Goal: Task Accomplishment & Management: Use online tool/utility

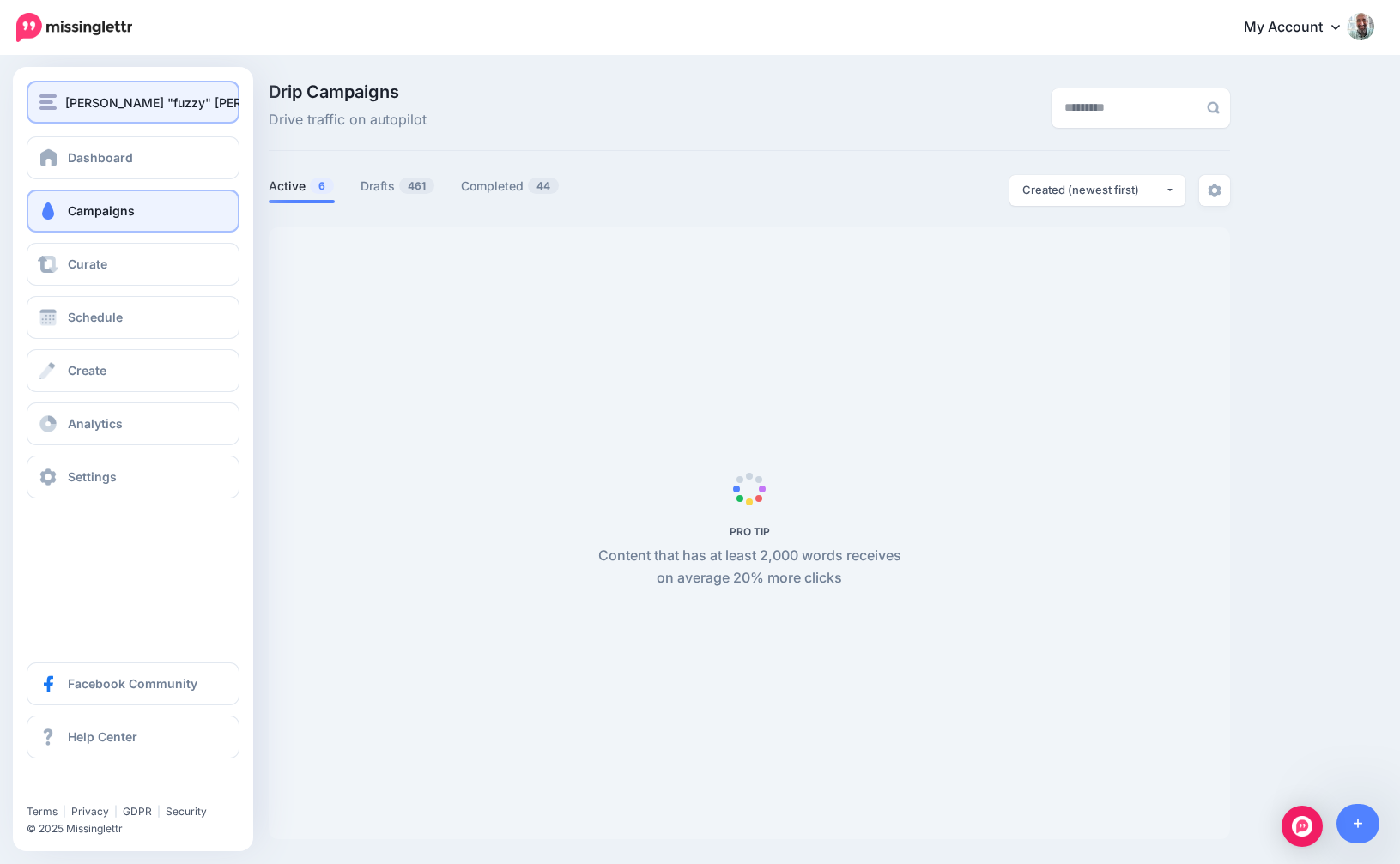
click at [89, 115] on button "[PERSON_NAME] "fuzzy" [PERSON_NAME]" at bounding box center [133, 101] width 213 height 43
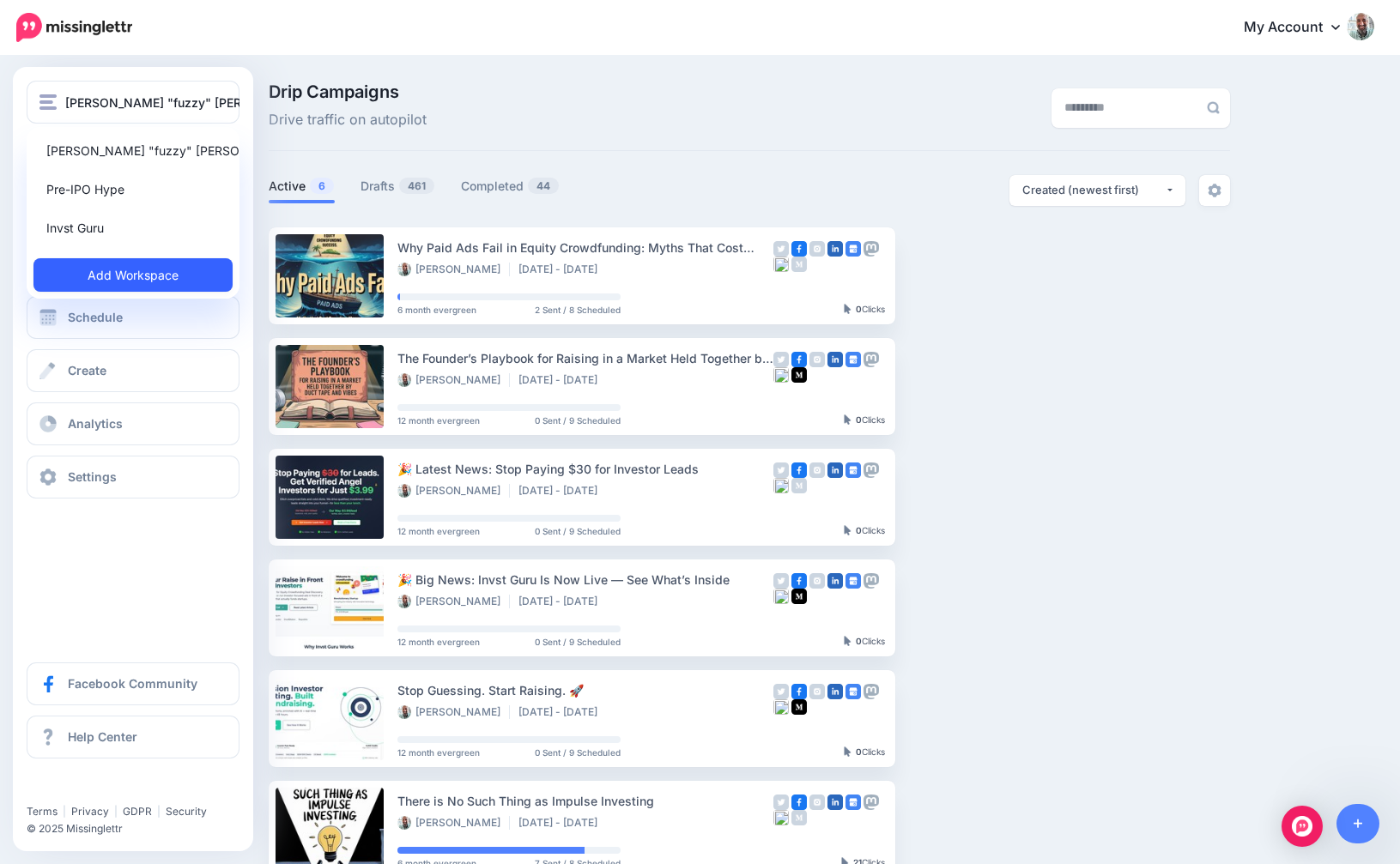
click at [84, 274] on link "Add Workspace" at bounding box center [133, 275] width 199 height 34
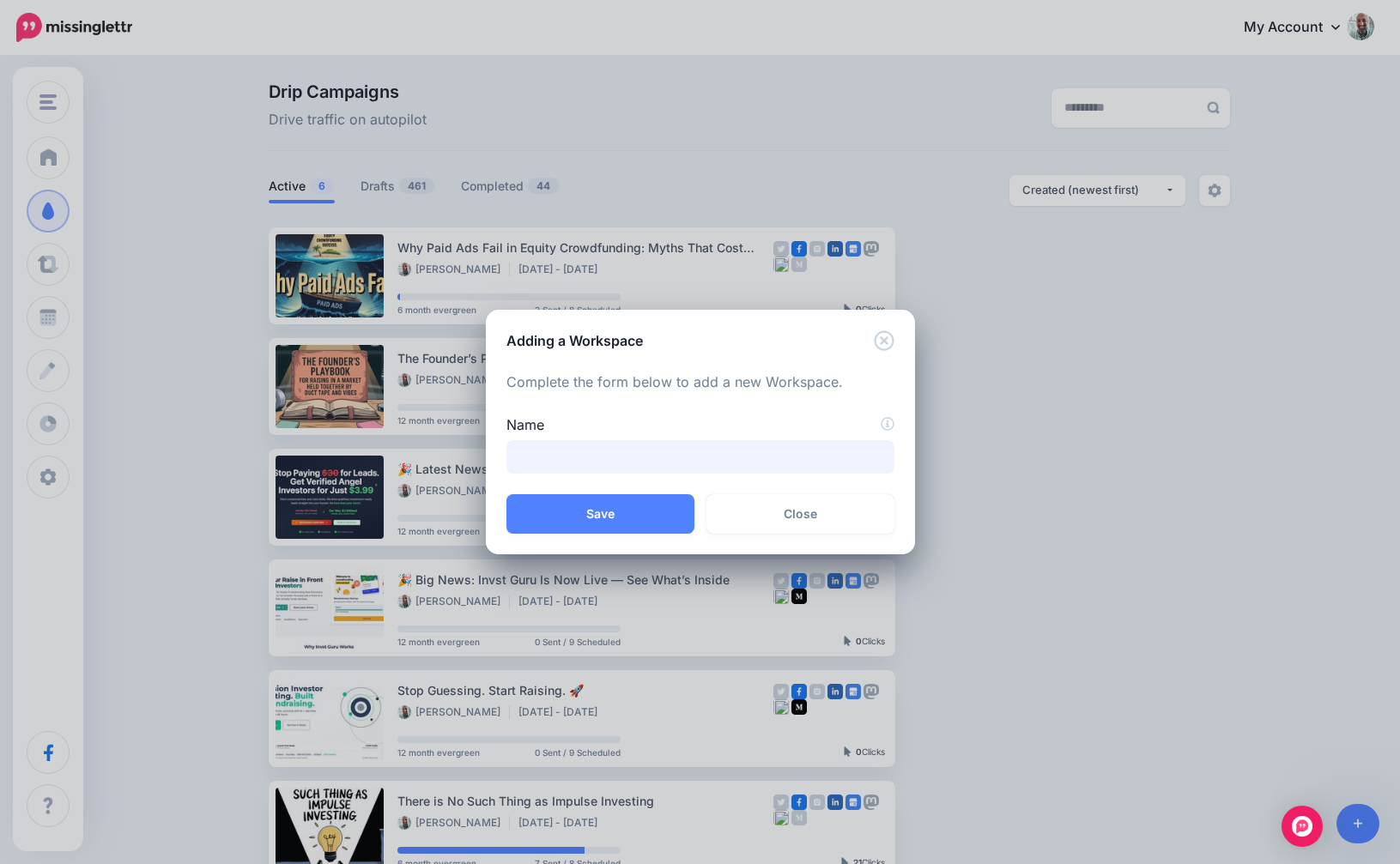
click at [547, 454] on input "Name" at bounding box center [700, 457] width 388 height 34
type input "**********"
click at [602, 505] on button "Save" at bounding box center [600, 513] width 188 height 39
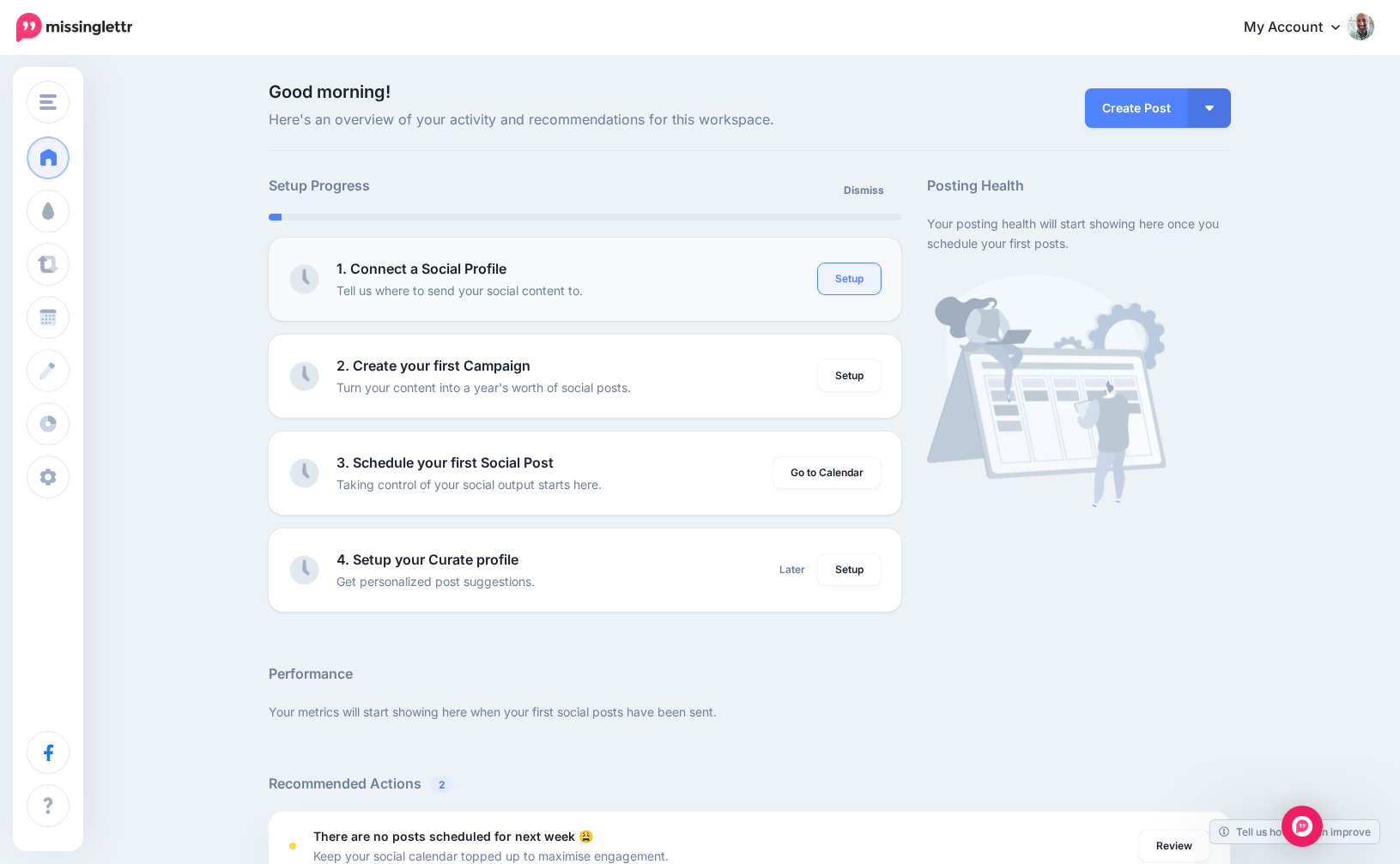
click at [868, 287] on link "Setup" at bounding box center [849, 279] width 63 height 31
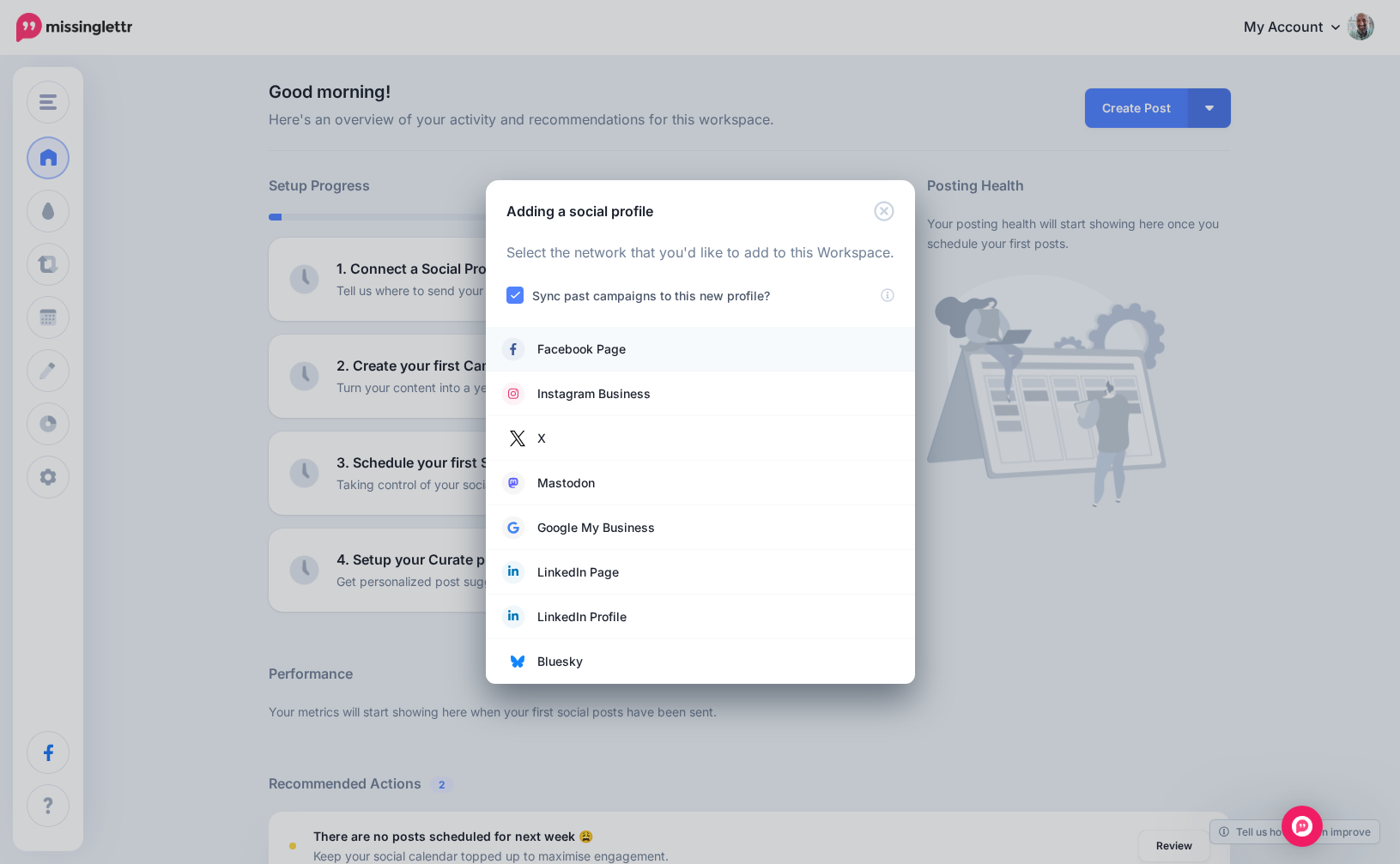
click at [631, 351] on link "Facebook Page" at bounding box center [701, 349] width 395 height 24
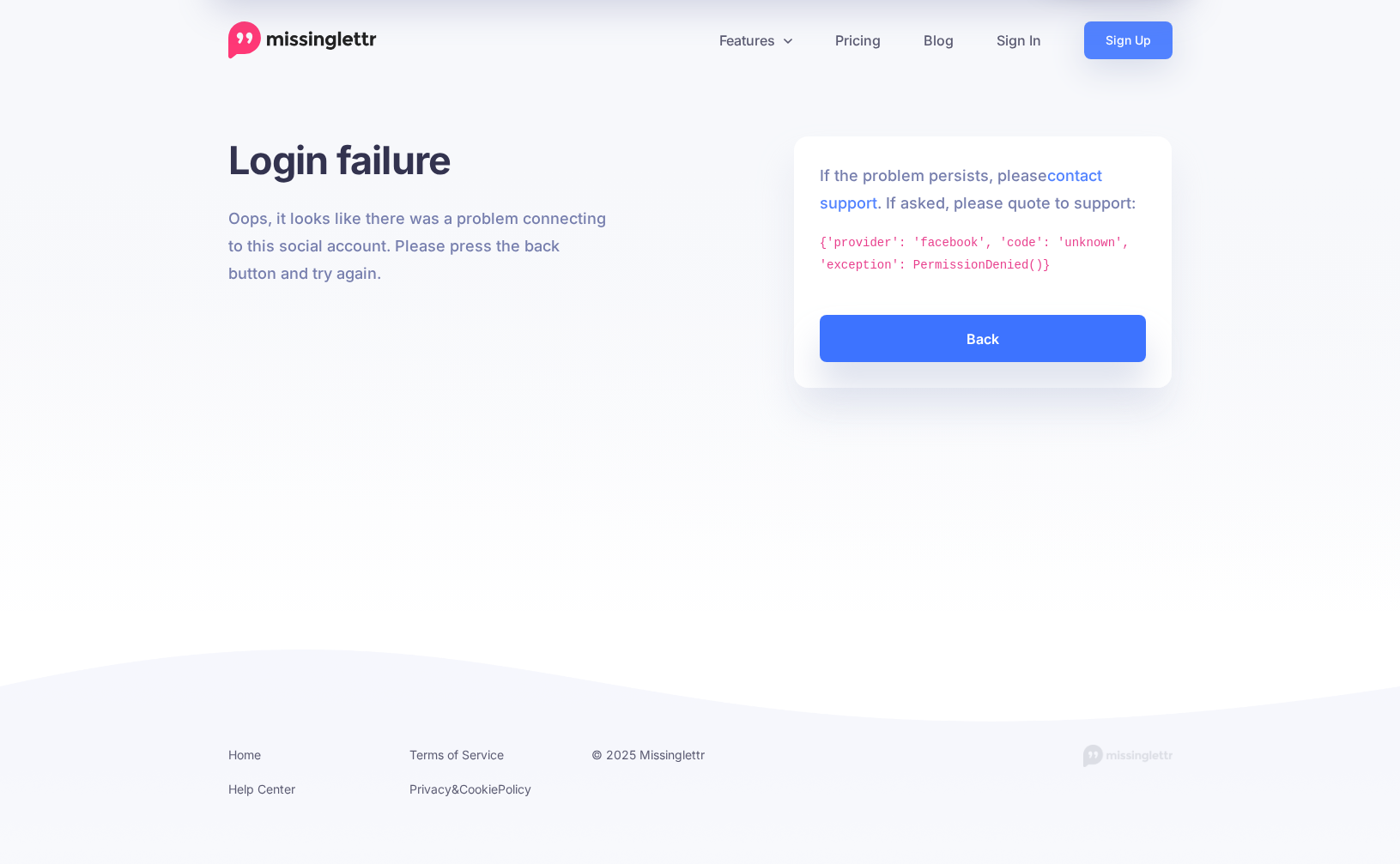
click at [927, 347] on link "Back" at bounding box center [983, 339] width 327 height 47
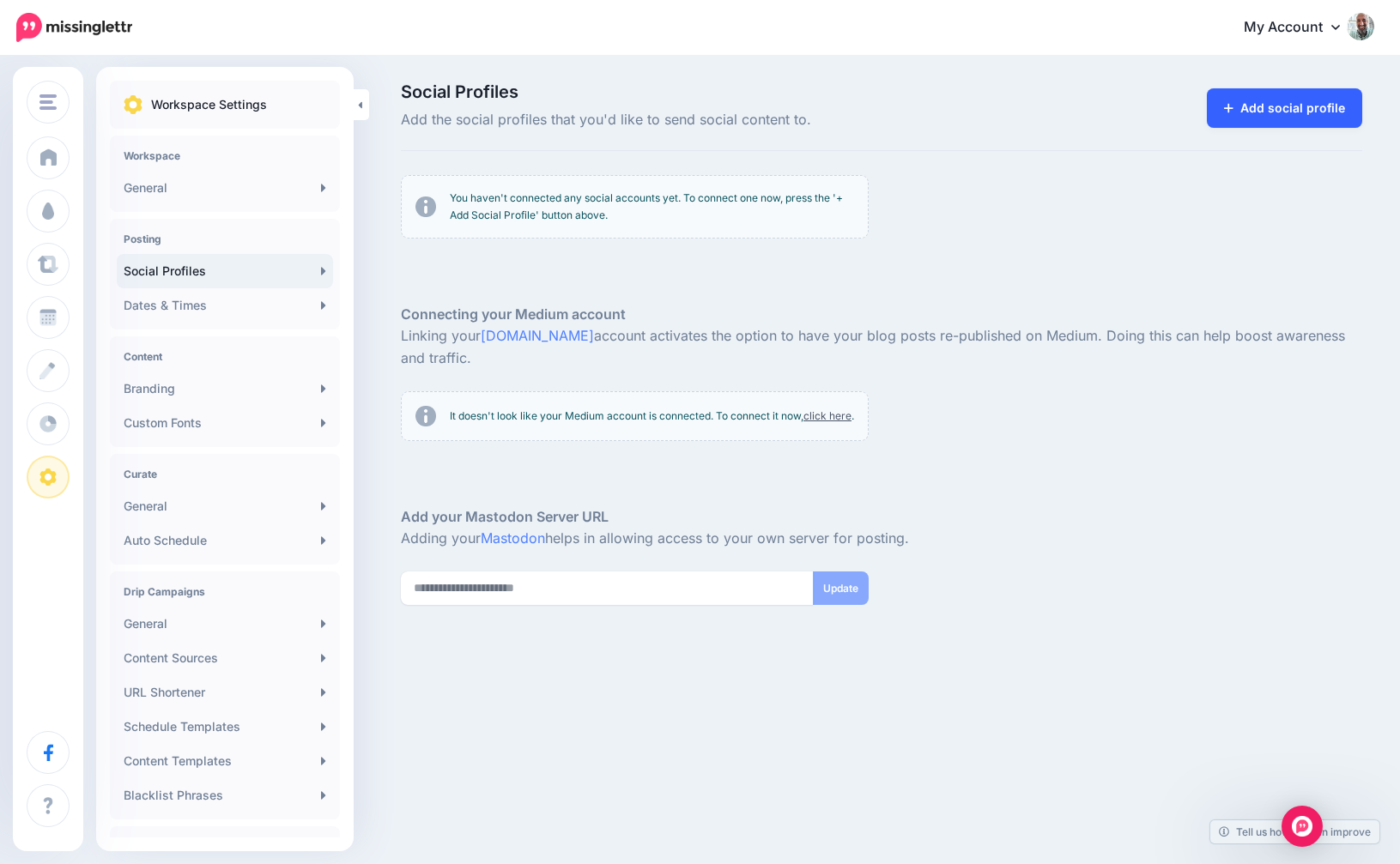
click at [1331, 93] on link "Add social profile" at bounding box center [1285, 108] width 155 height 39
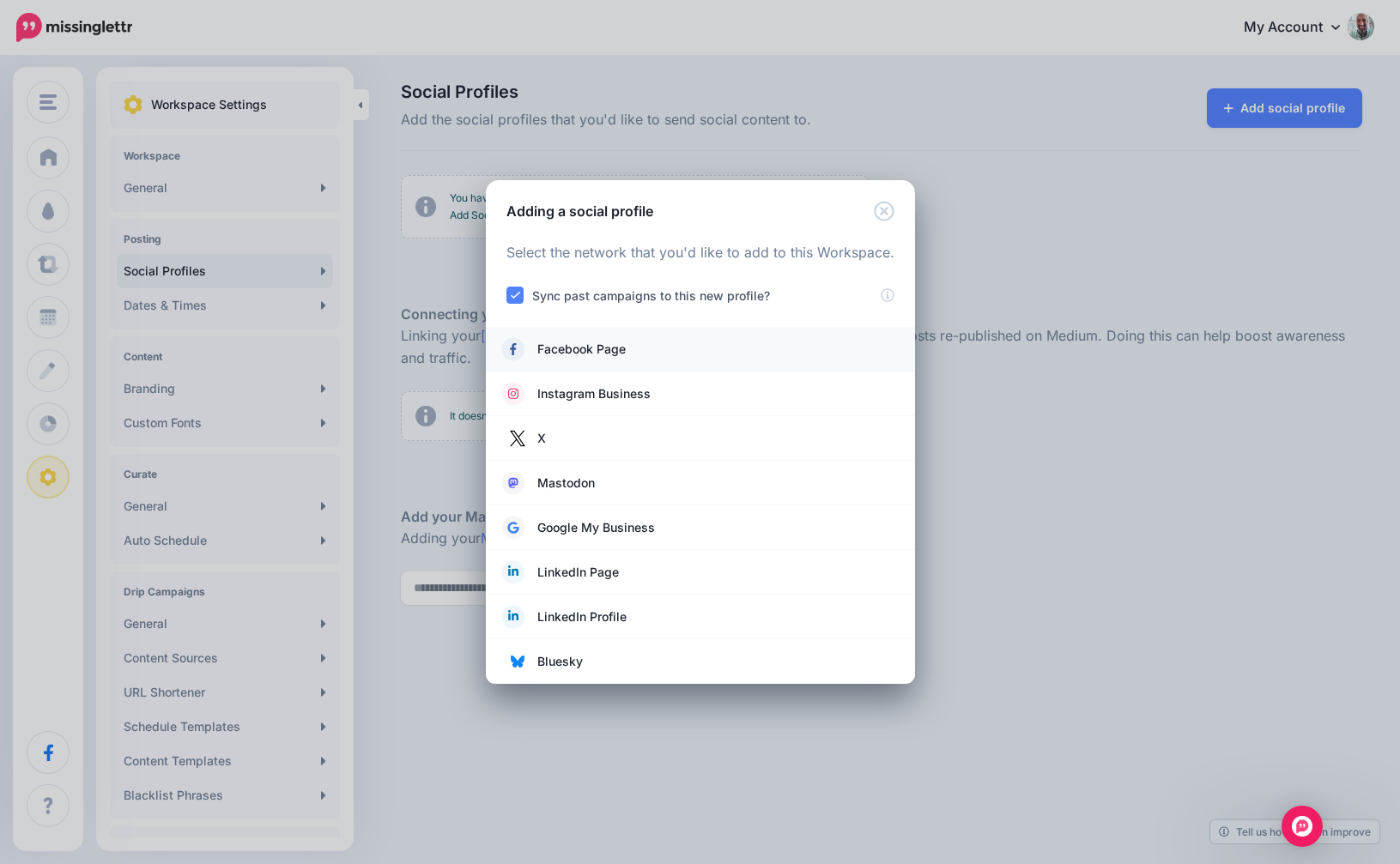
click at [604, 350] on span "Facebook Page" at bounding box center [581, 349] width 89 height 21
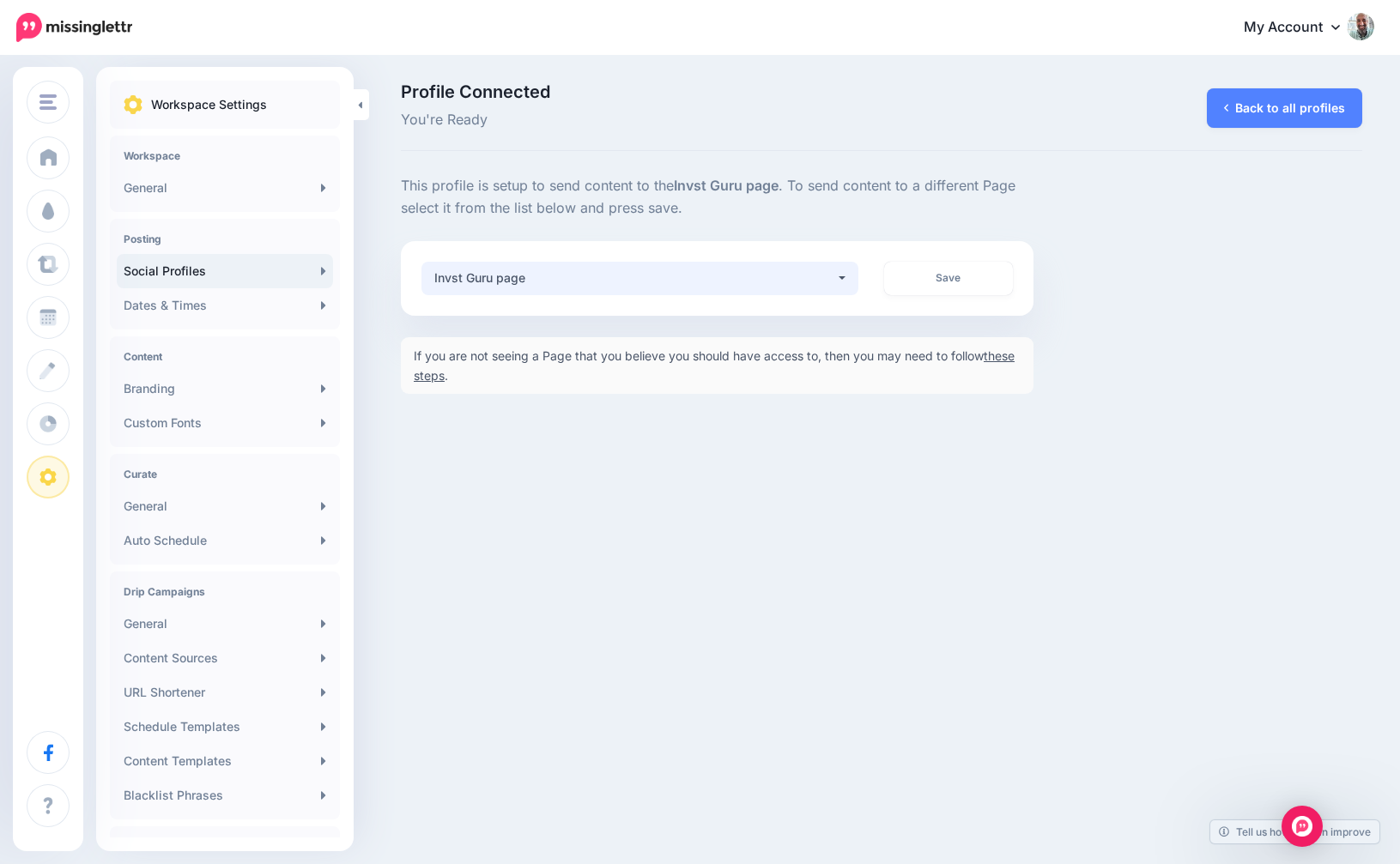
click at [704, 290] on button "Invst Guru page" at bounding box center [640, 279] width 437 height 34
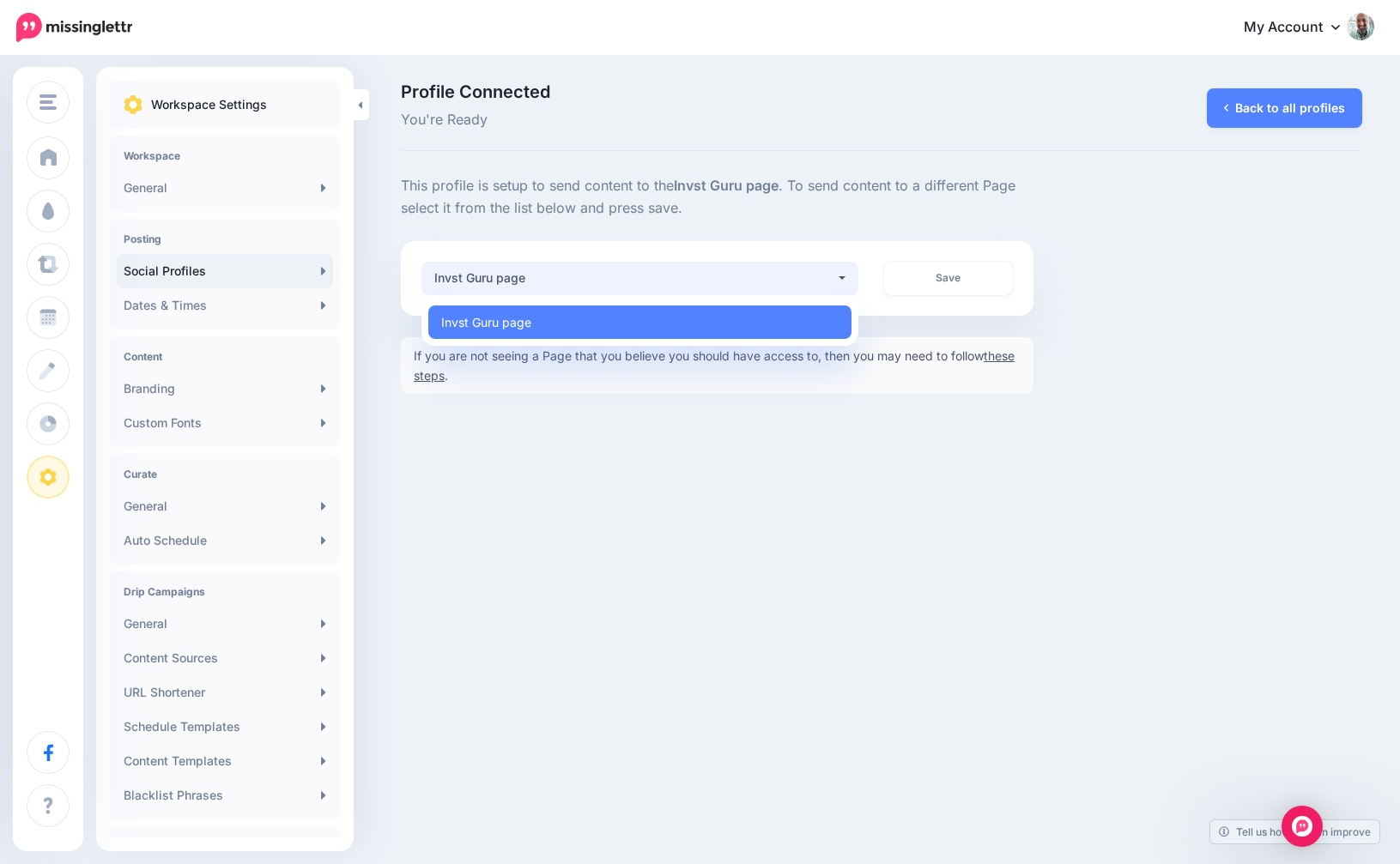
click at [850, 275] on button "Invst Guru page" at bounding box center [640, 279] width 437 height 34
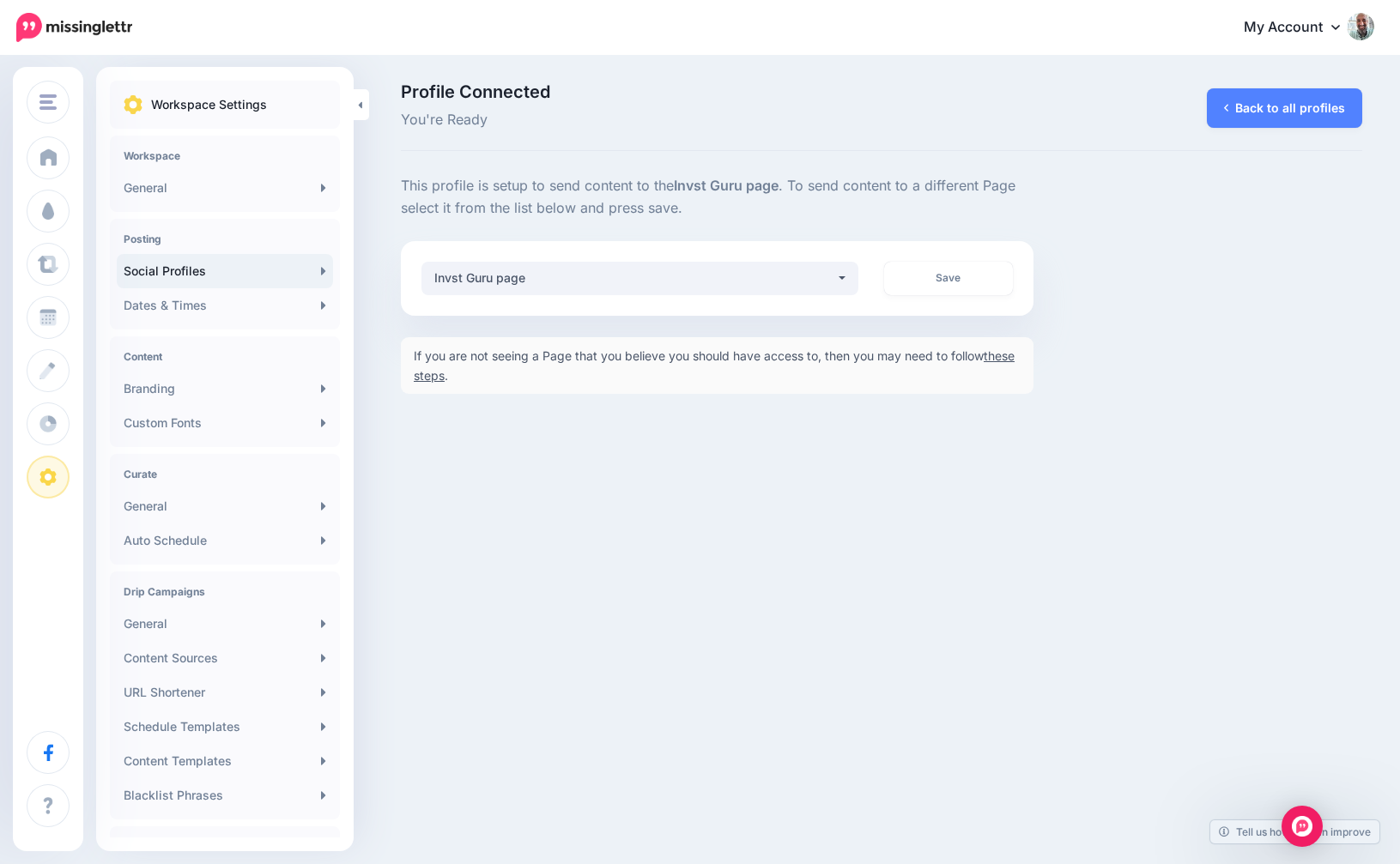
click at [452, 379] on link "these steps" at bounding box center [715, 365] width 601 height 35
click at [829, 269] on div "Invst Guru page" at bounding box center [634, 278] width 401 height 21
click at [823, 278] on div "Invst Guru page" at bounding box center [634, 278] width 401 height 21
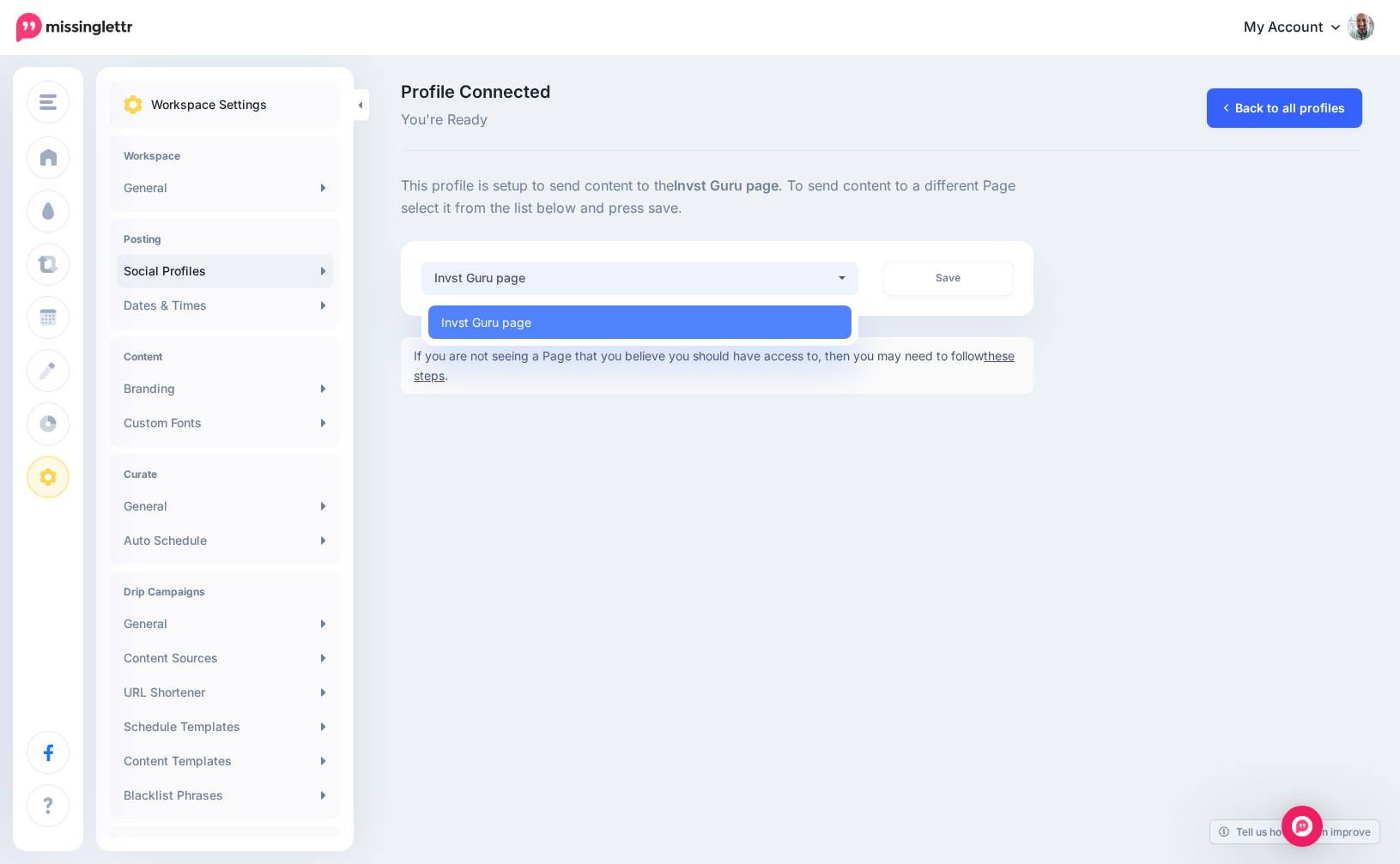
click at [1255, 121] on link "Back to all profiles" at bounding box center [1285, 108] width 155 height 39
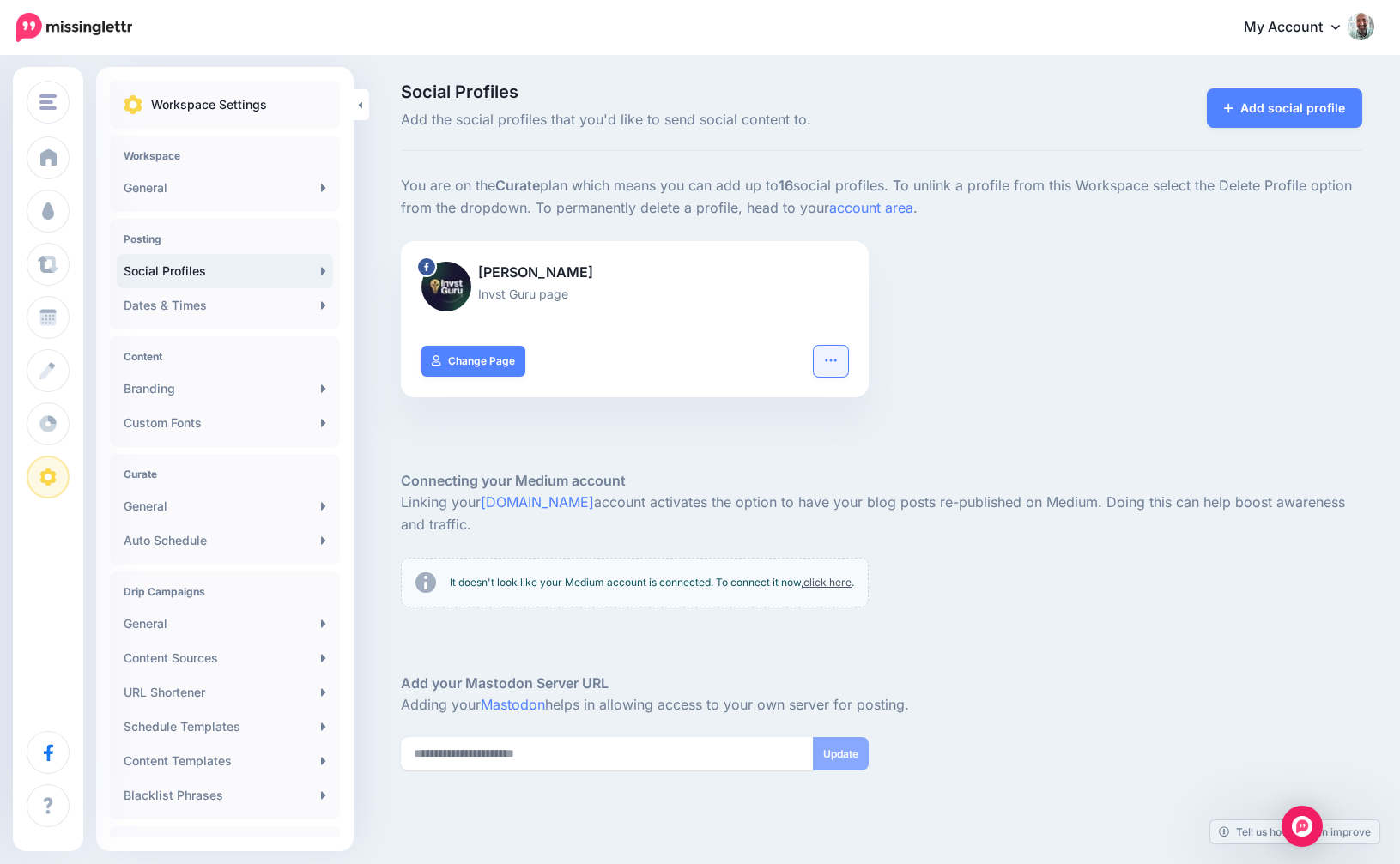
click at [840, 355] on button "button" at bounding box center [832, 362] width 35 height 31
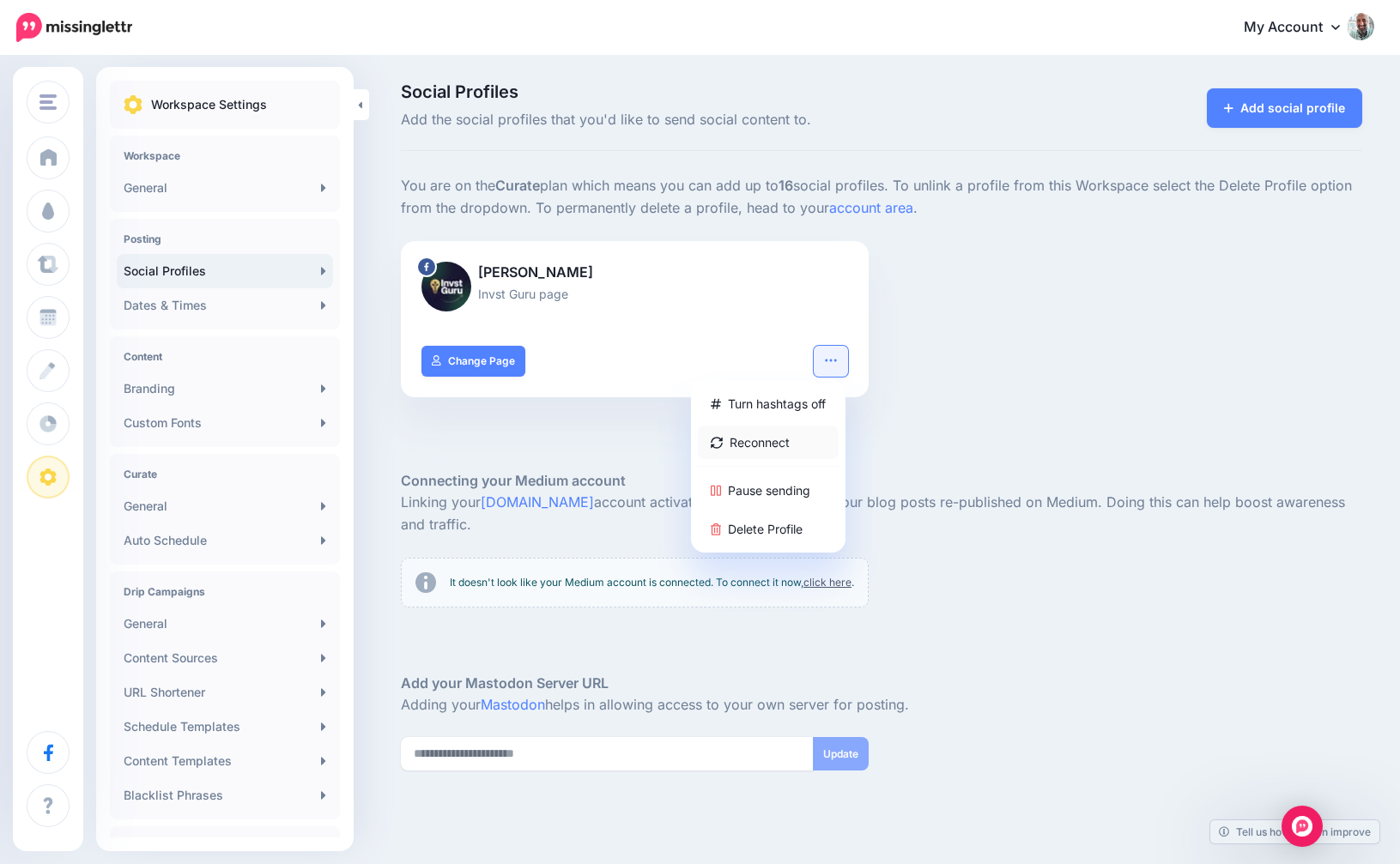
click at [753, 452] on link "Reconnect" at bounding box center [769, 442] width 141 height 34
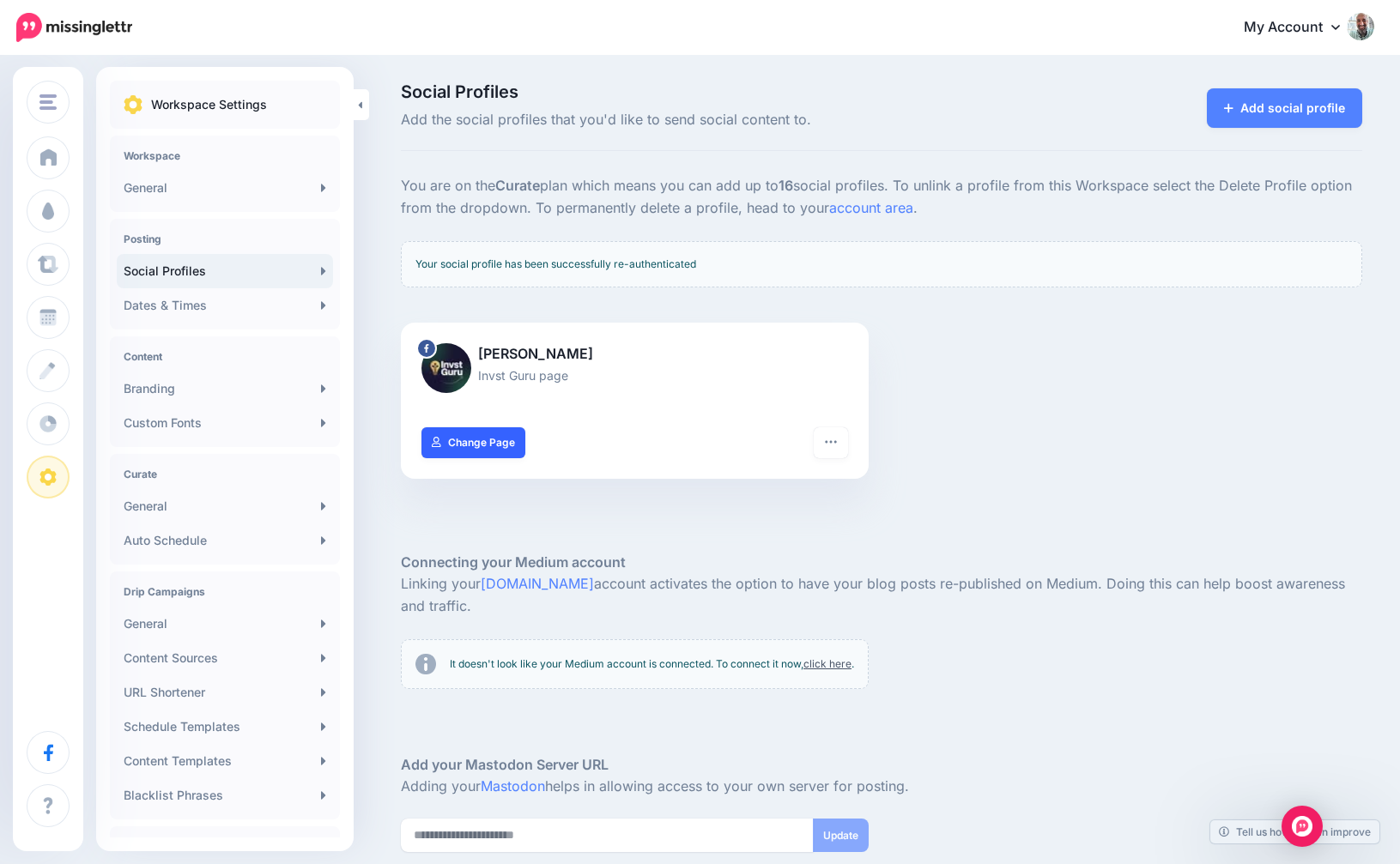
click at [518, 453] on link "Change Page" at bounding box center [473, 443] width 104 height 31
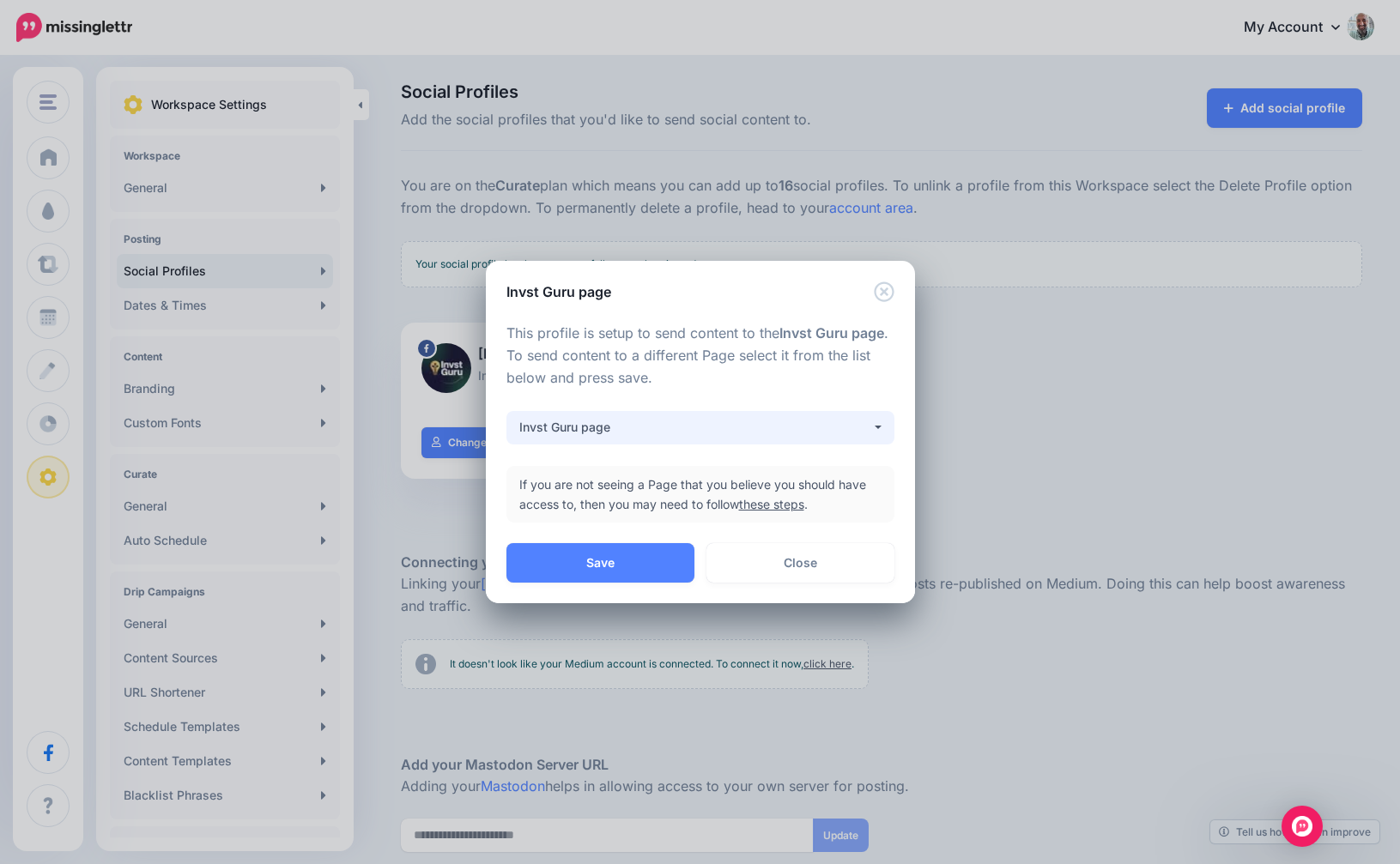
click at [661, 425] on div "Invst Guru page" at bounding box center [695, 427] width 352 height 21
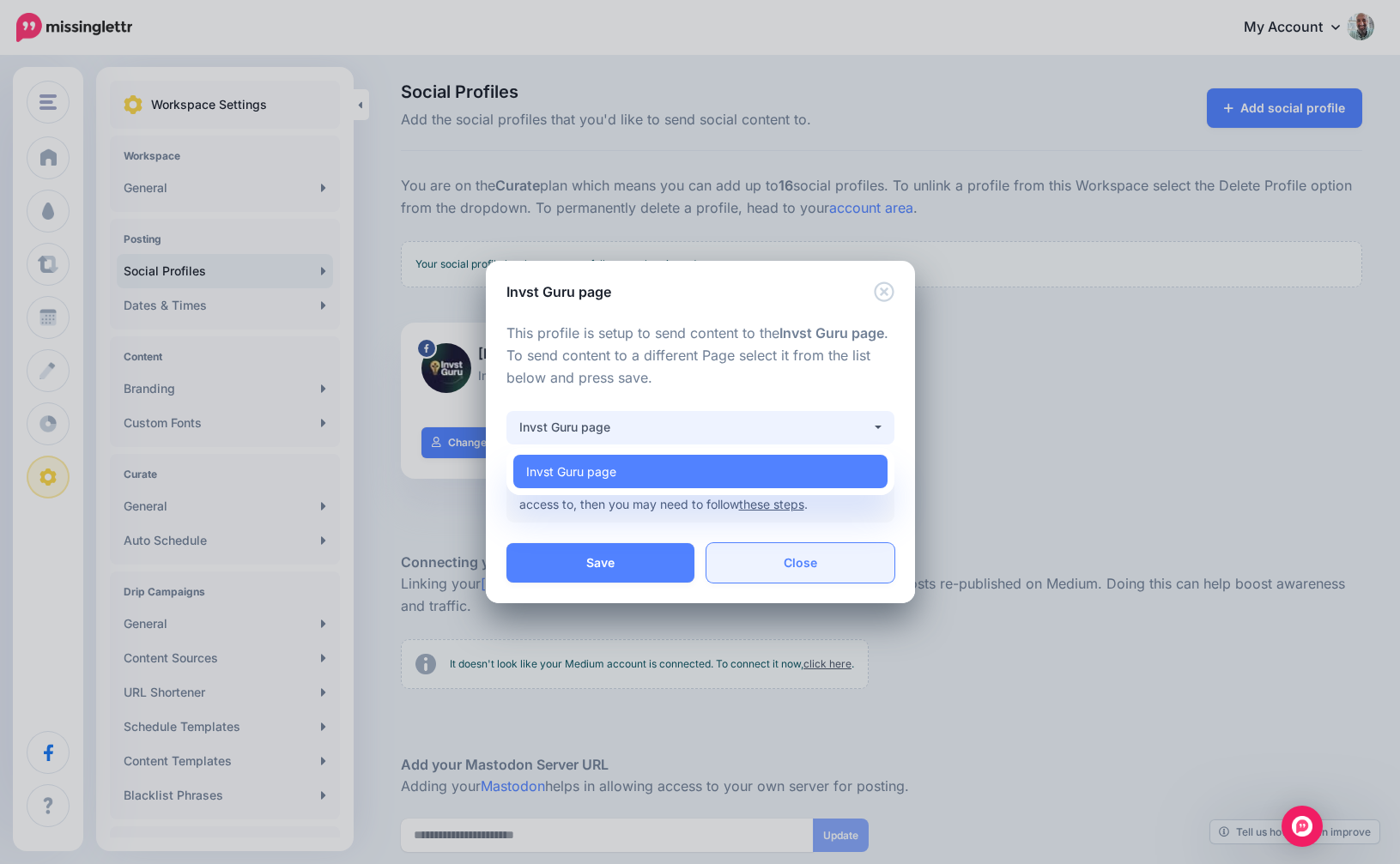
click at [776, 573] on link "Close" at bounding box center [801, 563] width 188 height 39
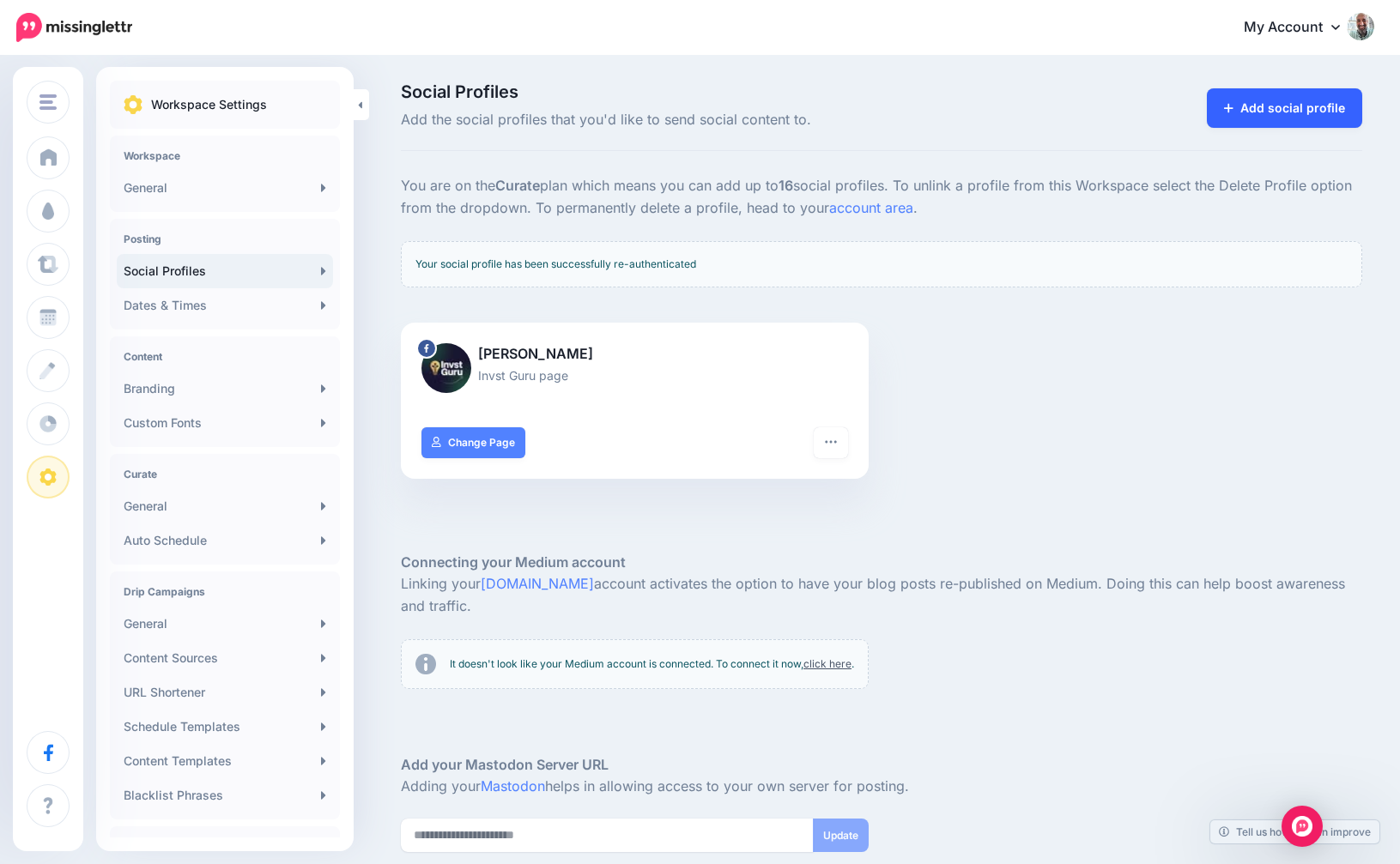
click at [1314, 92] on link "Add social profile" at bounding box center [1285, 108] width 155 height 39
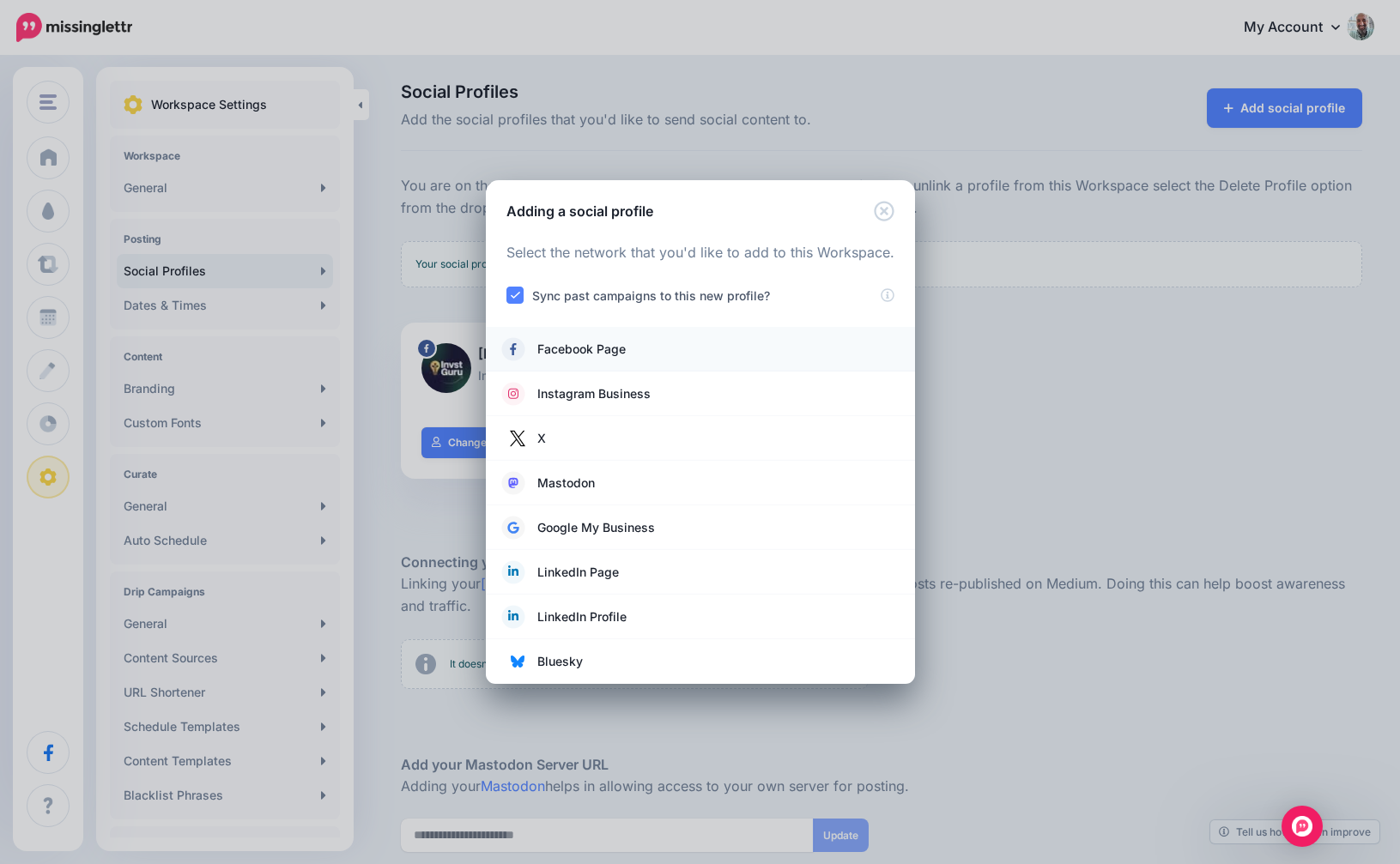
click at [589, 348] on span "Facebook Page" at bounding box center [581, 349] width 89 height 21
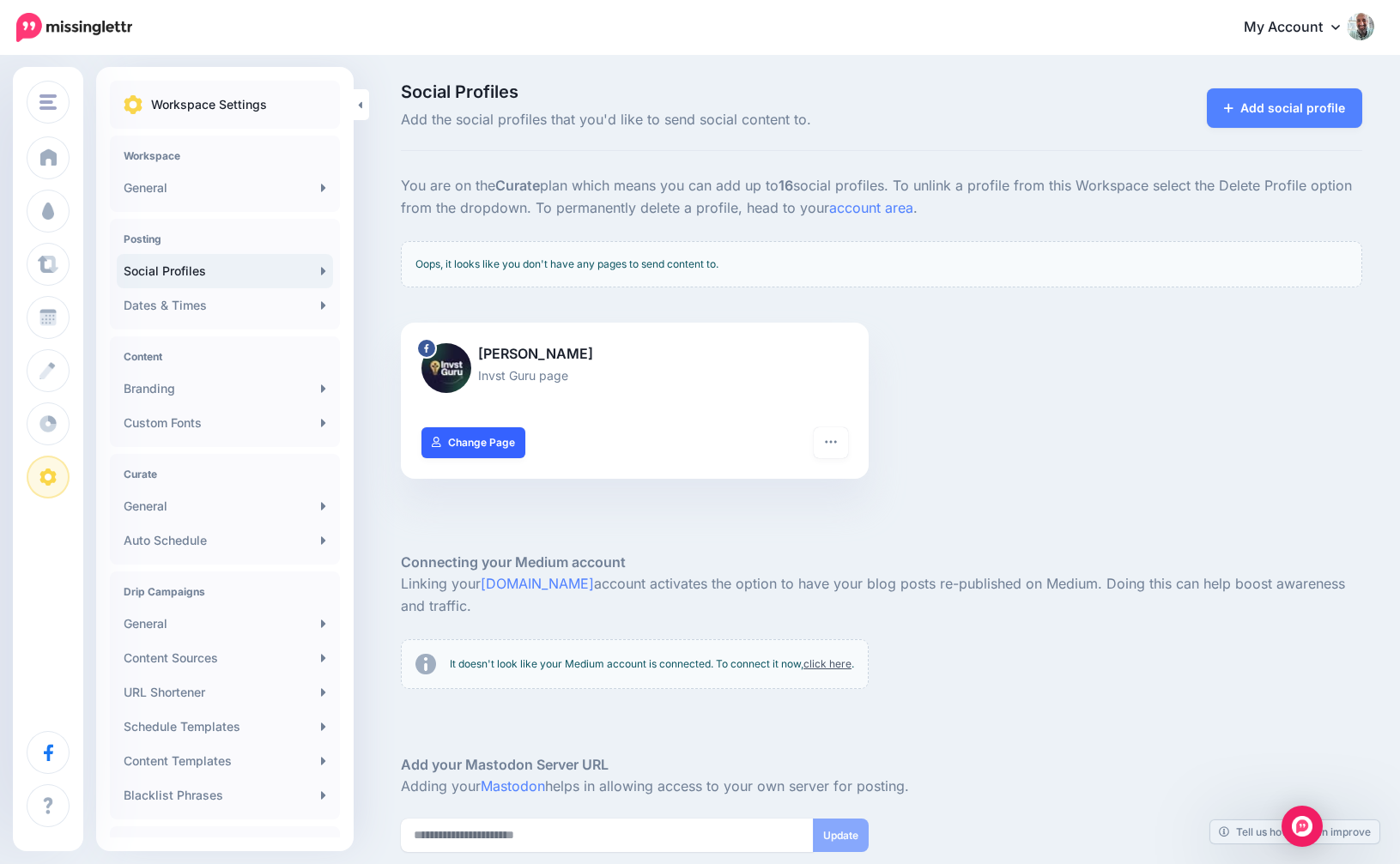
click at [485, 440] on link "Change Page" at bounding box center [473, 443] width 104 height 31
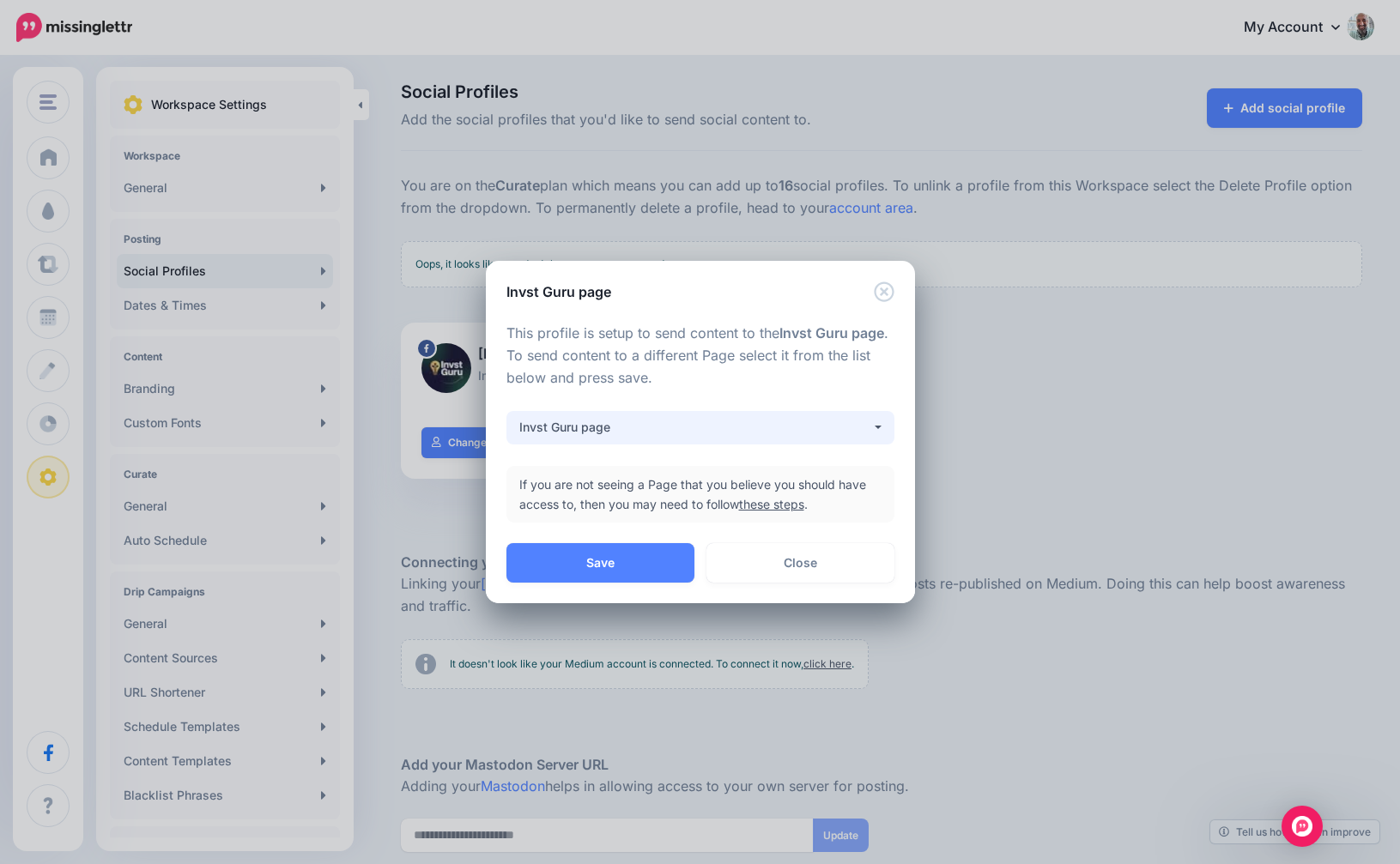
click at [866, 426] on div "Invst Guru page" at bounding box center [695, 427] width 352 height 21
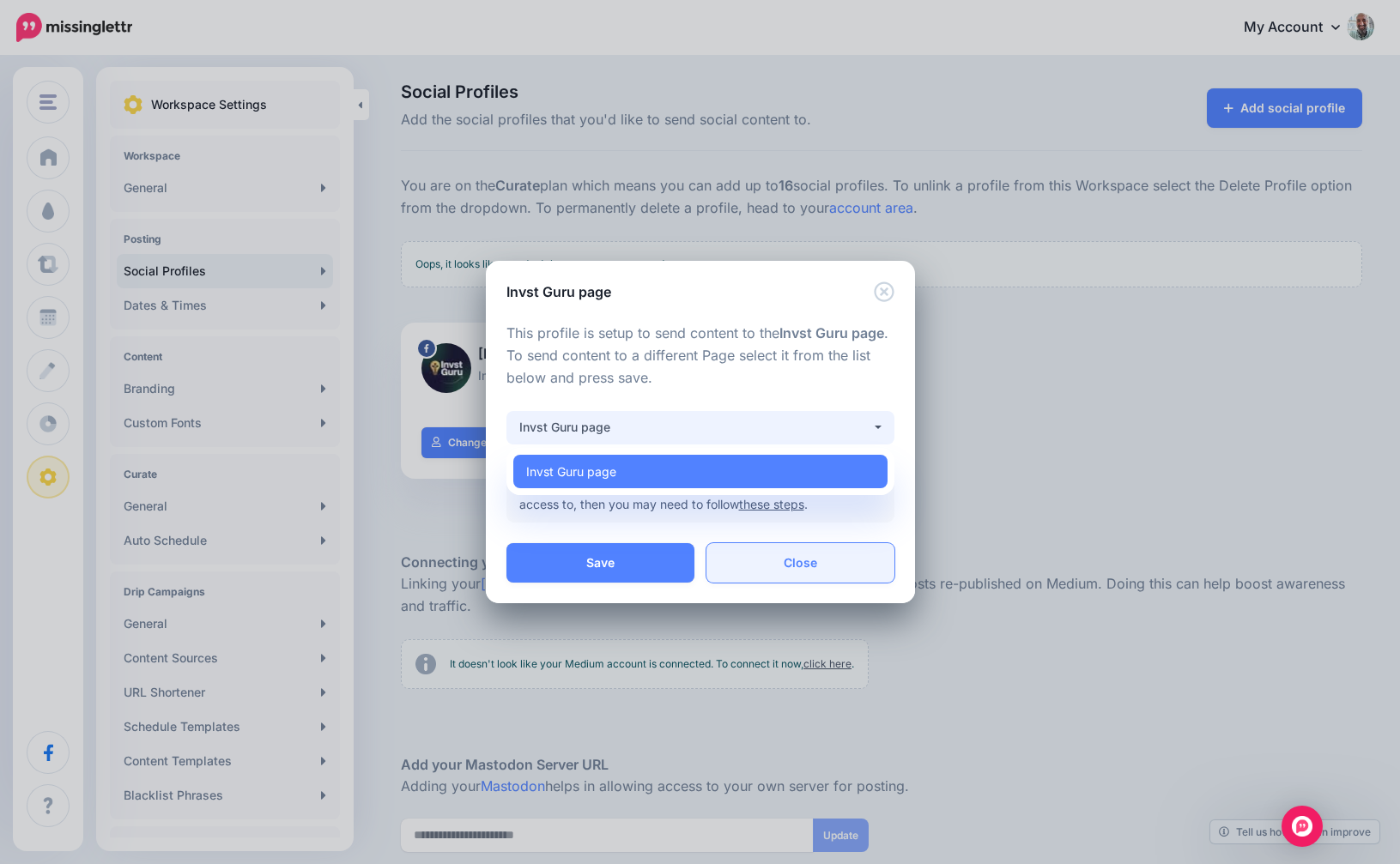
click at [801, 573] on link "Close" at bounding box center [801, 563] width 188 height 39
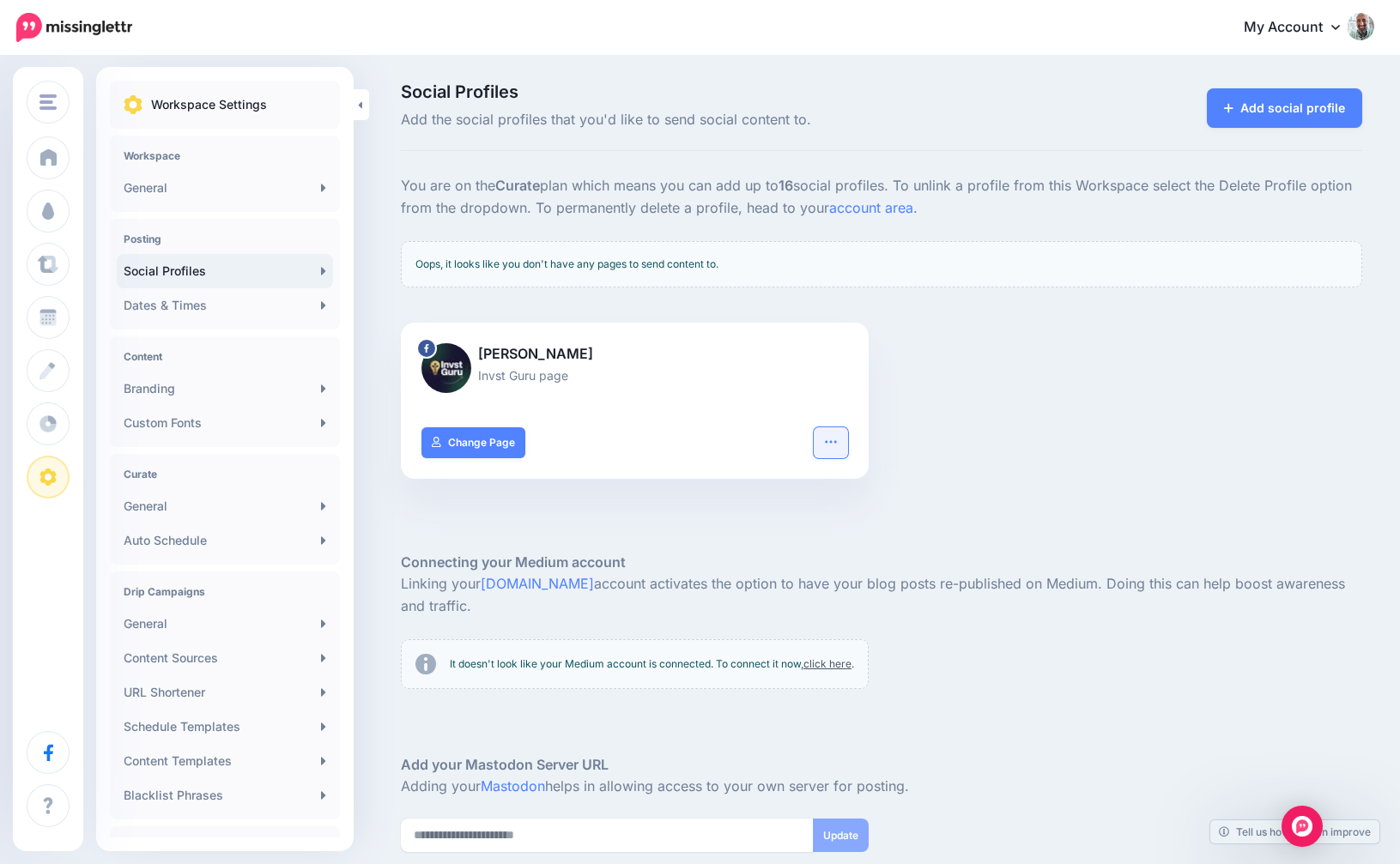
click at [834, 453] on button "button" at bounding box center [832, 443] width 35 height 31
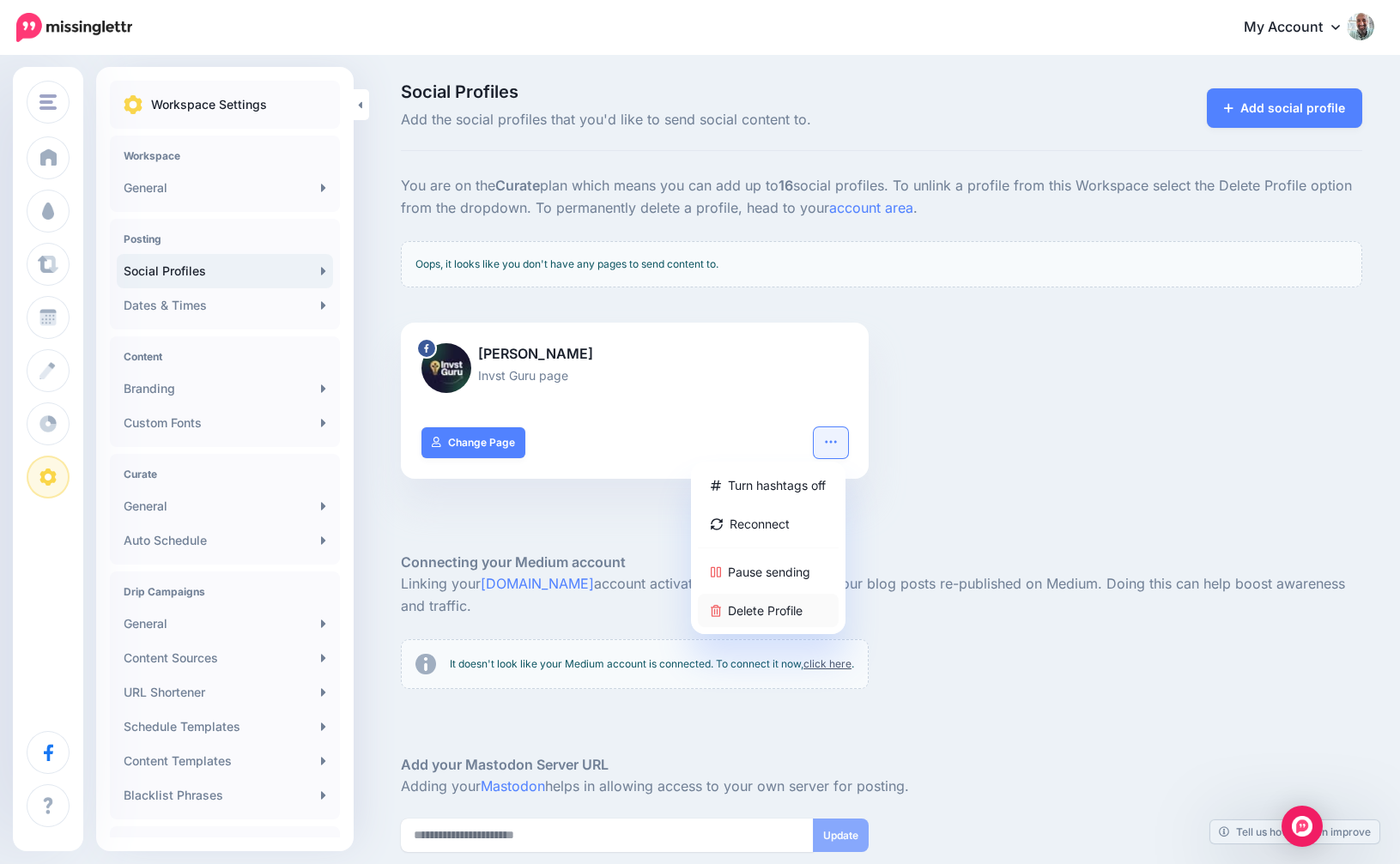
click at [760, 614] on link "Delete Profile" at bounding box center [769, 610] width 141 height 34
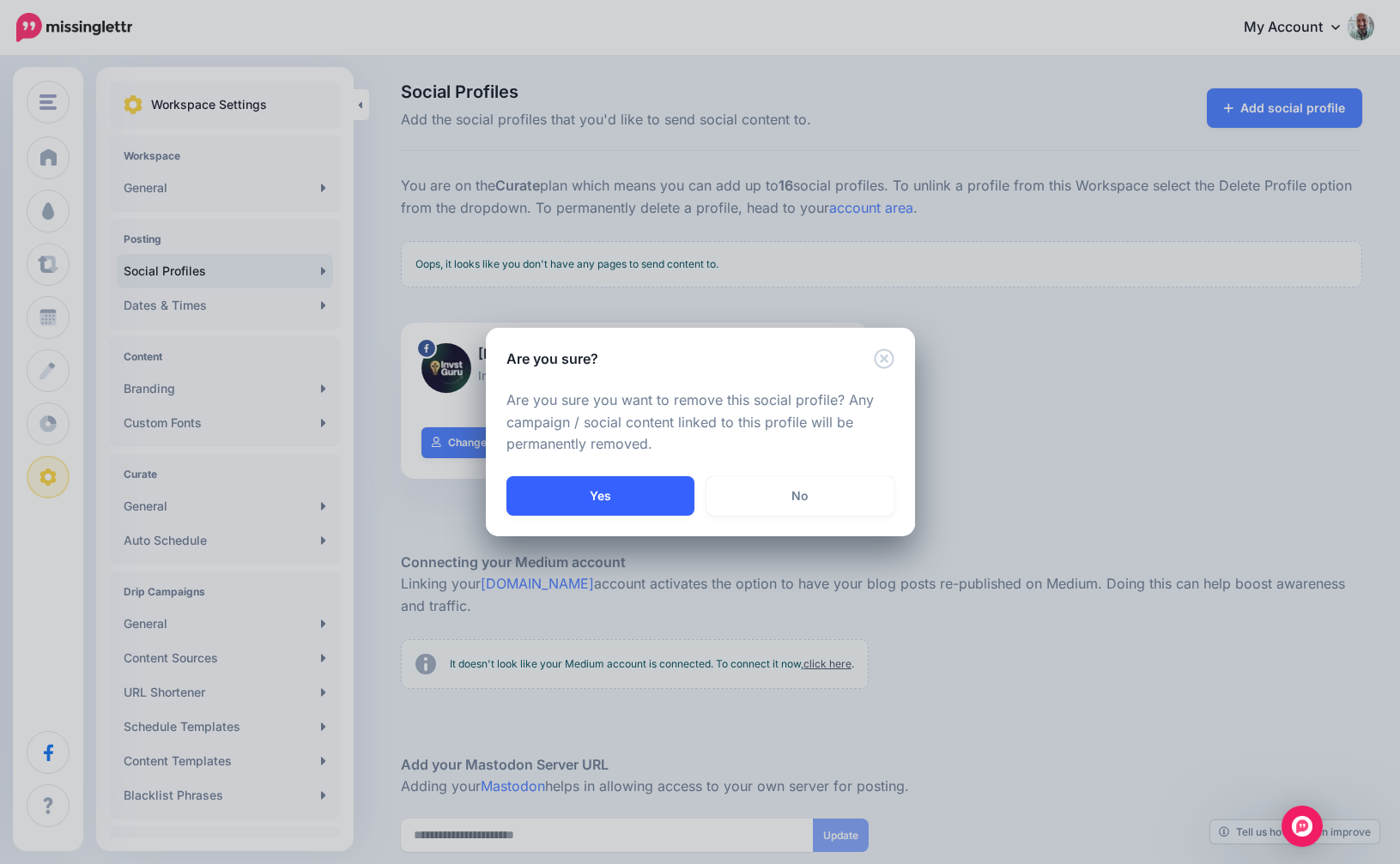
click at [620, 490] on button "Yes" at bounding box center [600, 495] width 188 height 39
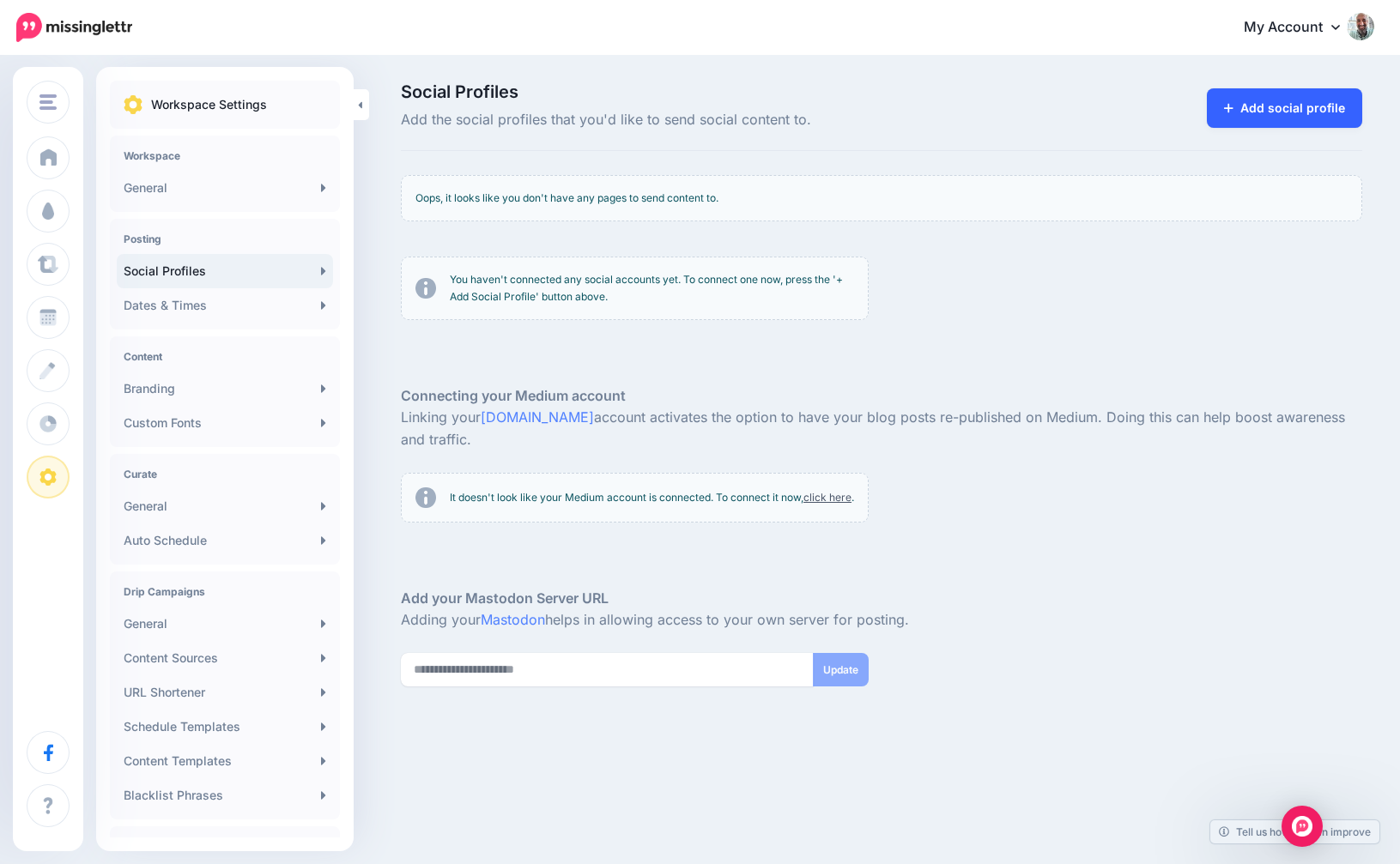
click at [1303, 107] on link "Add social profile" at bounding box center [1285, 108] width 155 height 39
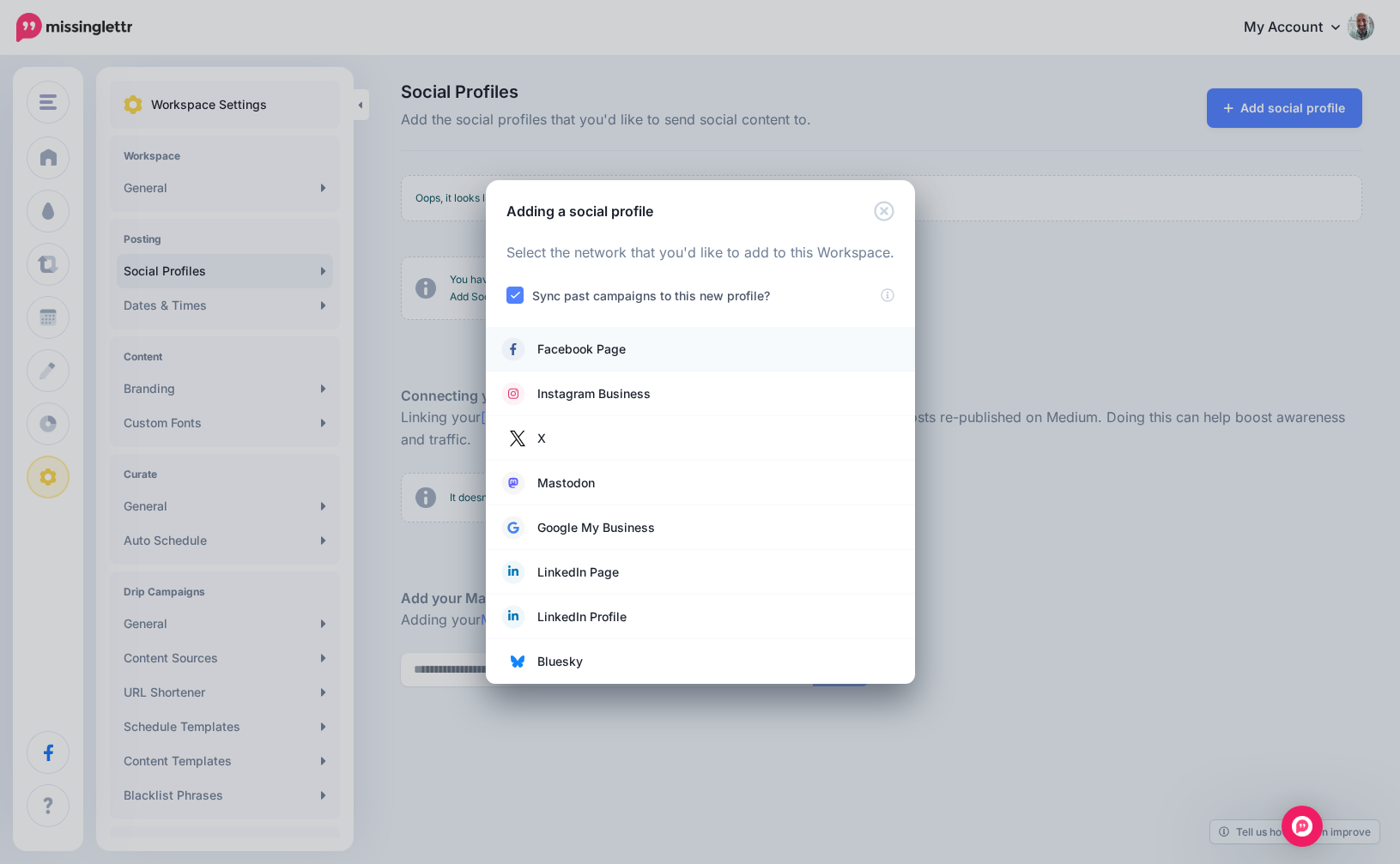
click at [613, 346] on span "Facebook Page" at bounding box center [581, 349] width 89 height 21
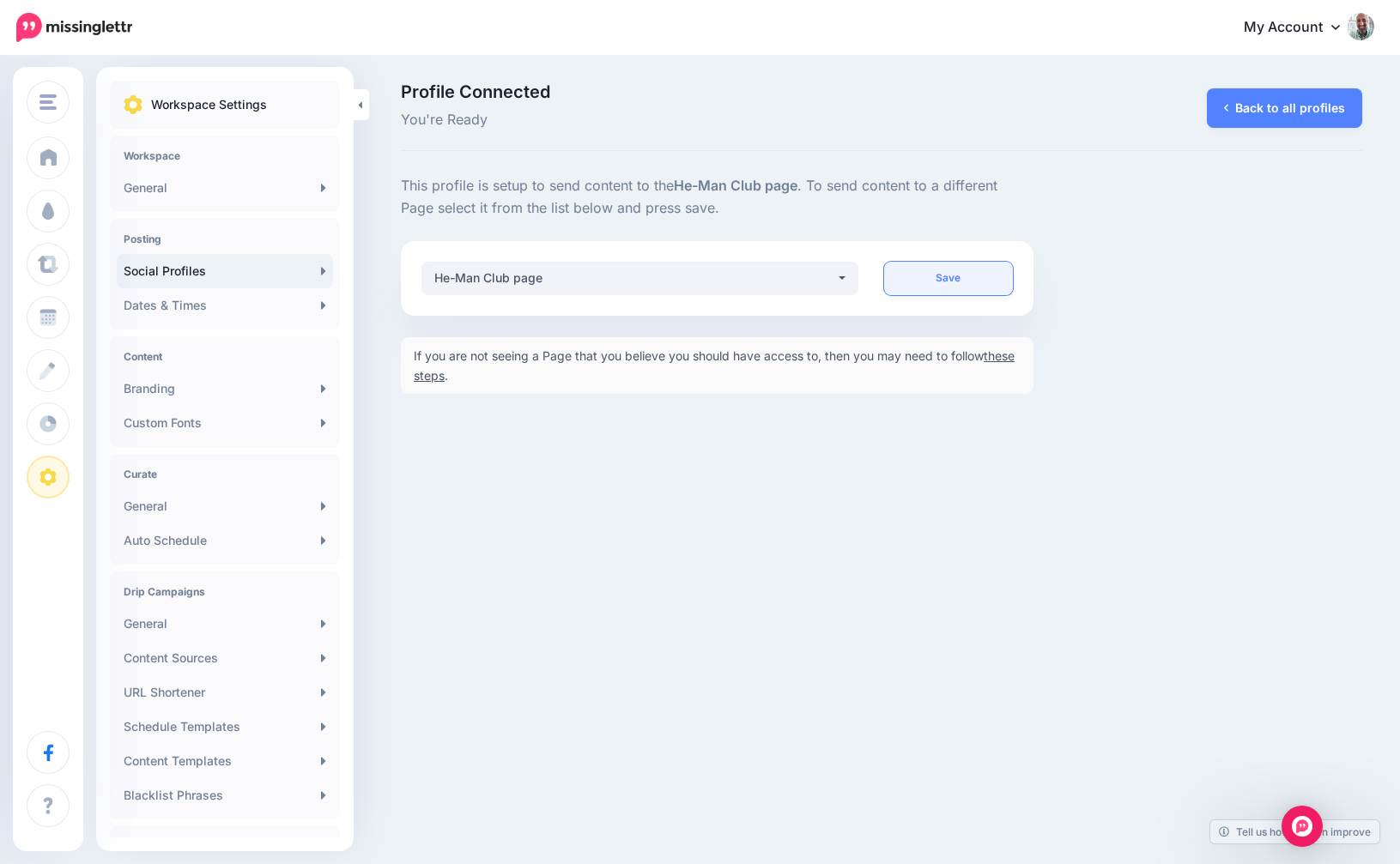
click at [937, 270] on link "Save" at bounding box center [949, 279] width 129 height 34
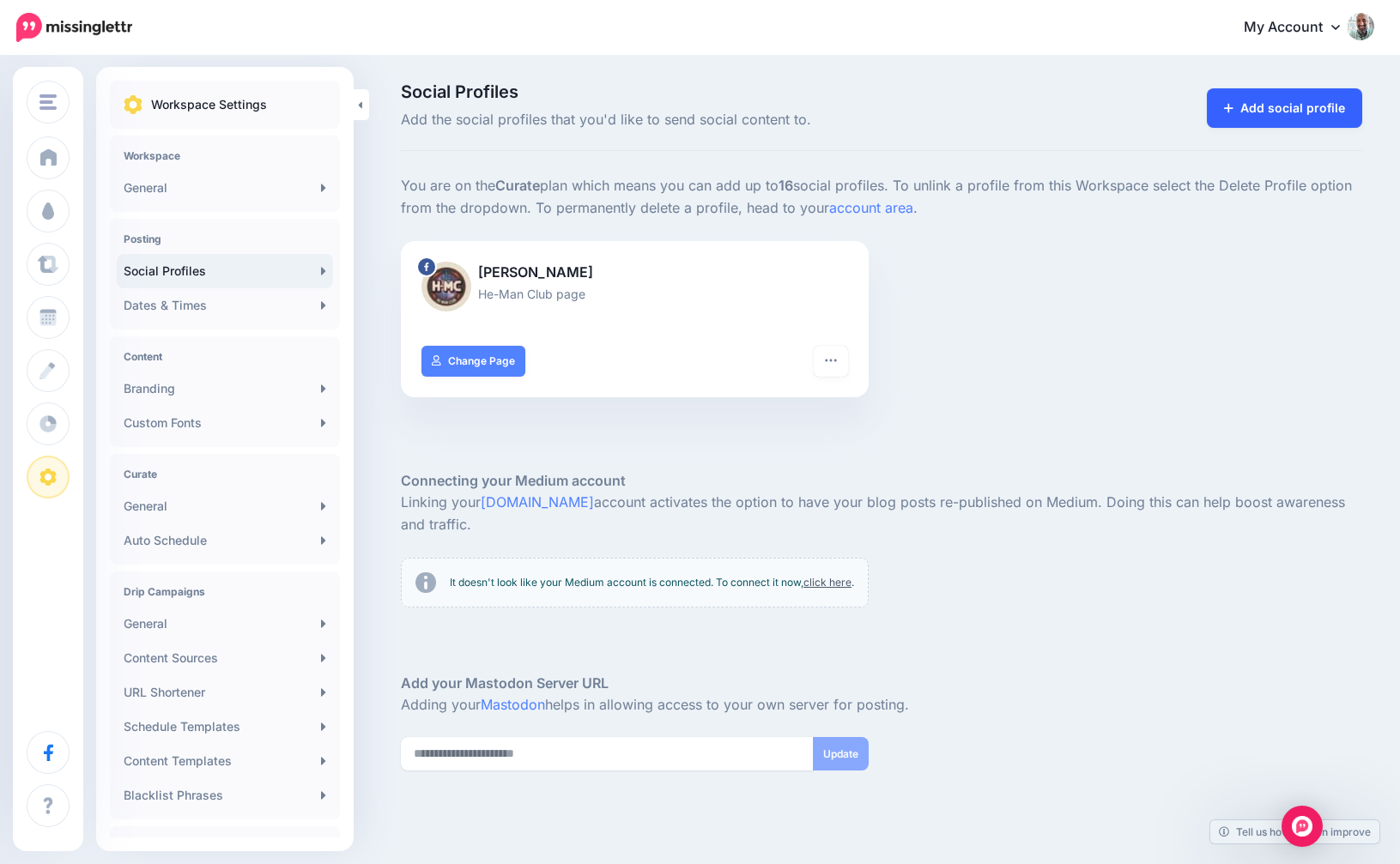
click at [1272, 116] on link "Add social profile" at bounding box center [1285, 108] width 155 height 39
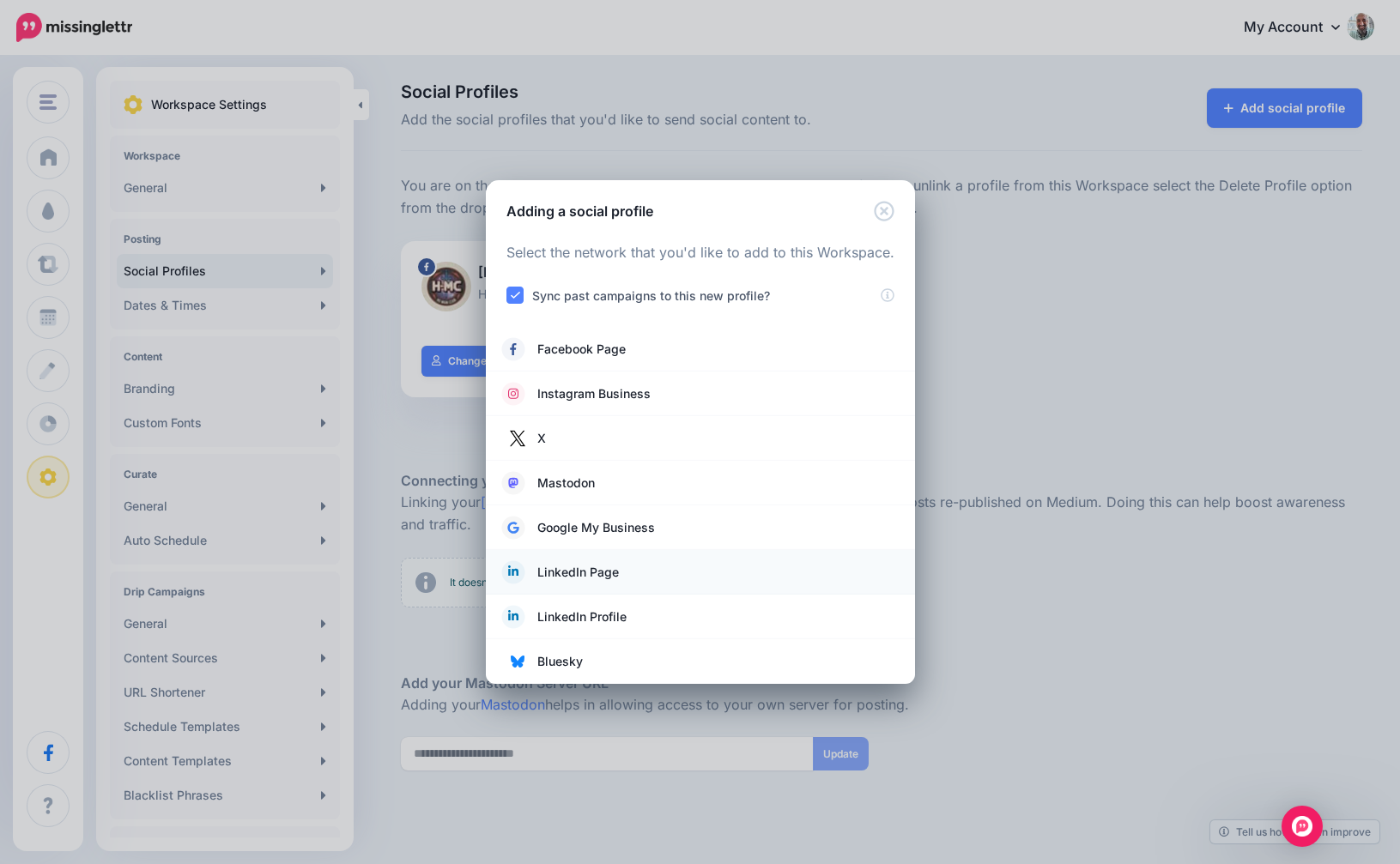
click at [578, 568] on span "LinkedIn Page" at bounding box center [578, 572] width 81 height 21
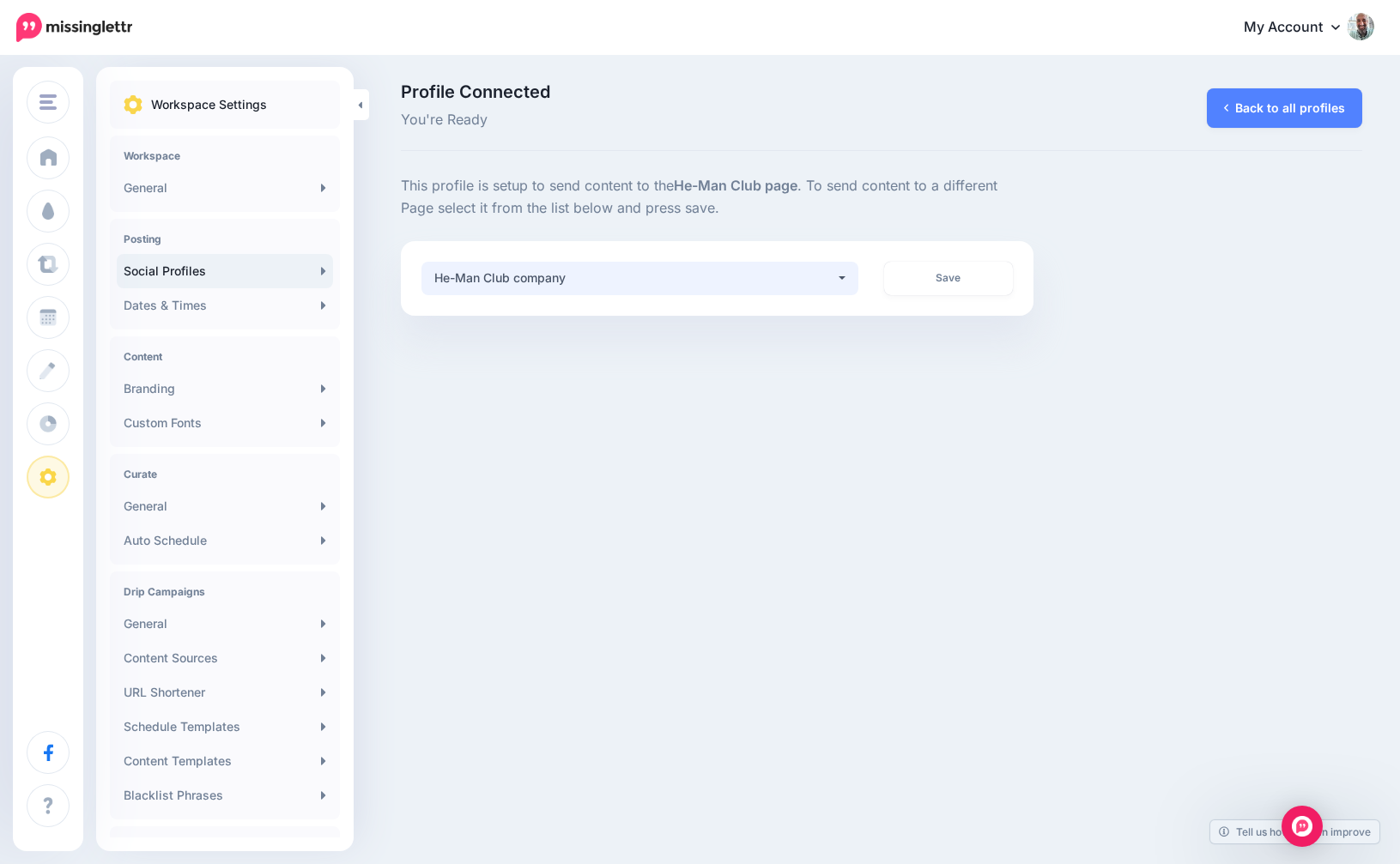
click at [805, 270] on div "He-Man Club company" at bounding box center [634, 278] width 401 height 21
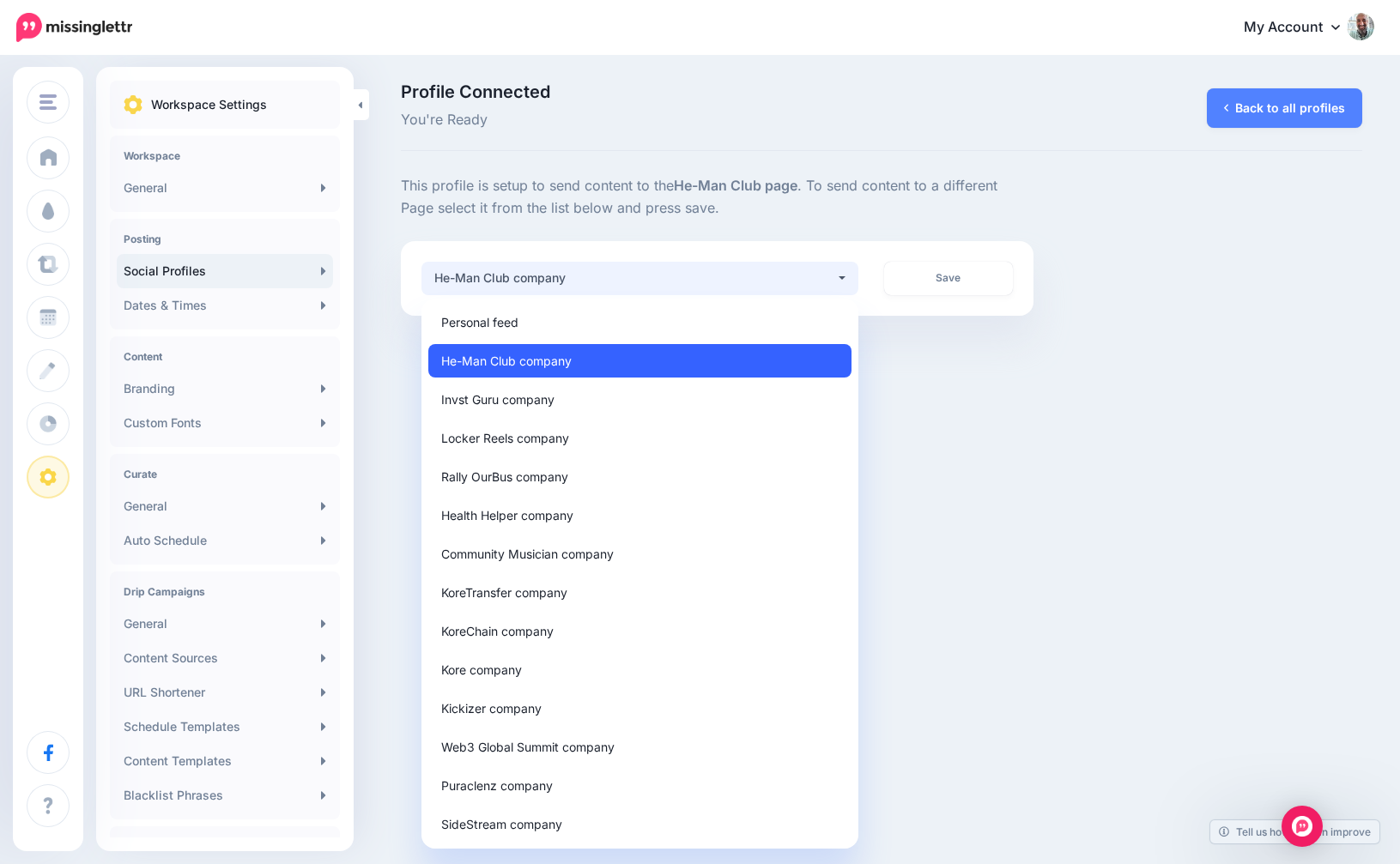
click at [548, 348] on link "He-Man Club company" at bounding box center [640, 361] width 423 height 34
select select "**********"
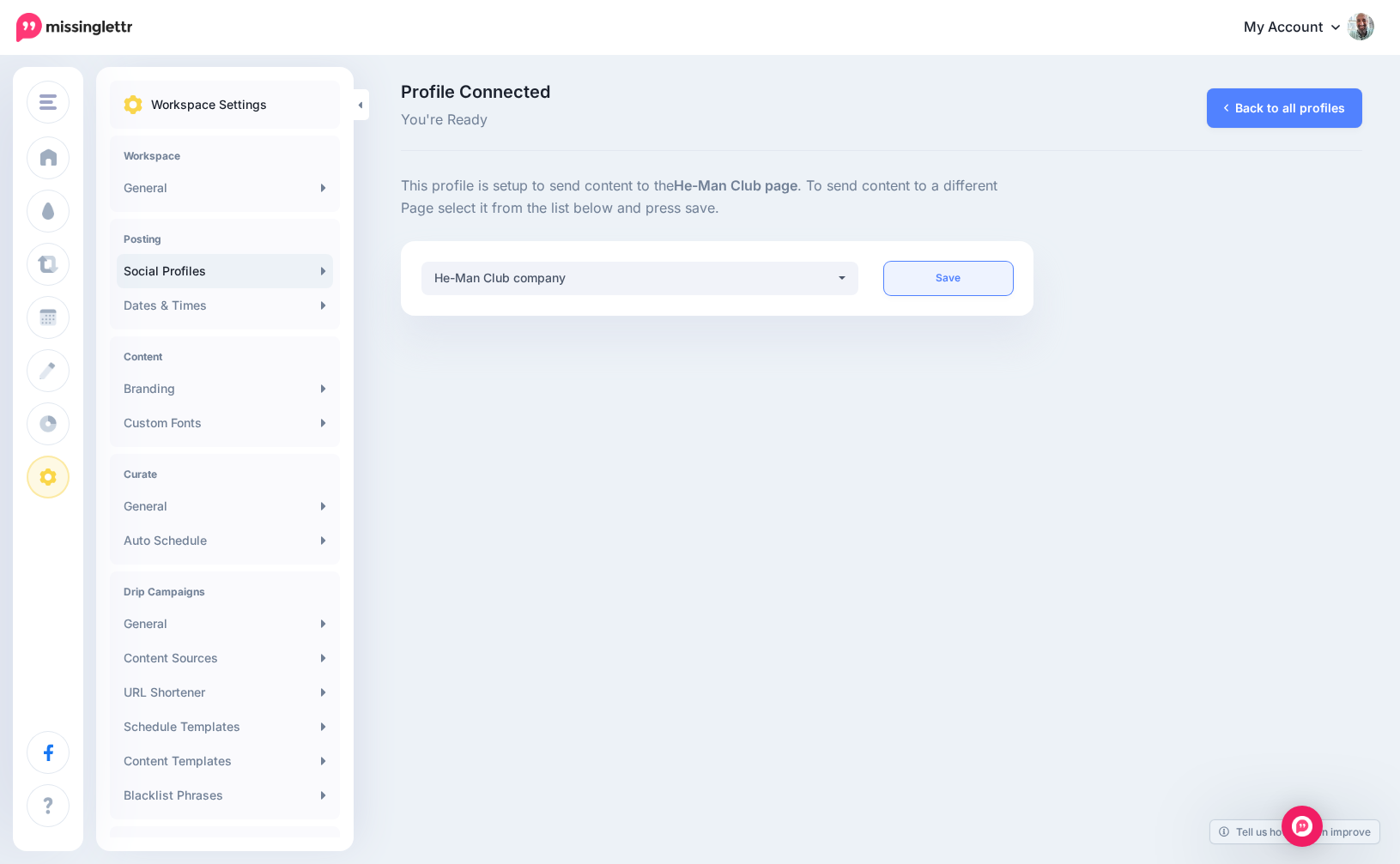
click at [948, 287] on link "Save" at bounding box center [949, 279] width 129 height 34
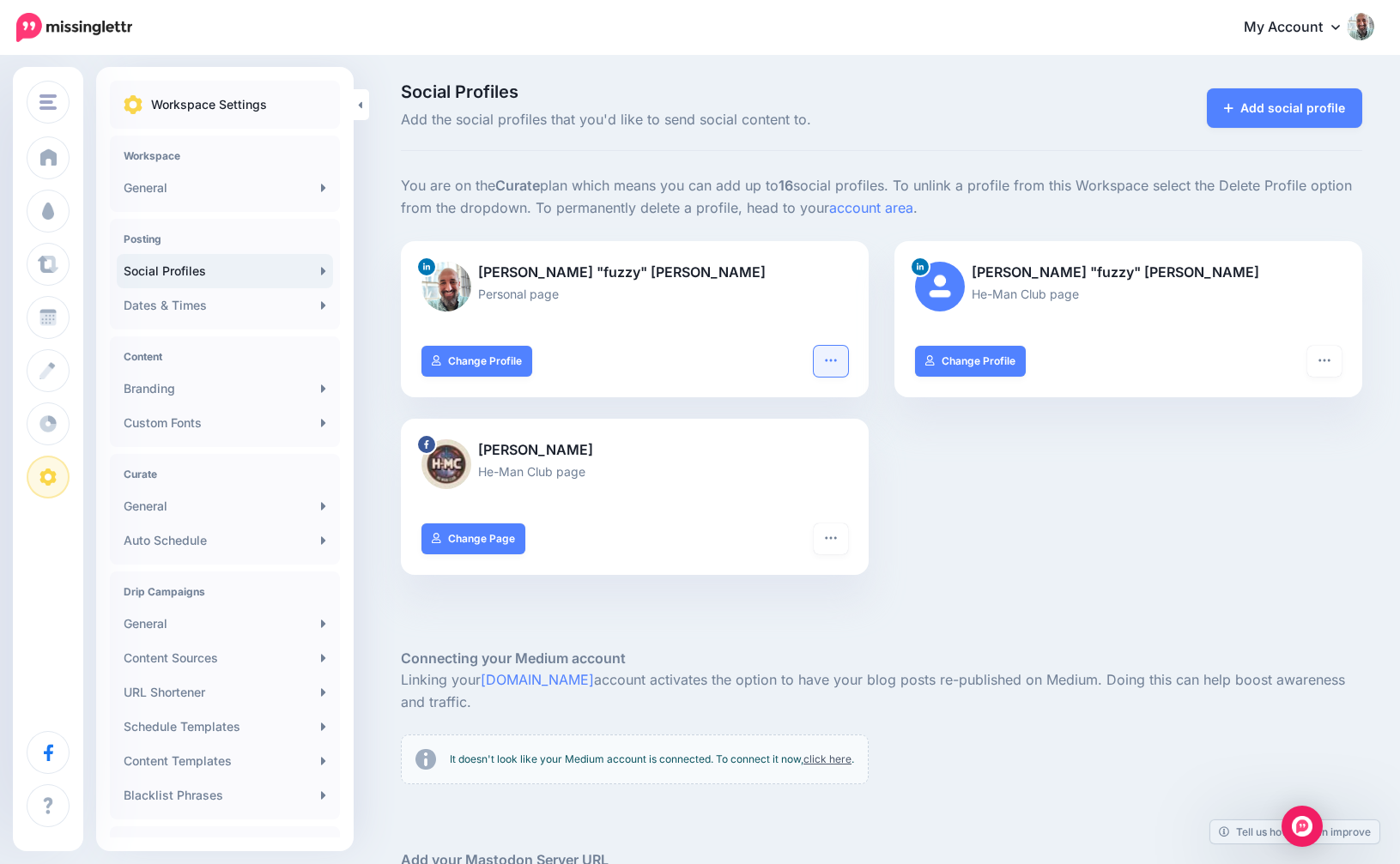
click at [832, 357] on icon "button" at bounding box center [831, 360] width 14 height 14
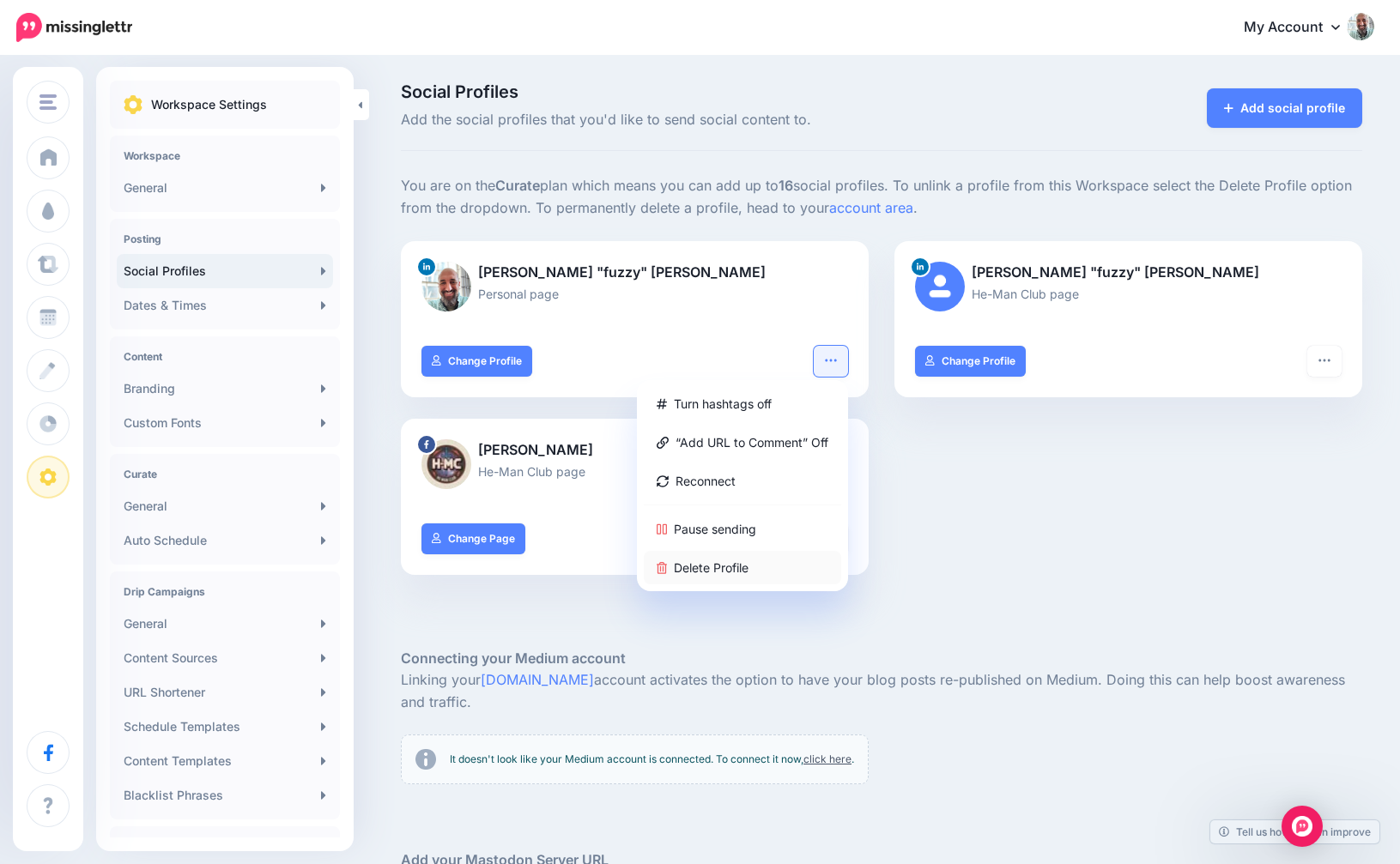
click at [713, 579] on link "Delete Profile" at bounding box center [743, 567] width 197 height 34
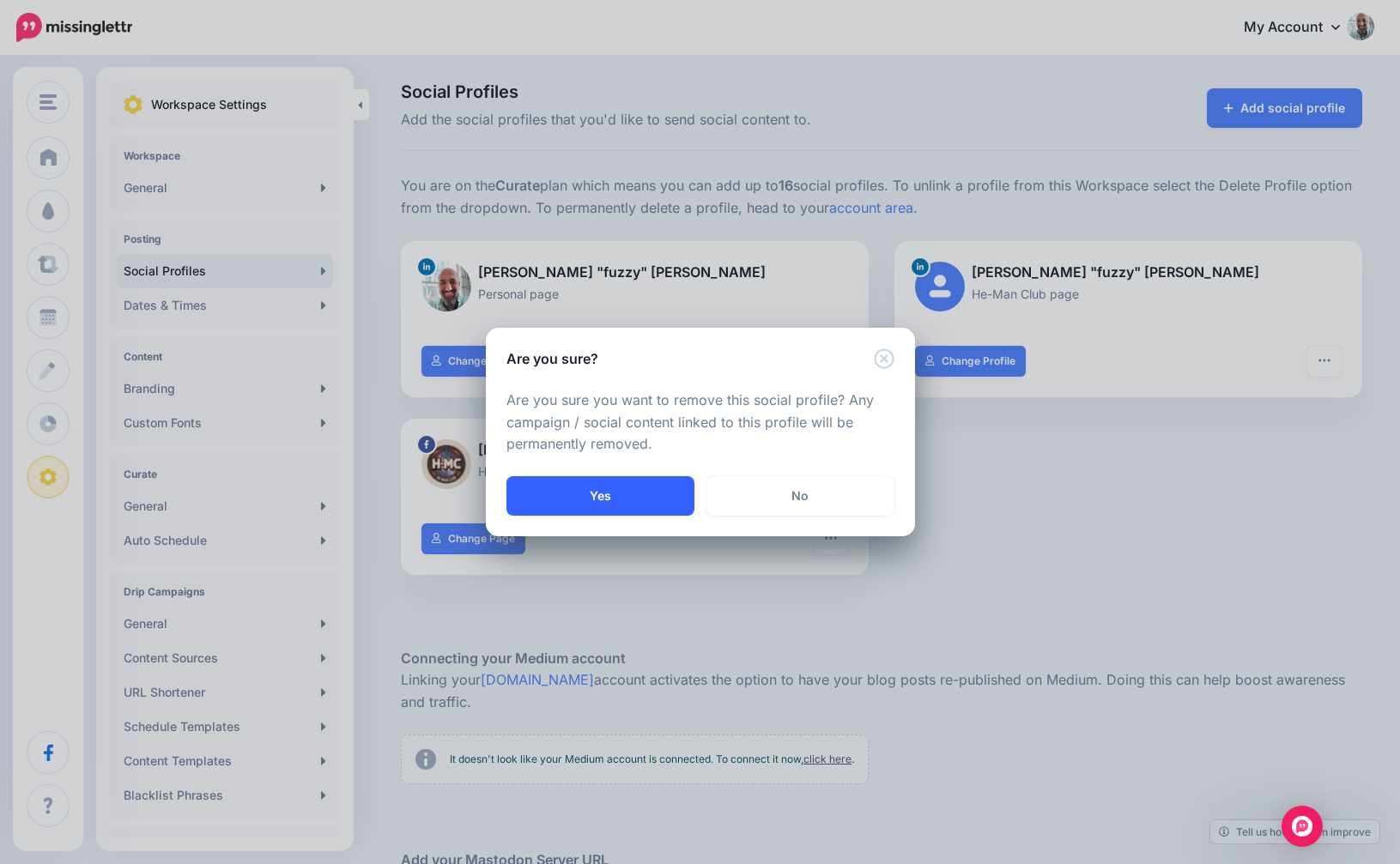
click at [621, 481] on button "Yes" at bounding box center [600, 495] width 188 height 39
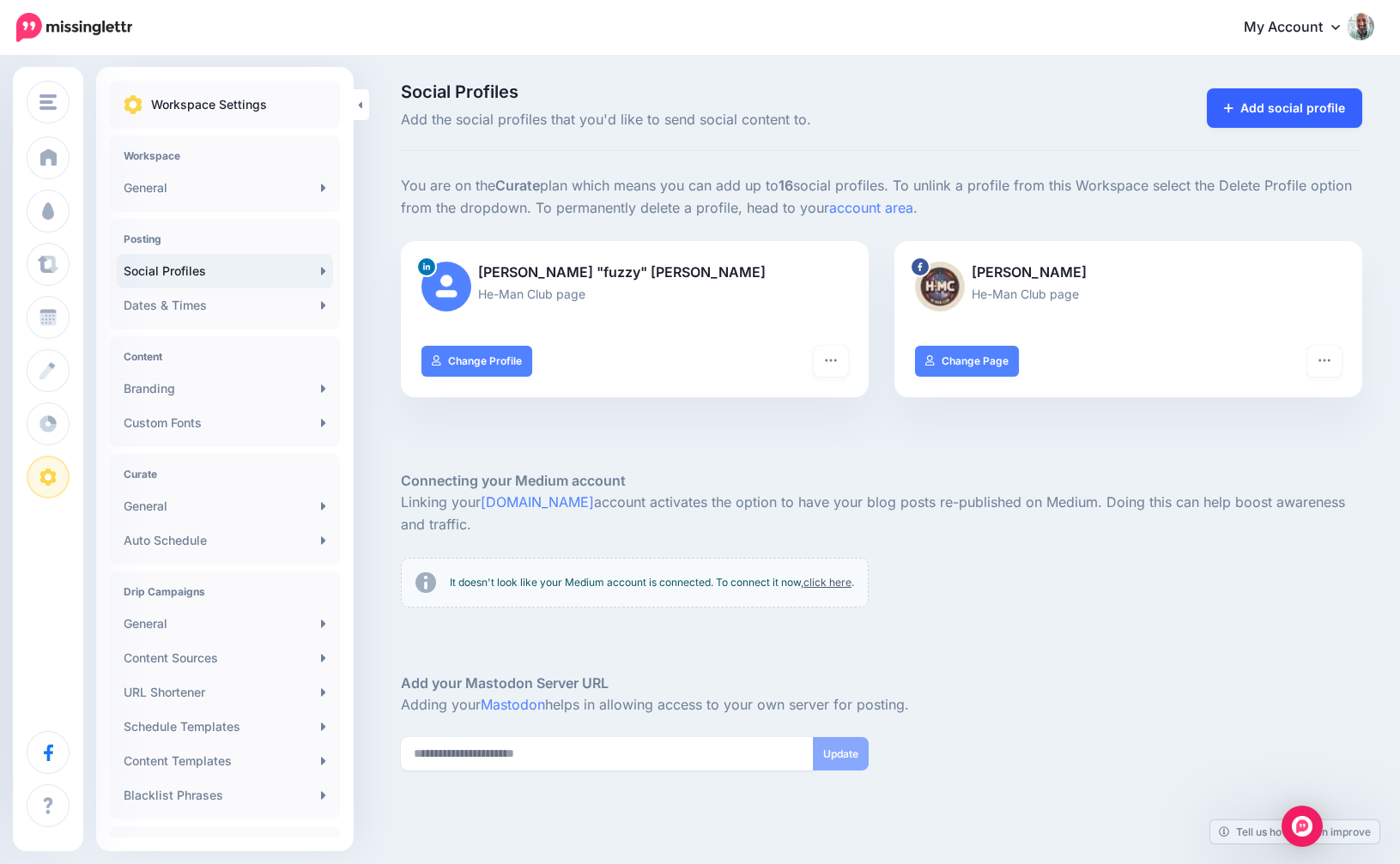
click at [1307, 92] on link "Add social profile" at bounding box center [1285, 108] width 155 height 39
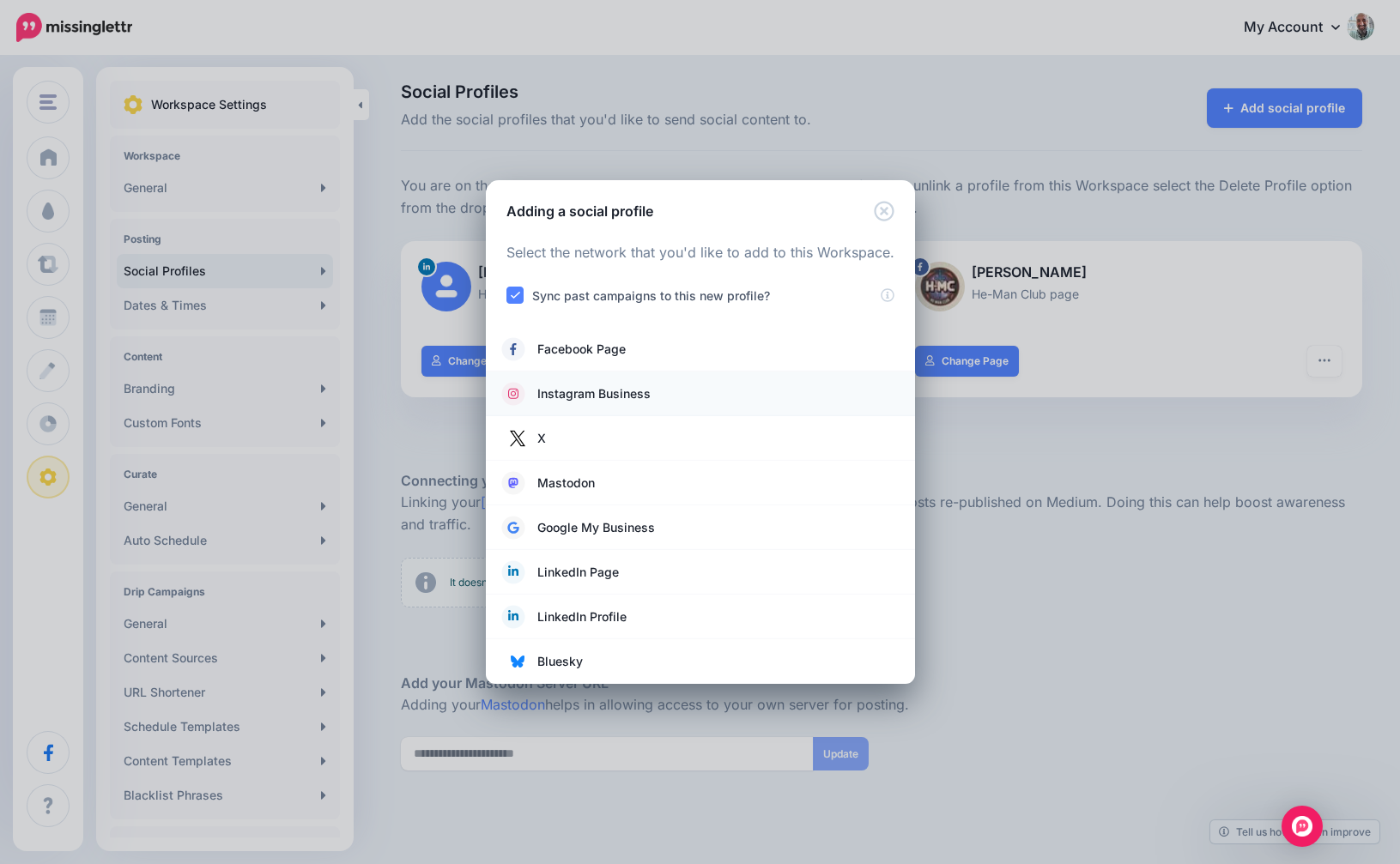
click at [789, 402] on link "Instagram Business" at bounding box center [701, 394] width 395 height 24
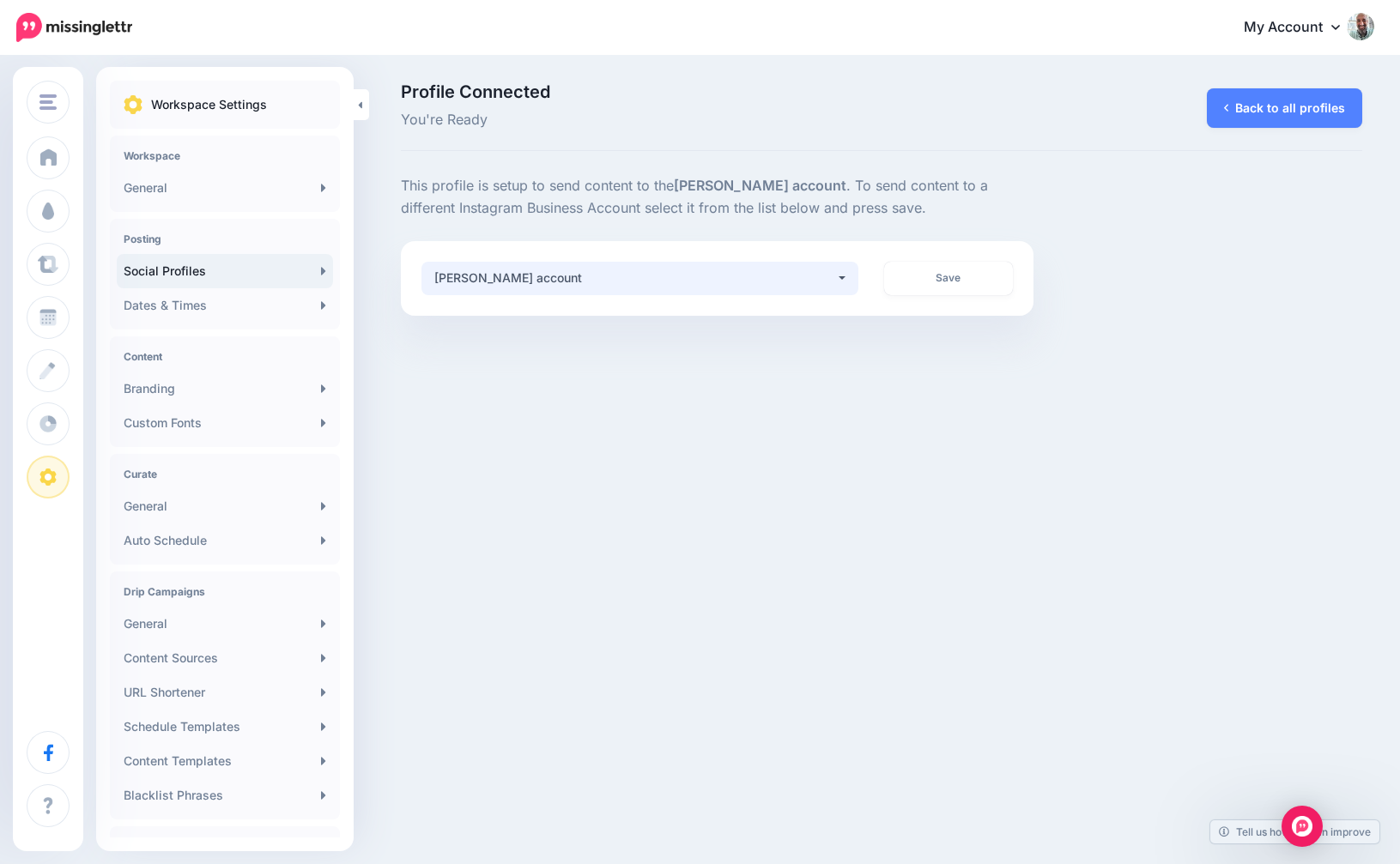
click at [651, 274] on div "[PERSON_NAME] account" at bounding box center [634, 278] width 401 height 21
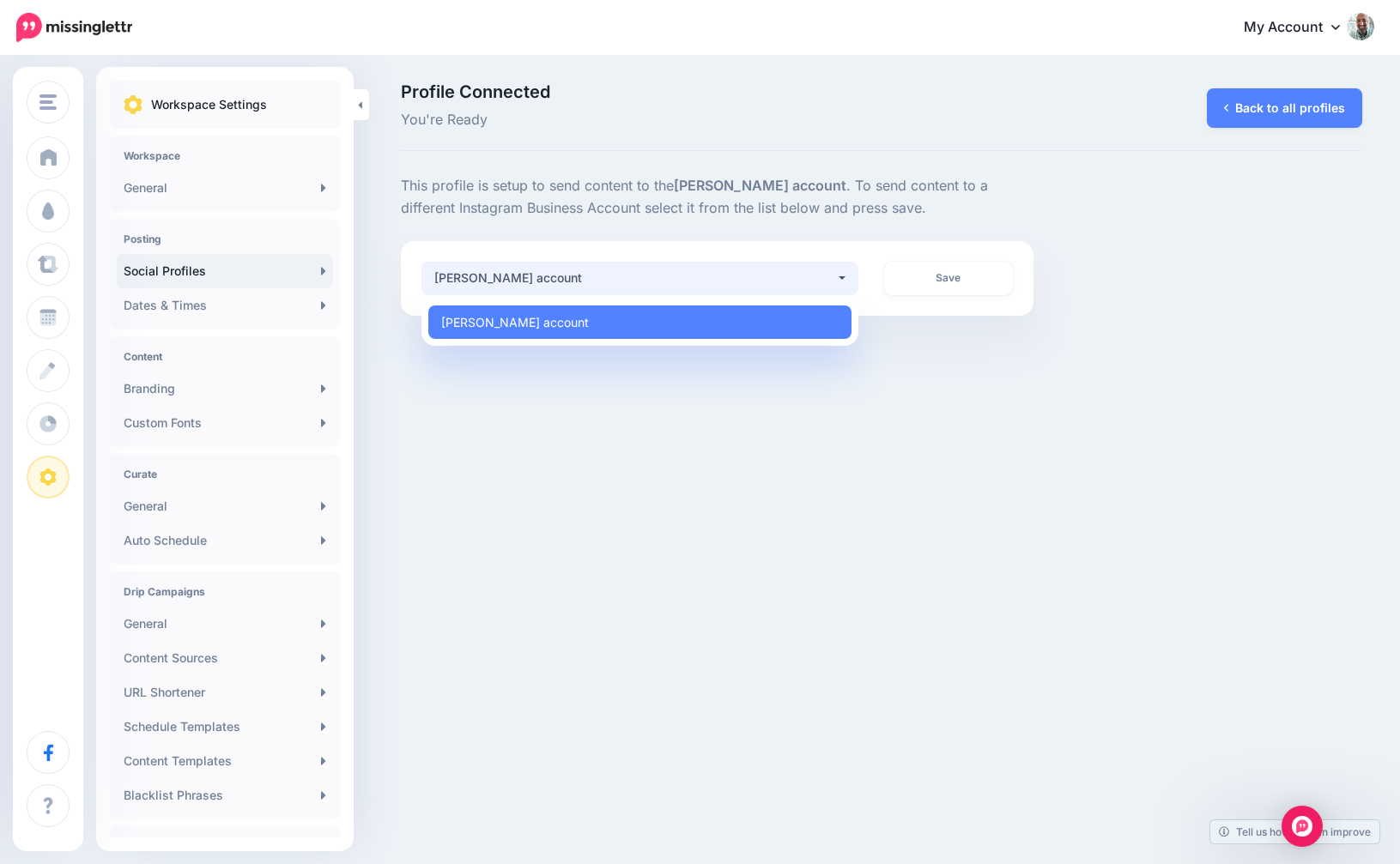
click at [681, 116] on span "You're Ready" at bounding box center [717, 120] width 632 height 22
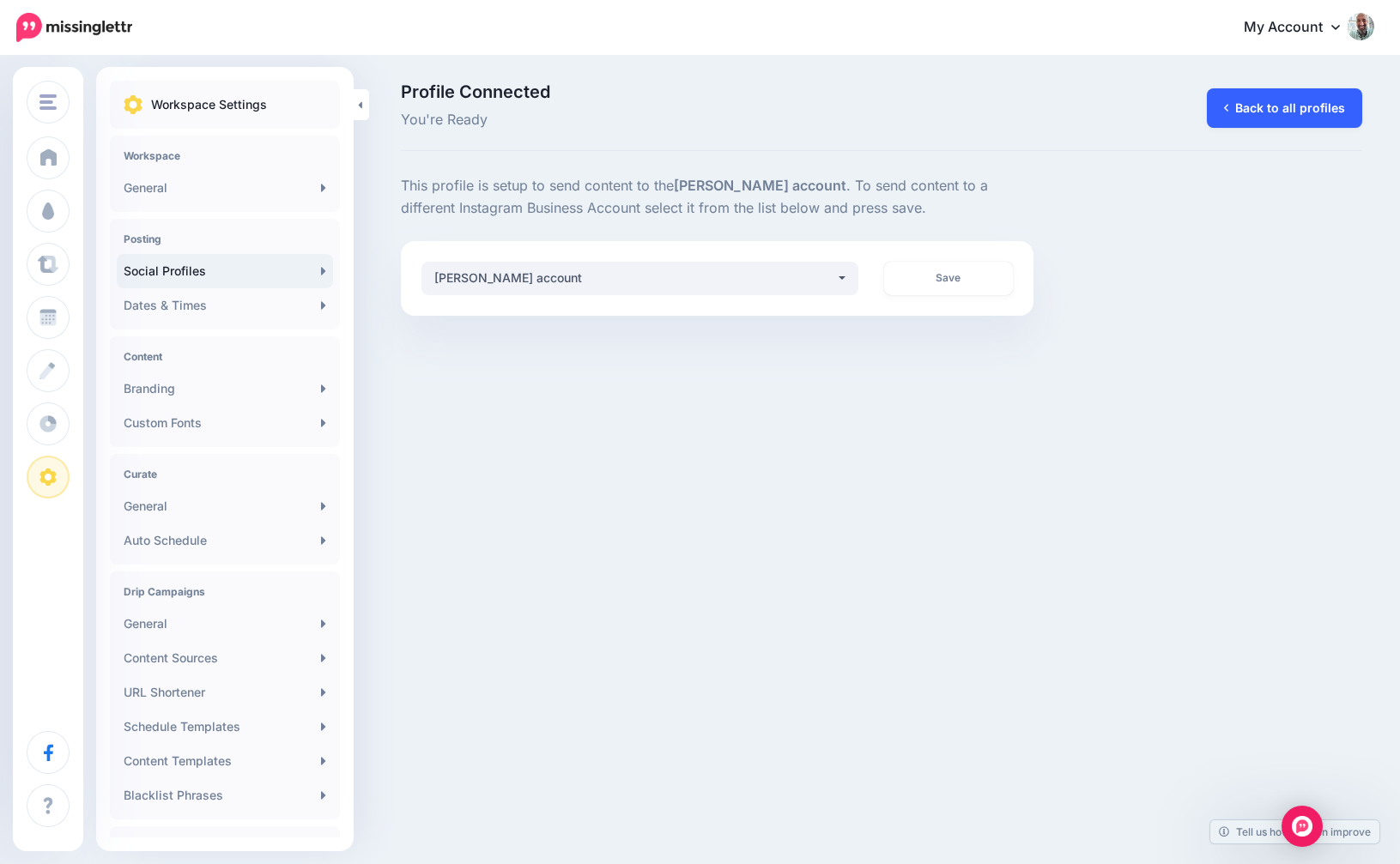
click at [1324, 108] on link "Back to all profiles" at bounding box center [1285, 108] width 155 height 39
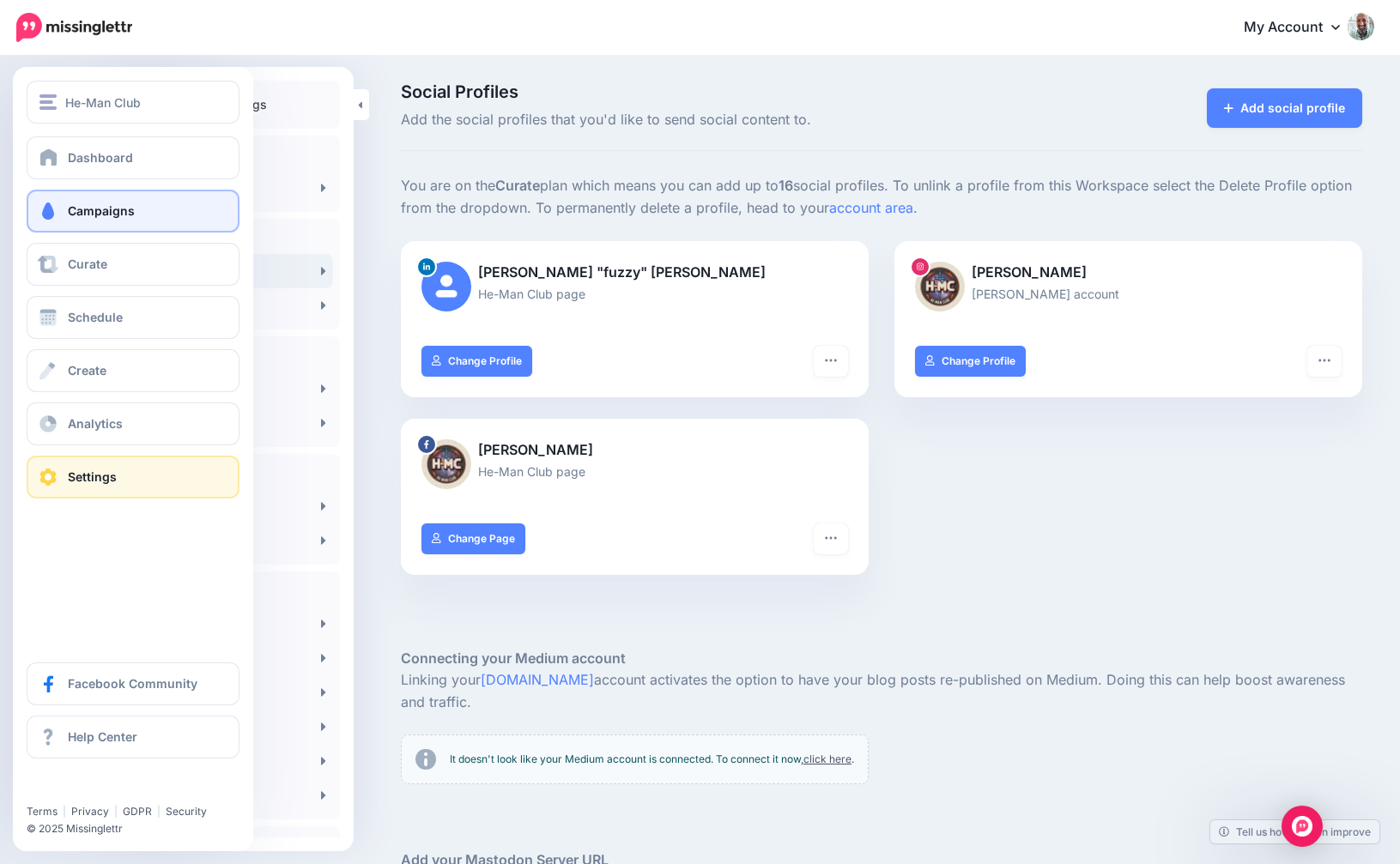
click at [50, 214] on span at bounding box center [48, 211] width 22 height 17
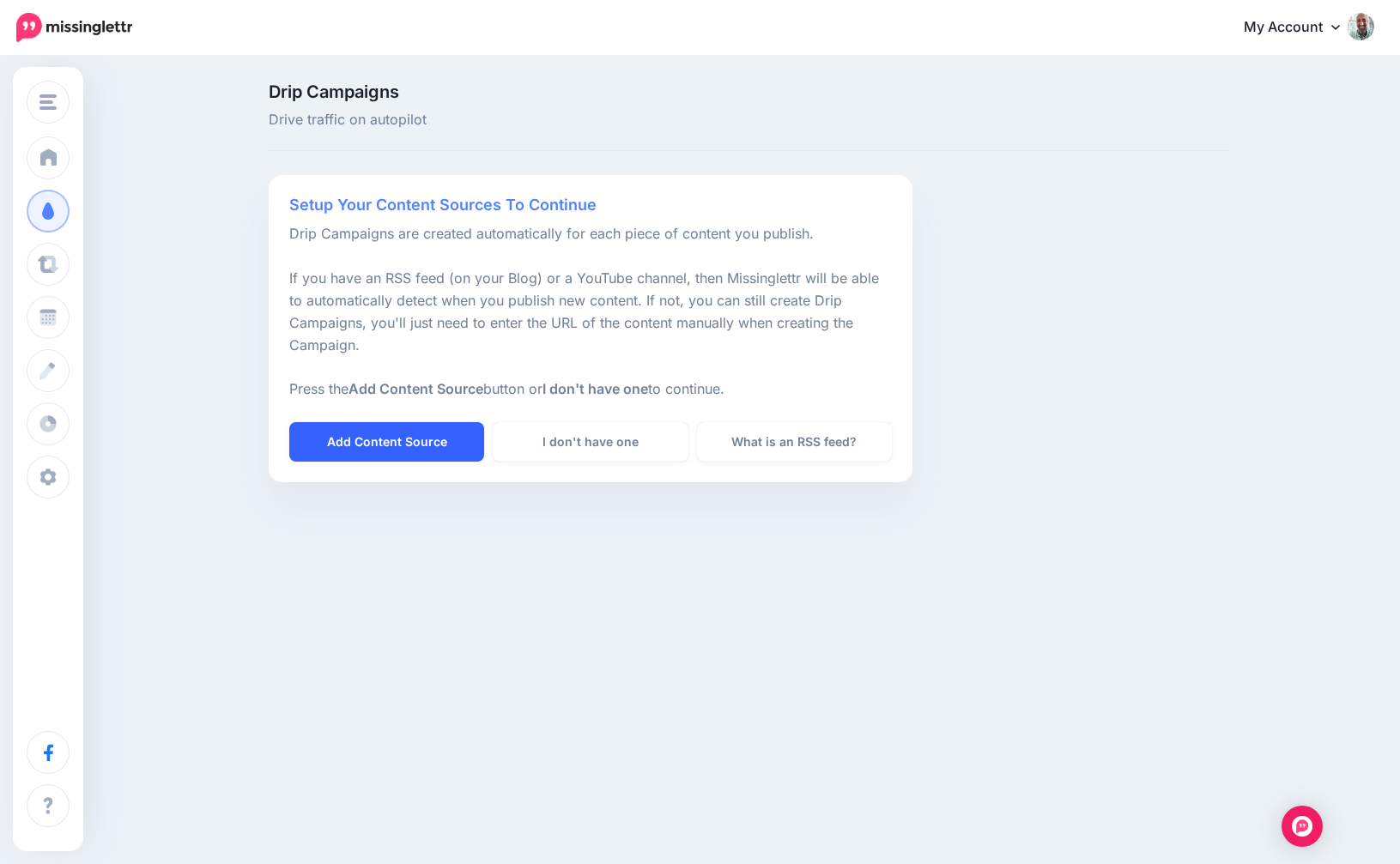
click at [334, 438] on link "Add Content Source" at bounding box center [387, 441] width 195 height 39
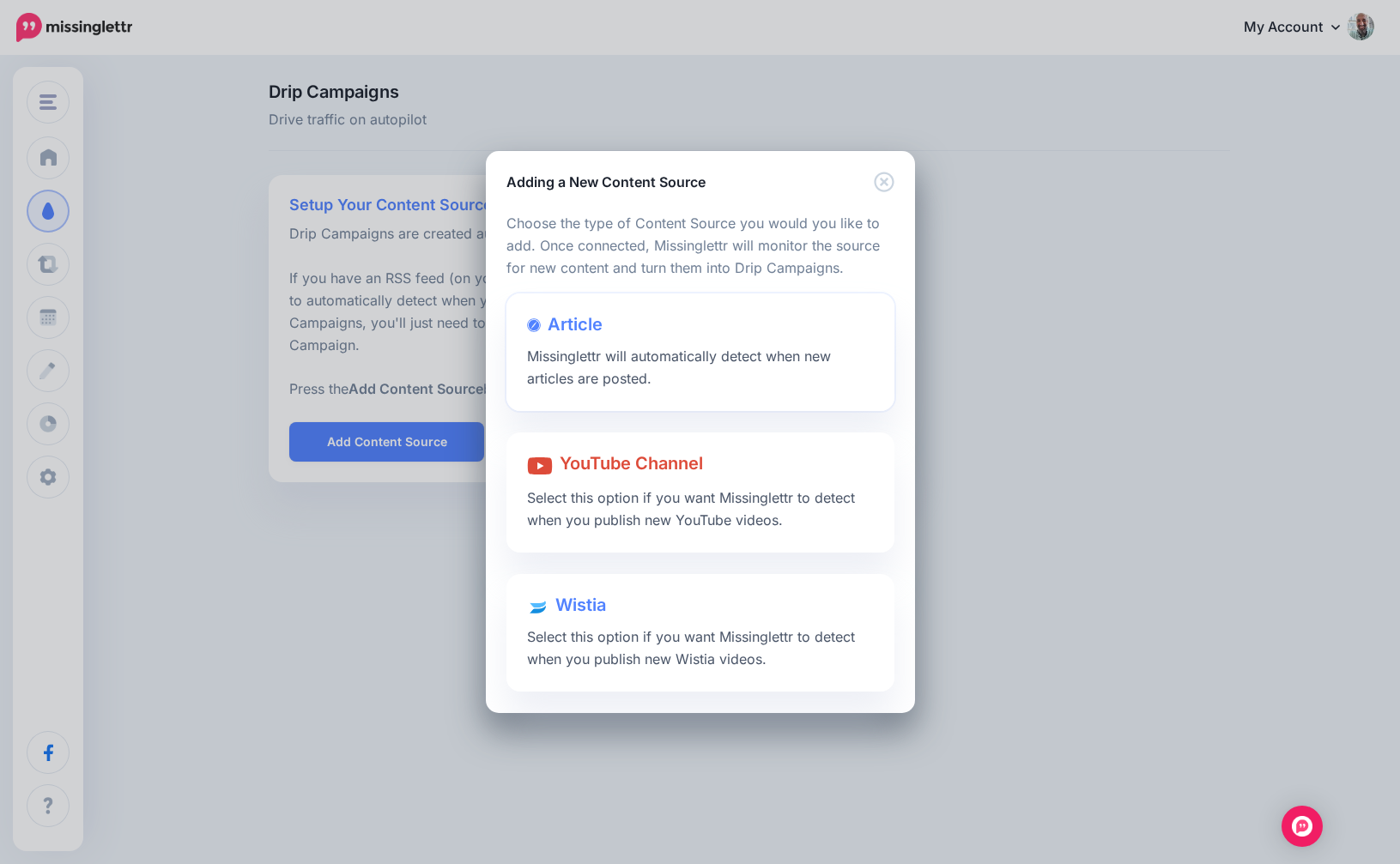
click at [599, 333] on span "Article" at bounding box center [575, 324] width 55 height 21
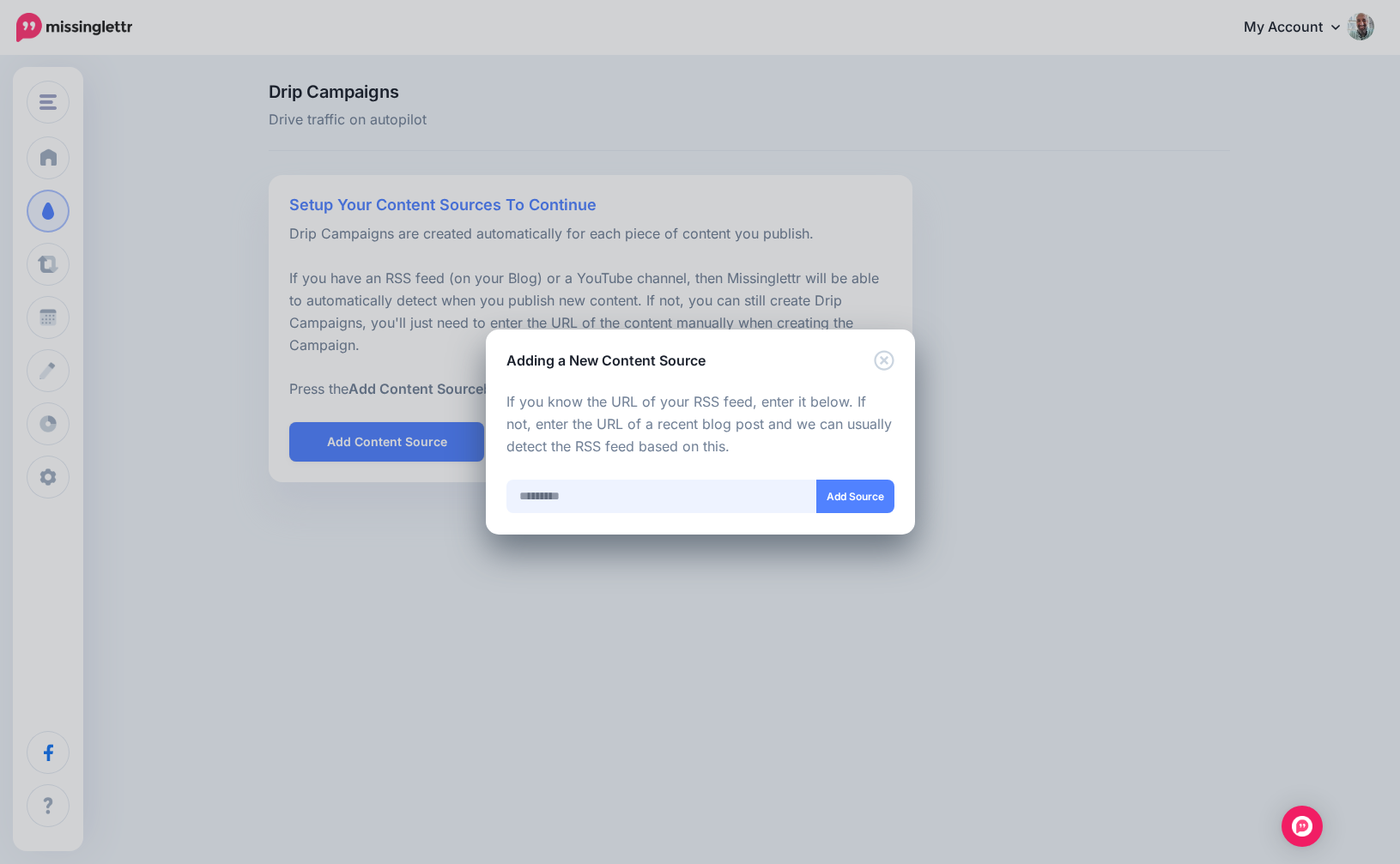
click at [606, 508] on input "text" at bounding box center [662, 496] width 311 height 34
paste input "**********"
type input "**********"
click at [860, 502] on button "Add Source" at bounding box center [856, 496] width 79 height 34
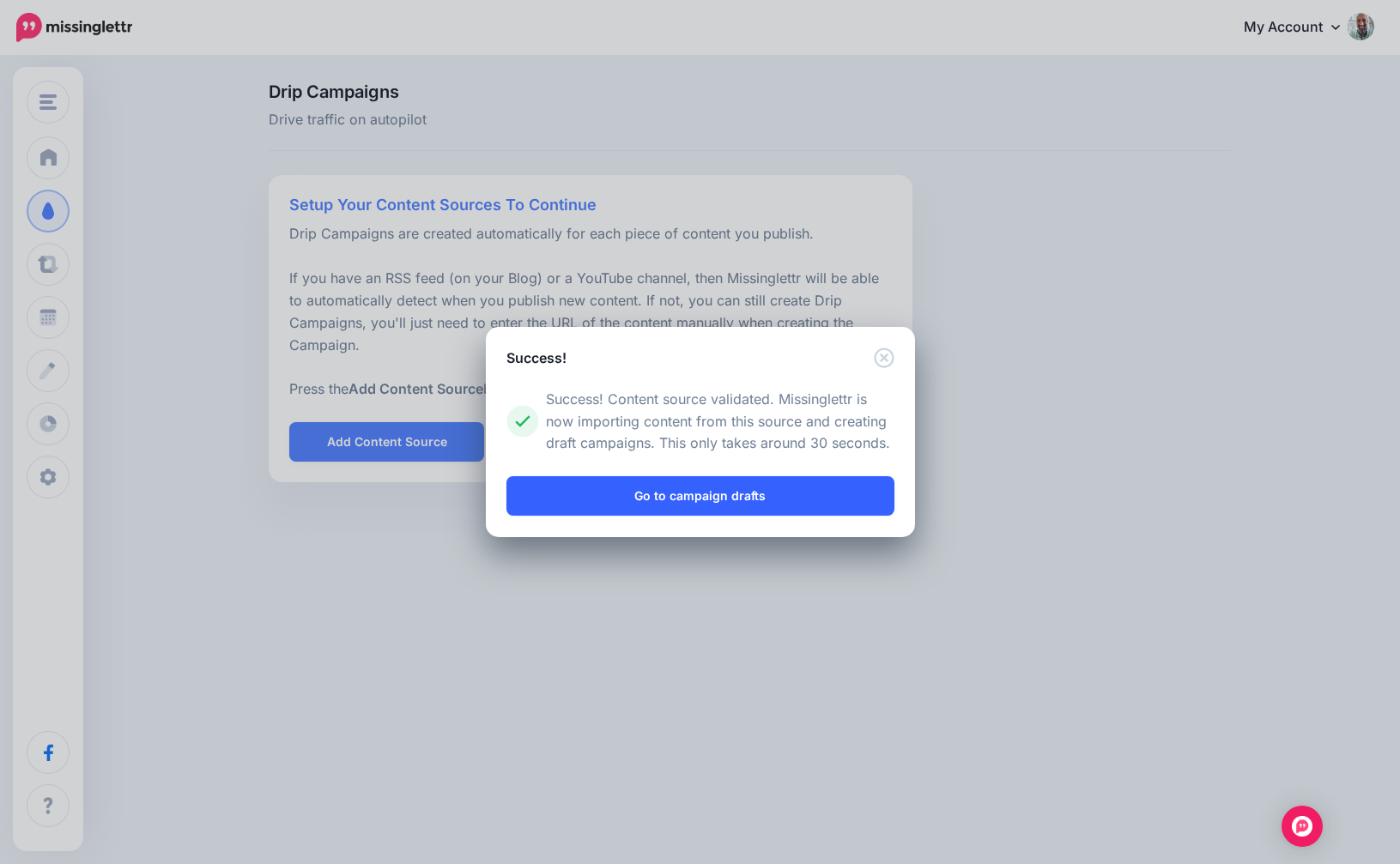
click at [722, 490] on link "Go to campaign drafts" at bounding box center [700, 495] width 388 height 39
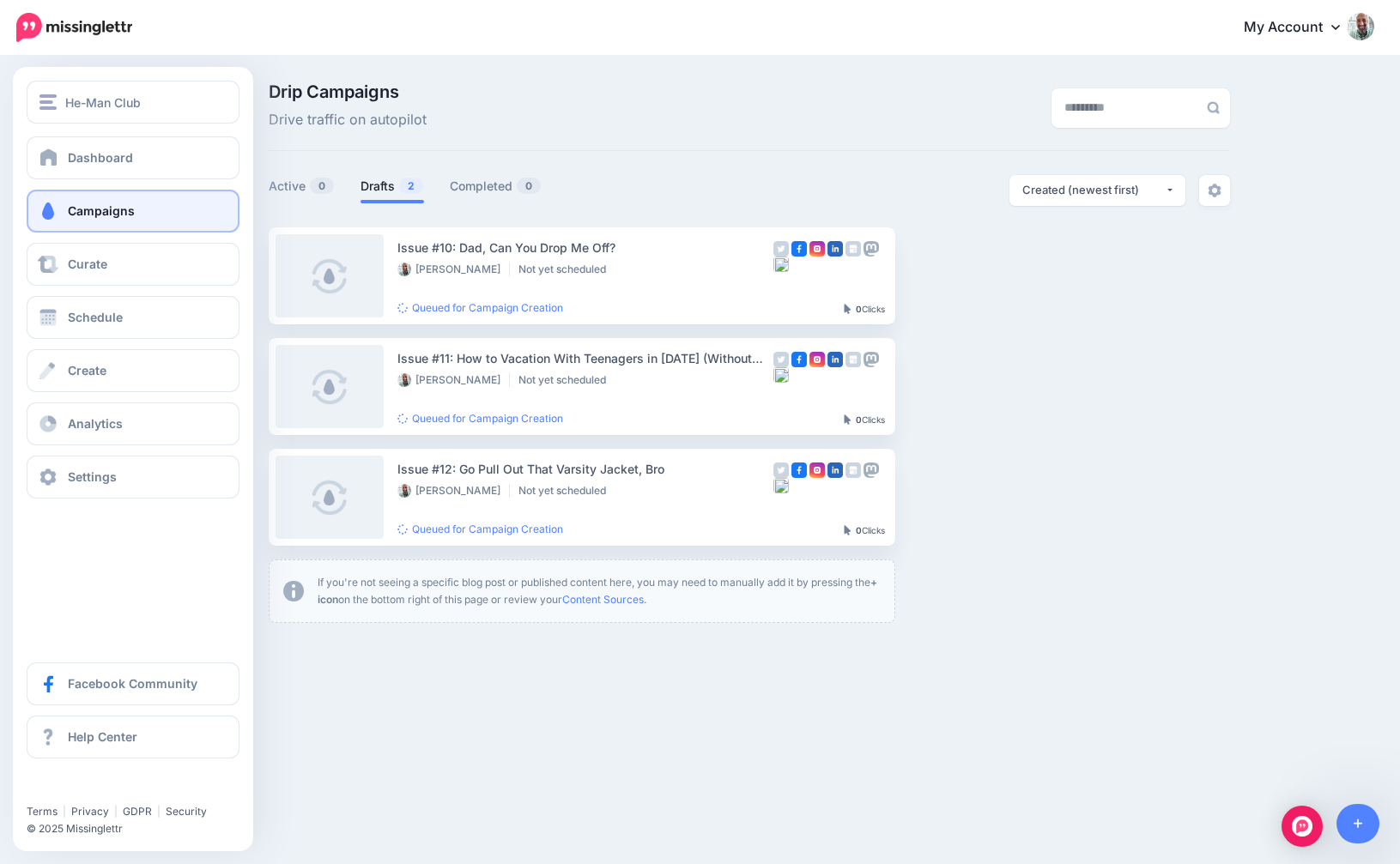
click at [66, 204] on link "Campaigns" at bounding box center [133, 211] width 213 height 43
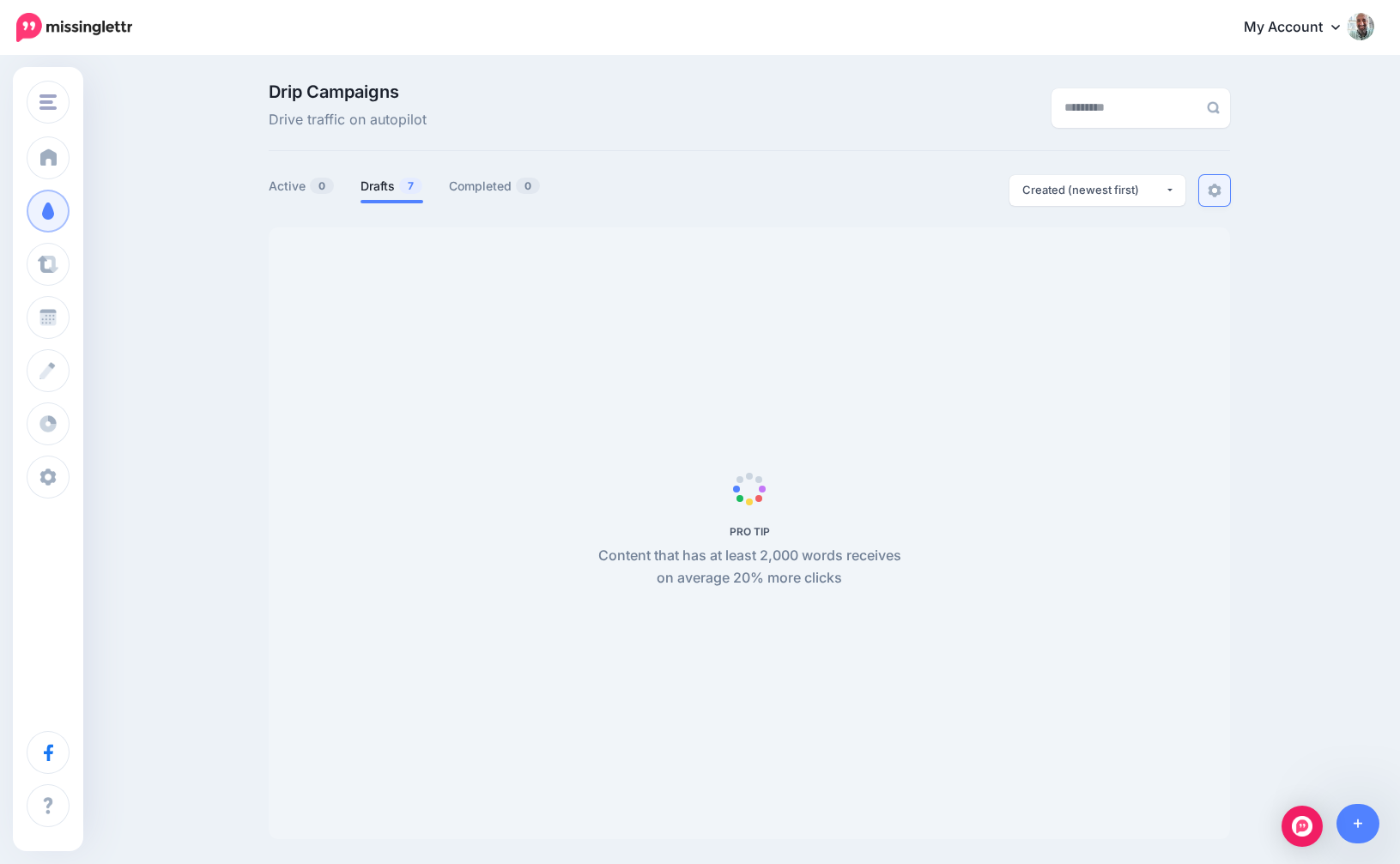
click at [1214, 187] on img at bounding box center [1214, 190] width 14 height 14
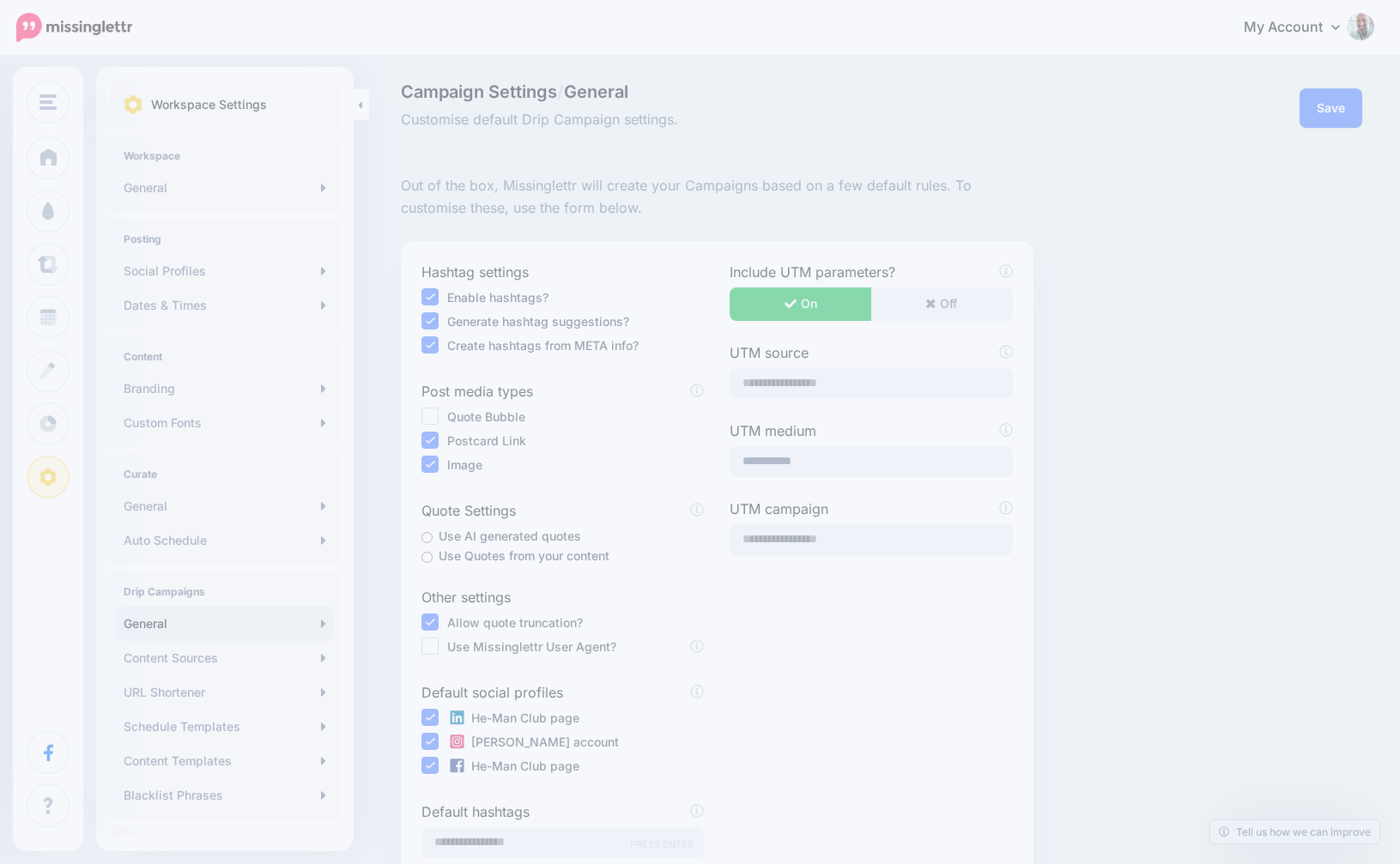
click at [689, 155] on div "Campaign Settings / General Customise default Drip Campaign settings. Save Out …" at bounding box center [882, 552] width 988 height 938
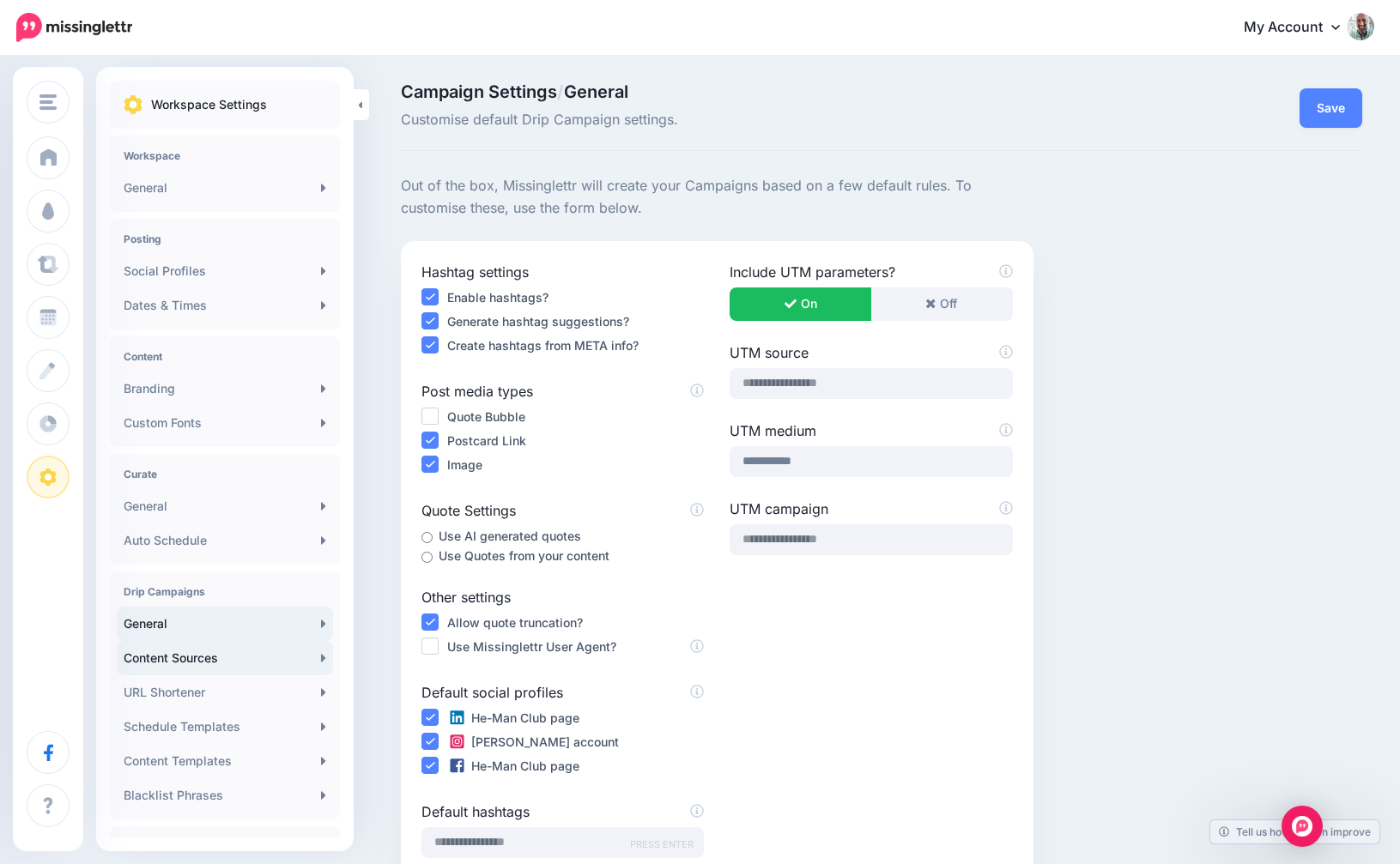
click at [165, 660] on link "Content Sources" at bounding box center [225, 659] width 217 height 35
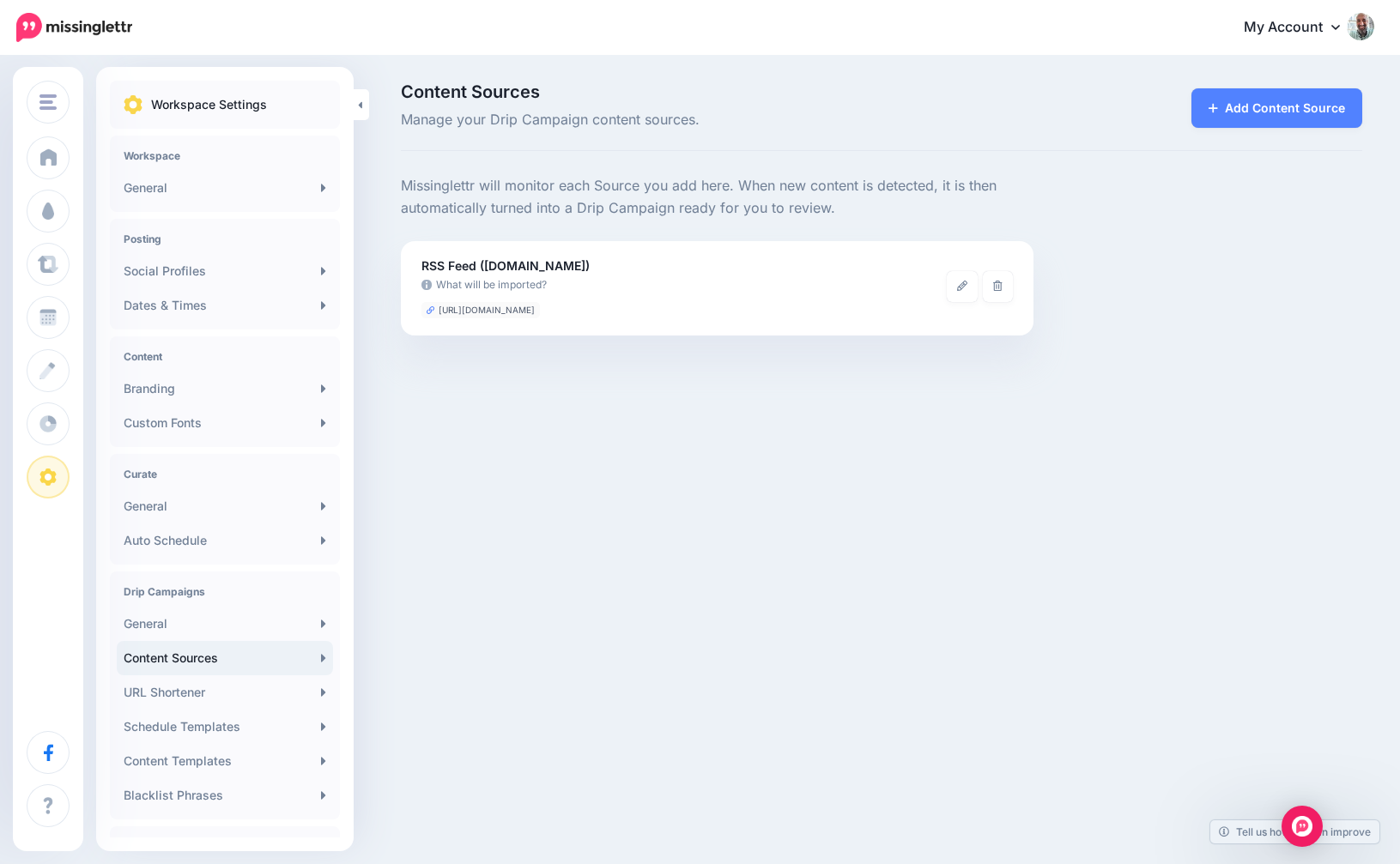
click at [1203, 133] on div "Content Sources Manage your Drip Campaign content sources. Add Content Source" at bounding box center [882, 117] width 961 height 68
click at [1214, 112] on icon at bounding box center [1214, 108] width 9 height 12
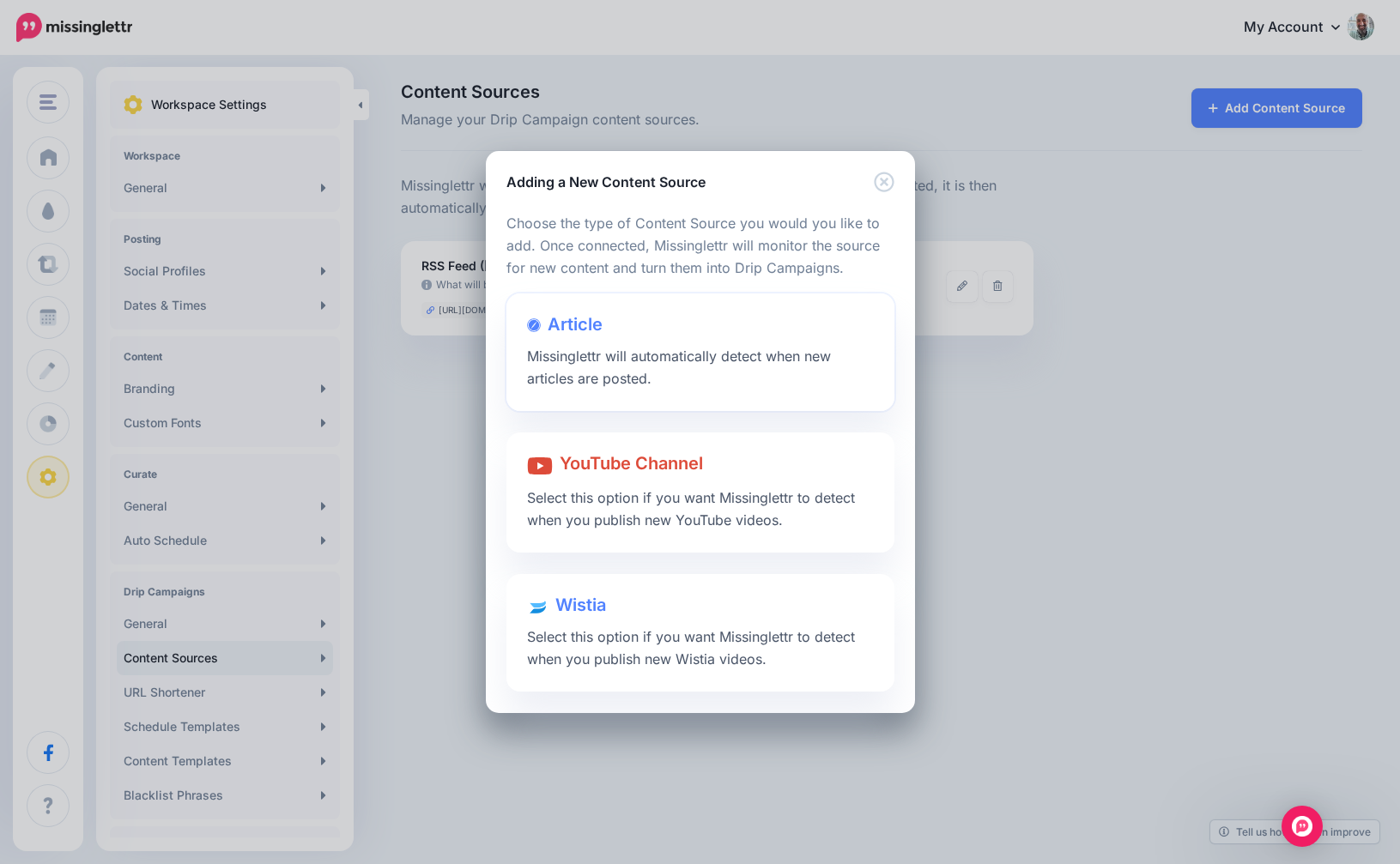
click at [579, 369] on span "Missinglettr will automatically detect when new articles are posted." at bounding box center [679, 367] width 304 height 39
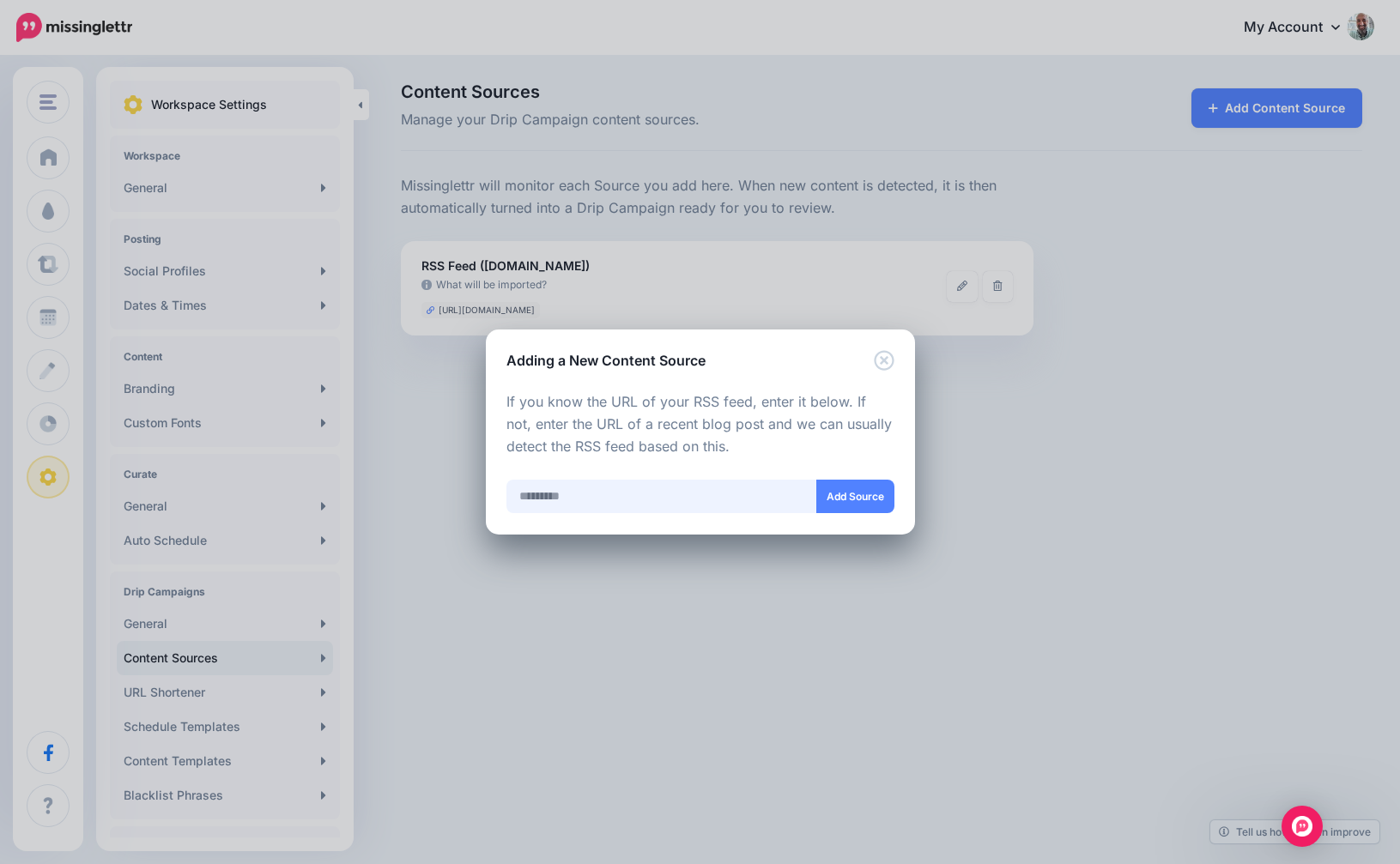
click at [536, 508] on input "text" at bounding box center [662, 496] width 311 height 34
paste input "**********"
type input "**********"
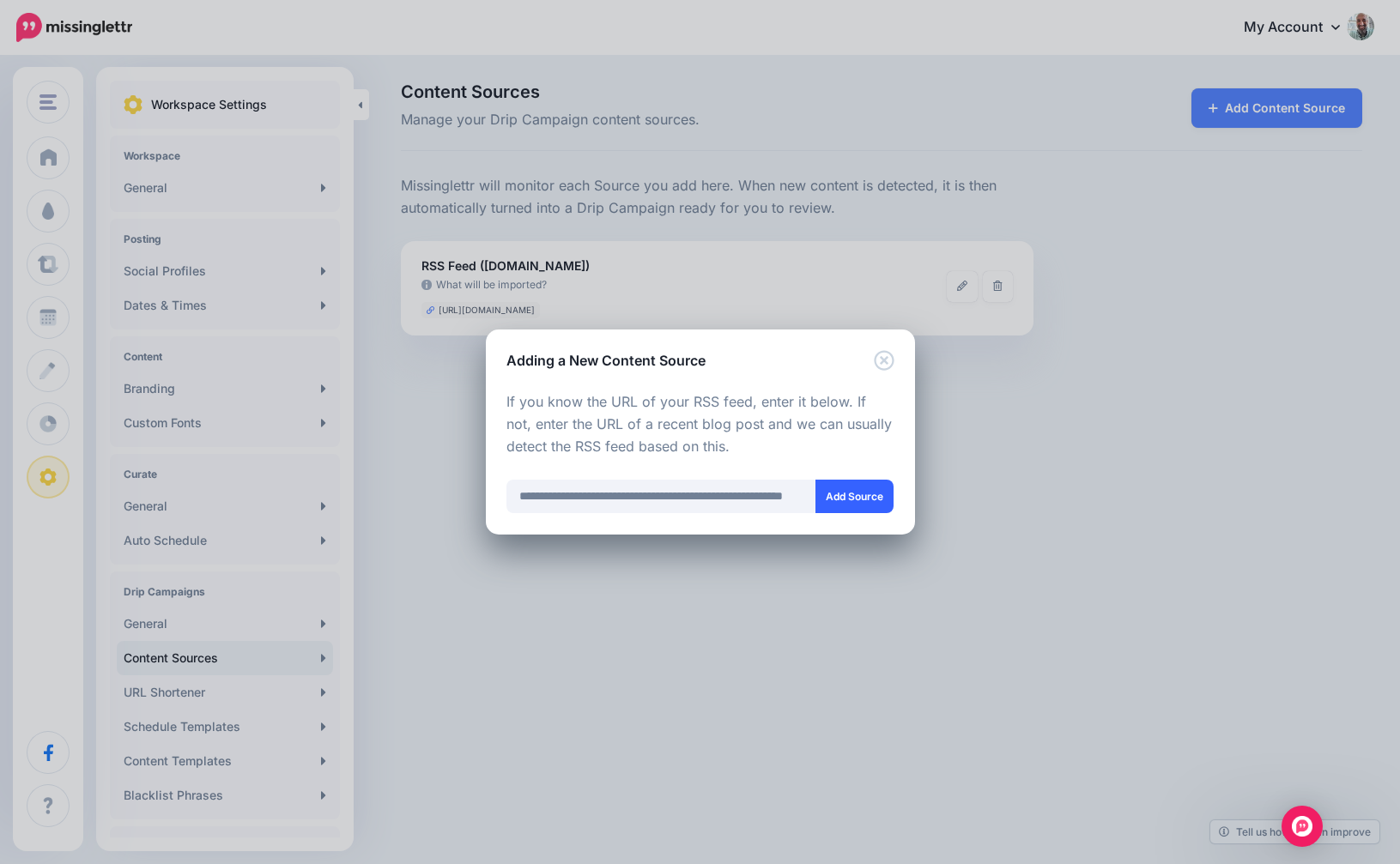
click at [859, 489] on button "Add Source" at bounding box center [855, 496] width 79 height 34
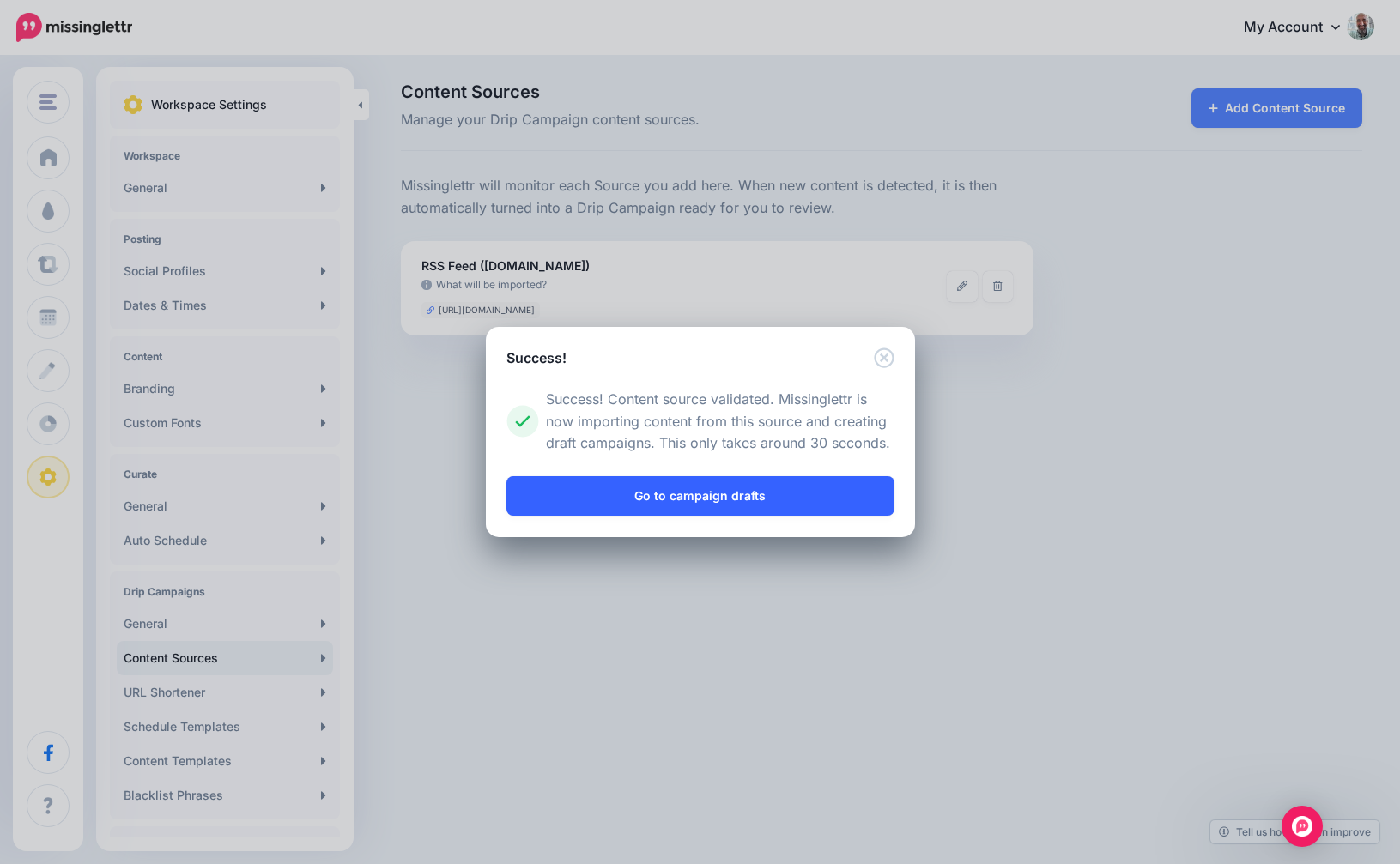
click at [748, 496] on link "Go to campaign drafts" at bounding box center [700, 495] width 388 height 39
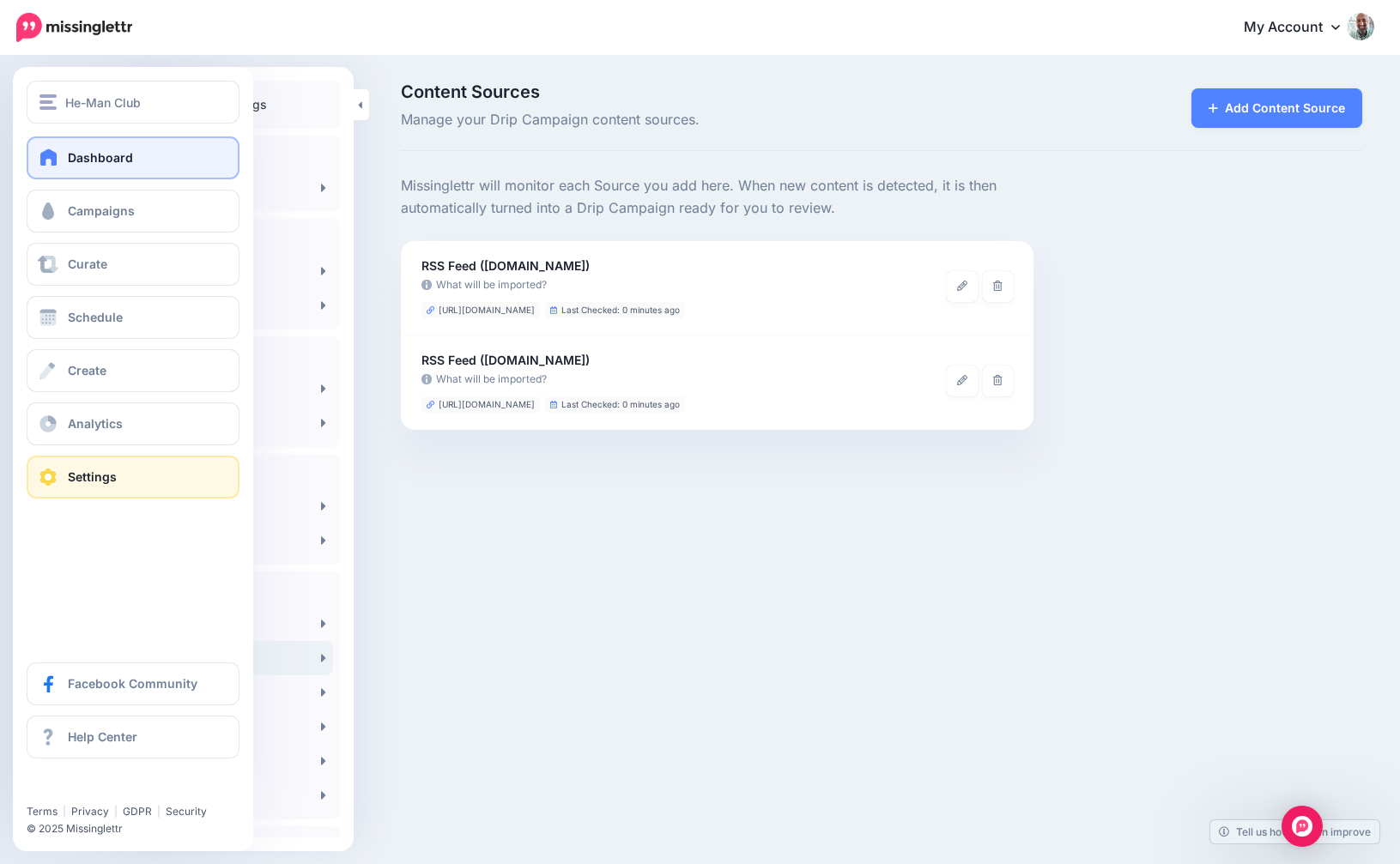
click at [54, 149] on span at bounding box center [48, 157] width 22 height 17
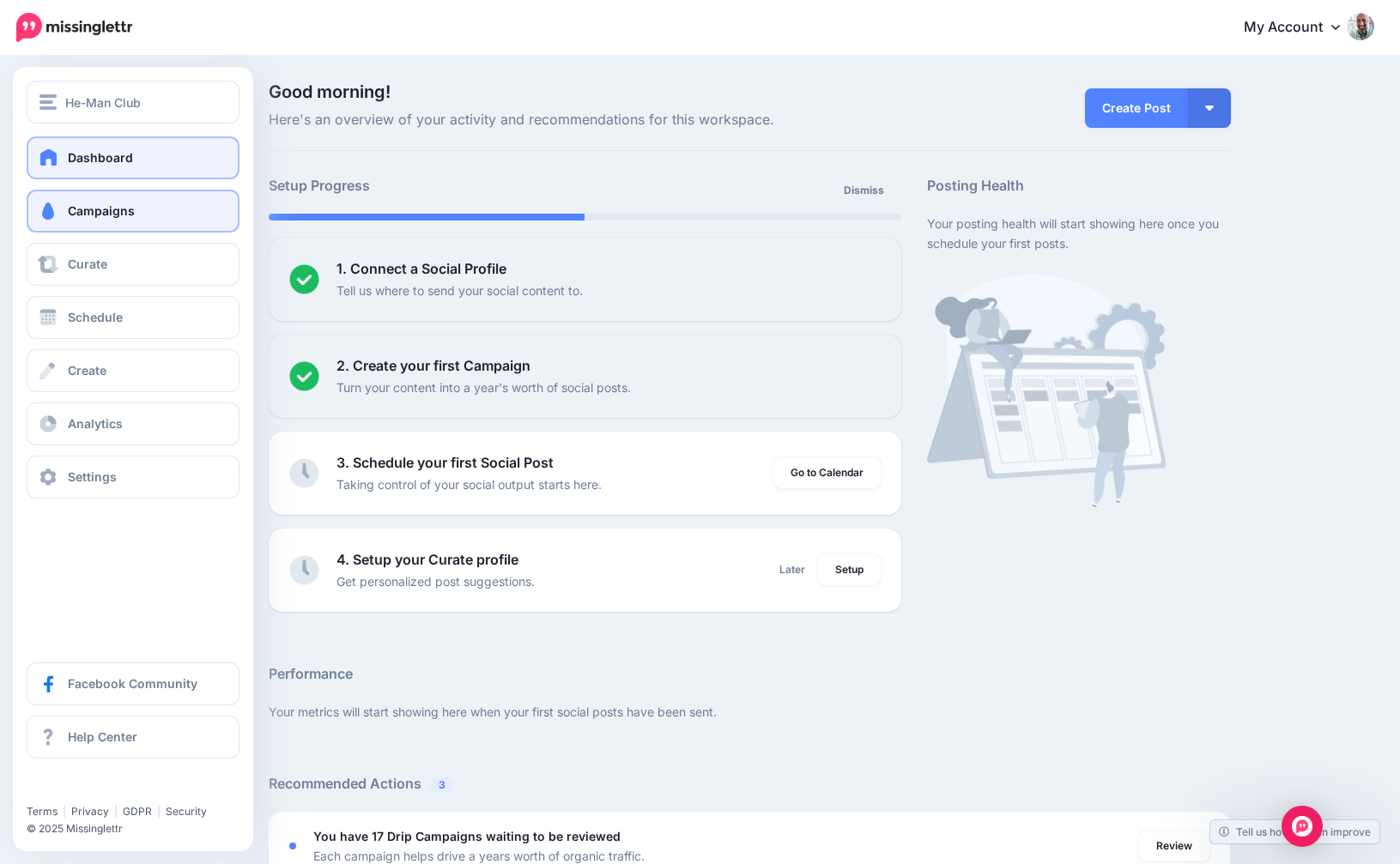
click at [89, 216] on span "Campaigns" at bounding box center [101, 211] width 67 height 15
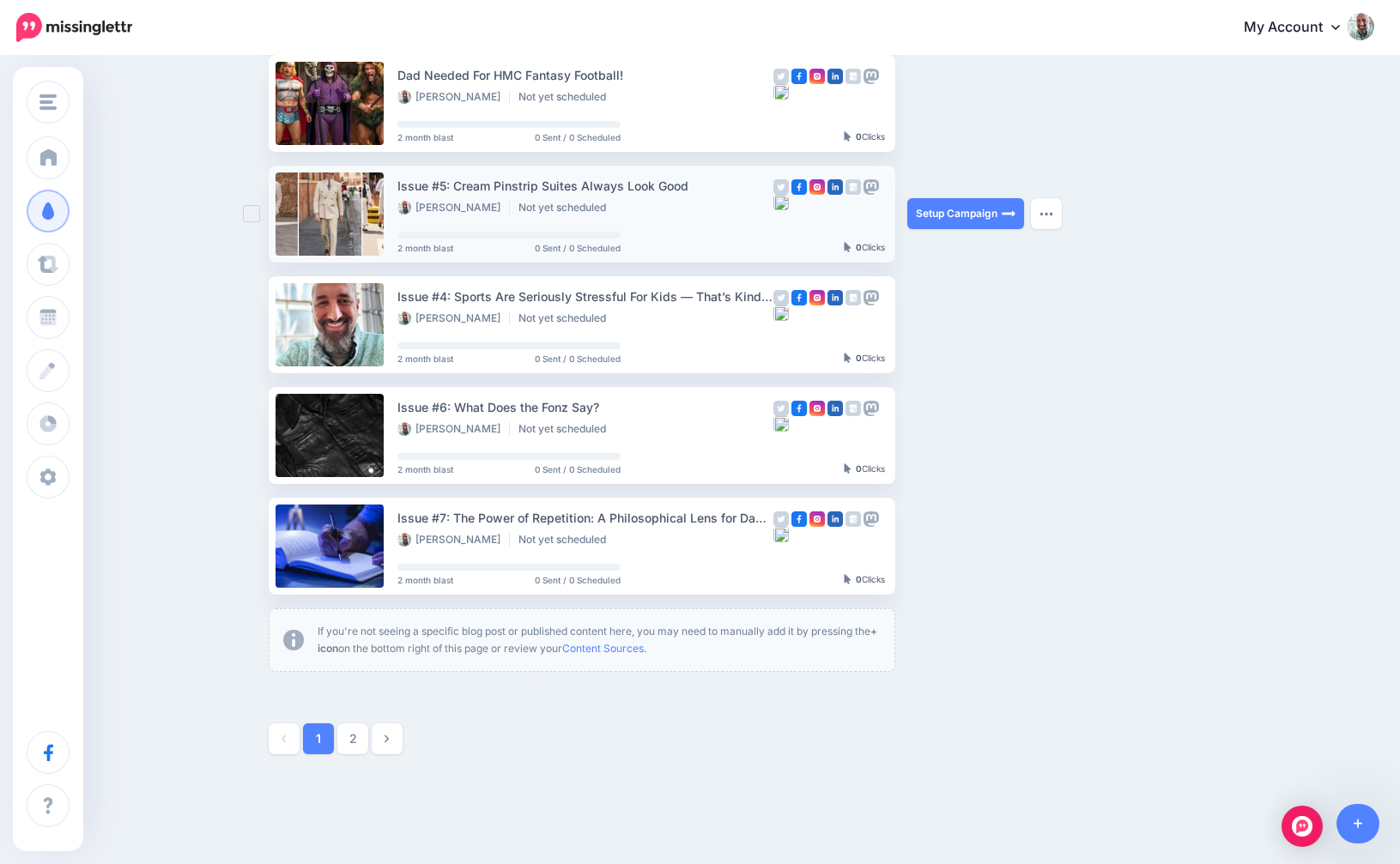
scroll to position [788, 0]
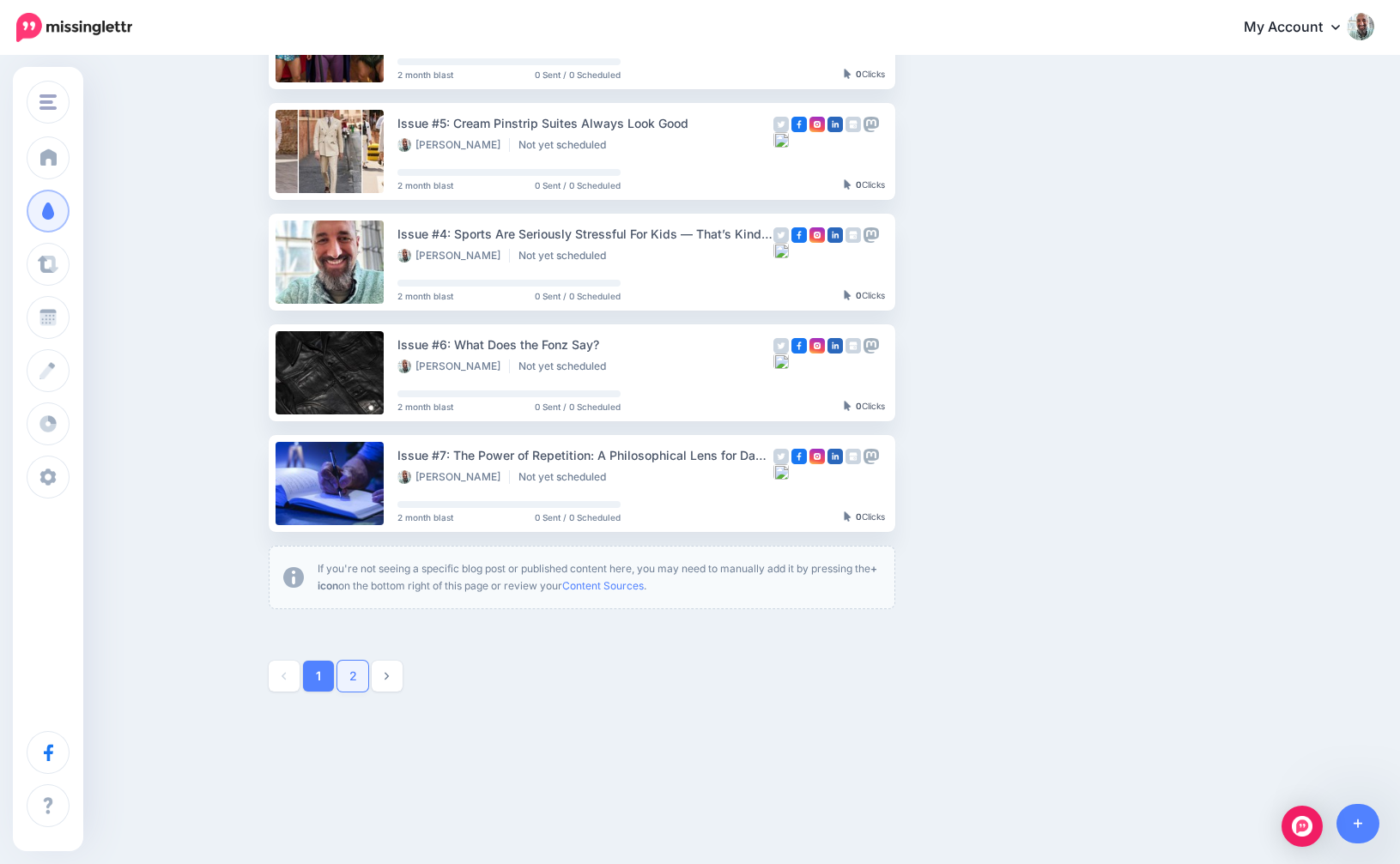
click at [361, 684] on link "2" at bounding box center [353, 676] width 31 height 31
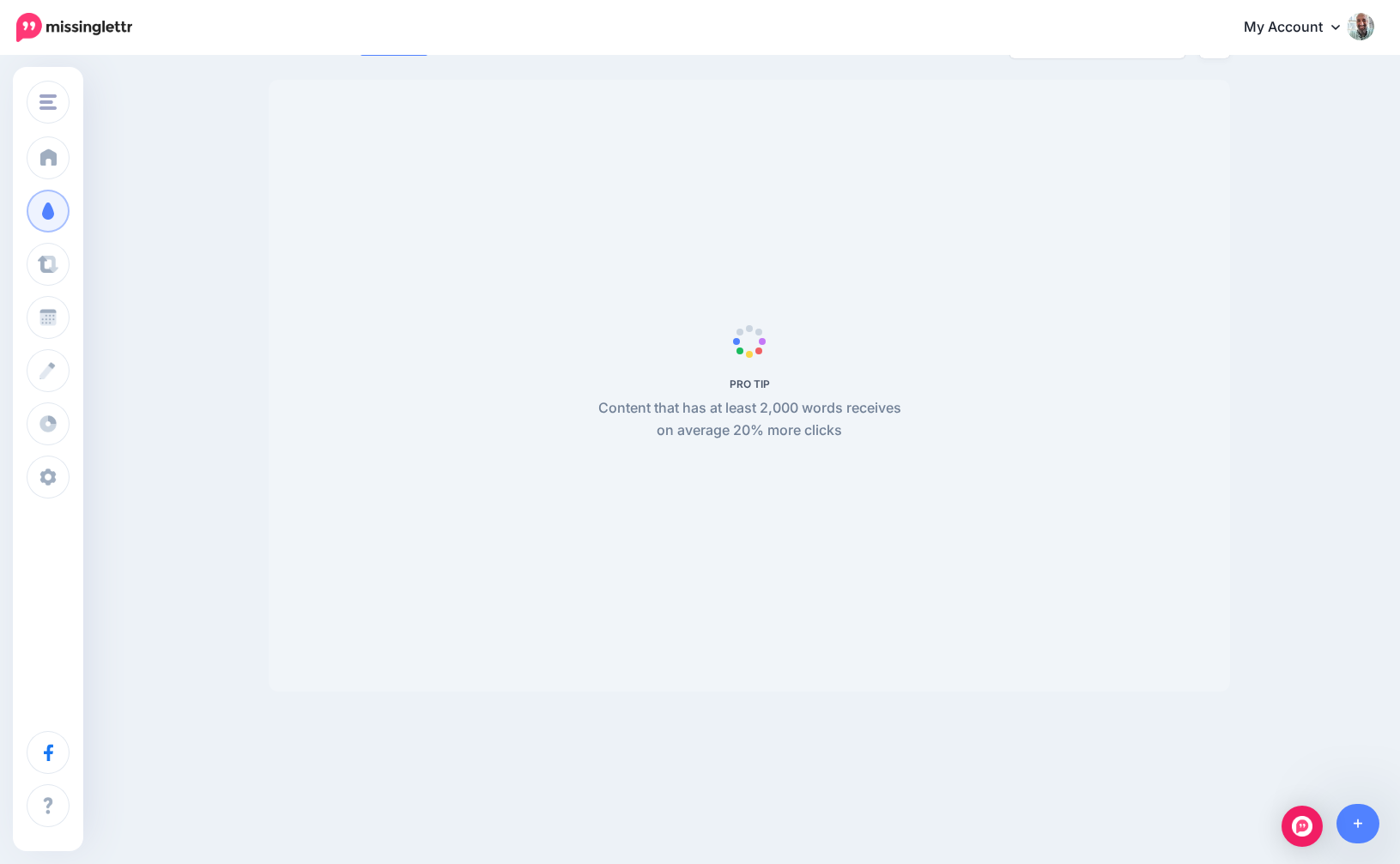
scroll to position [148, 0]
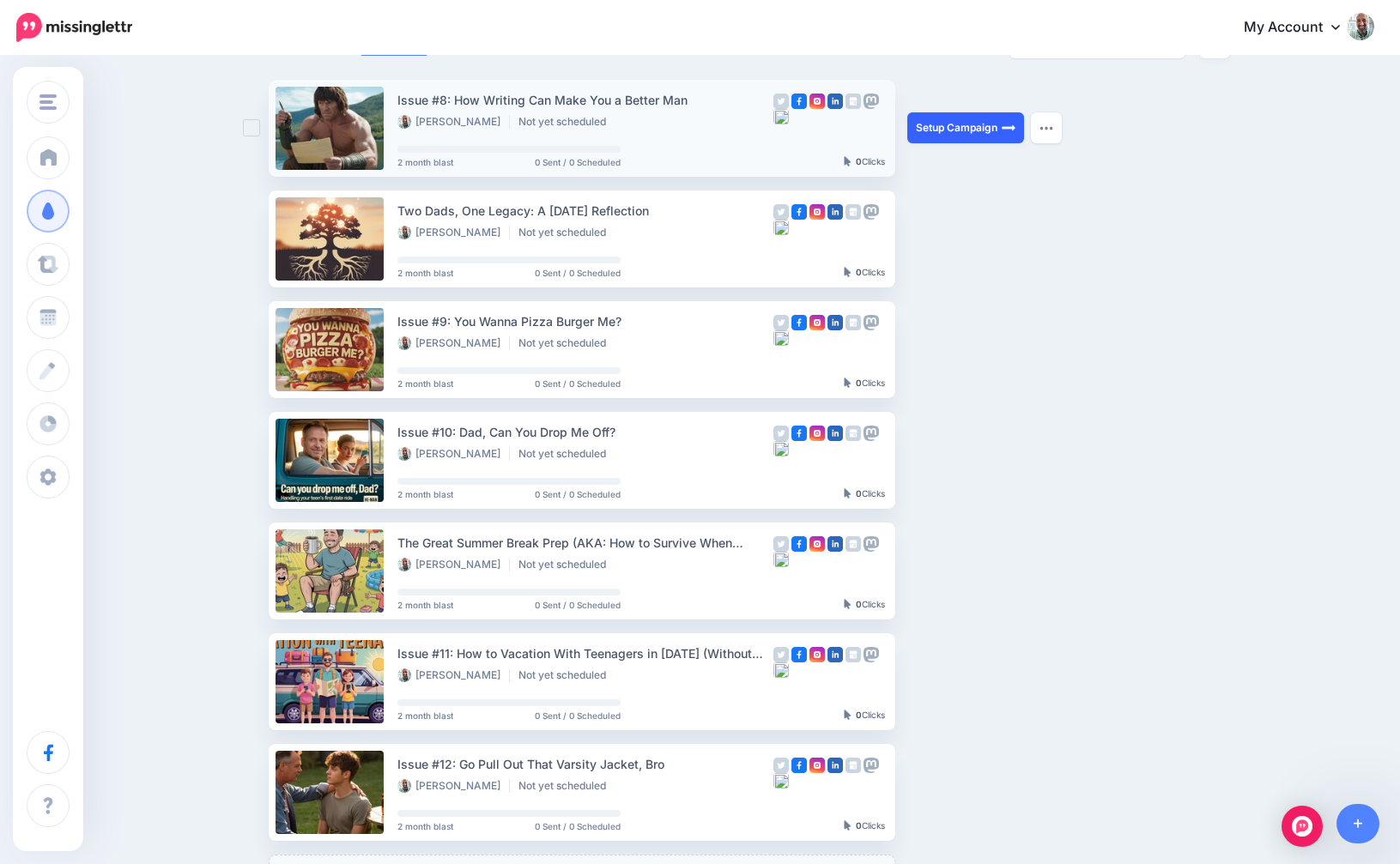
click at [987, 119] on link "Setup Campaign" at bounding box center [966, 128] width 117 height 31
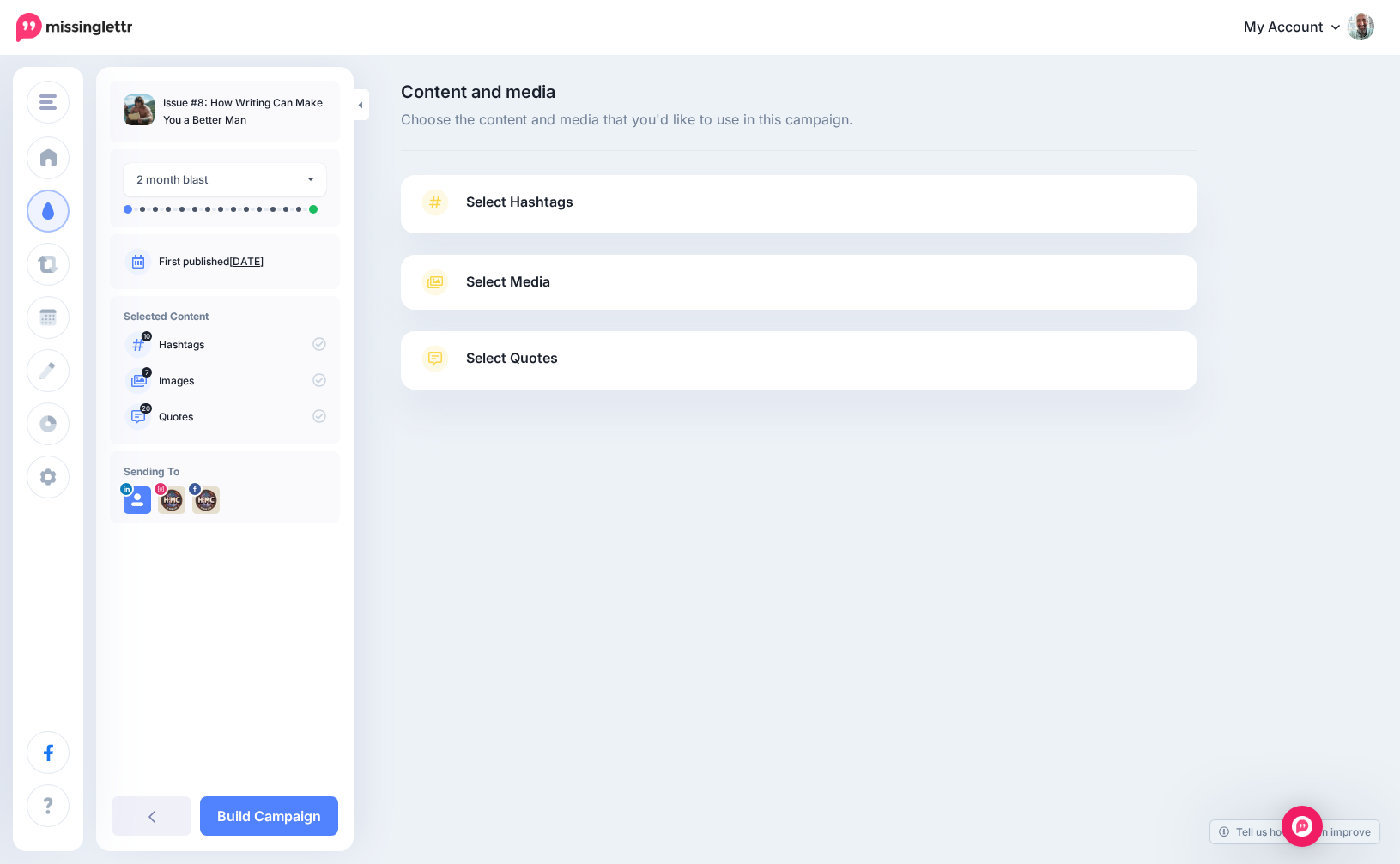
click at [559, 205] on span "Select Hashtags" at bounding box center [519, 202] width 107 height 23
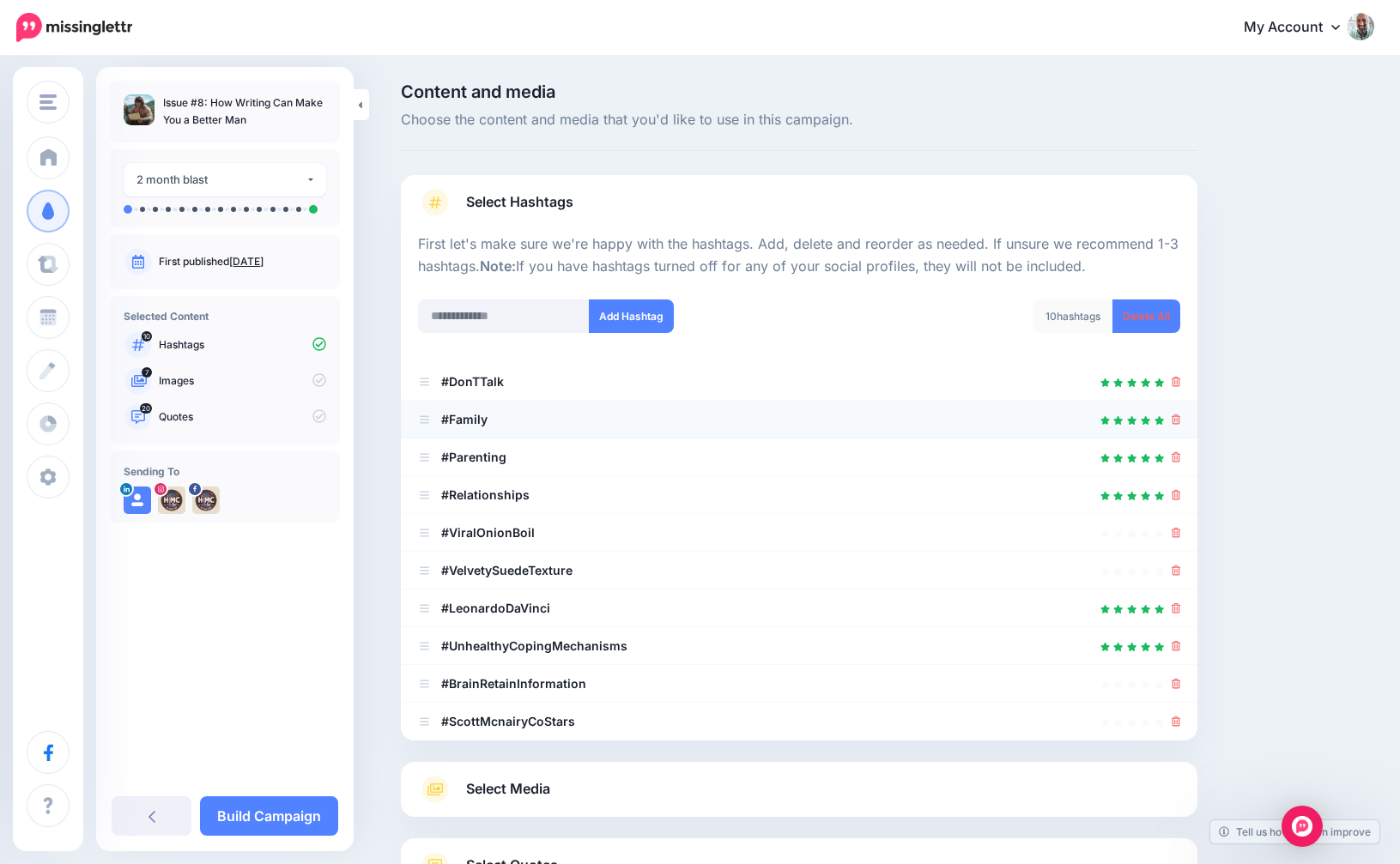
scroll to position [144, 0]
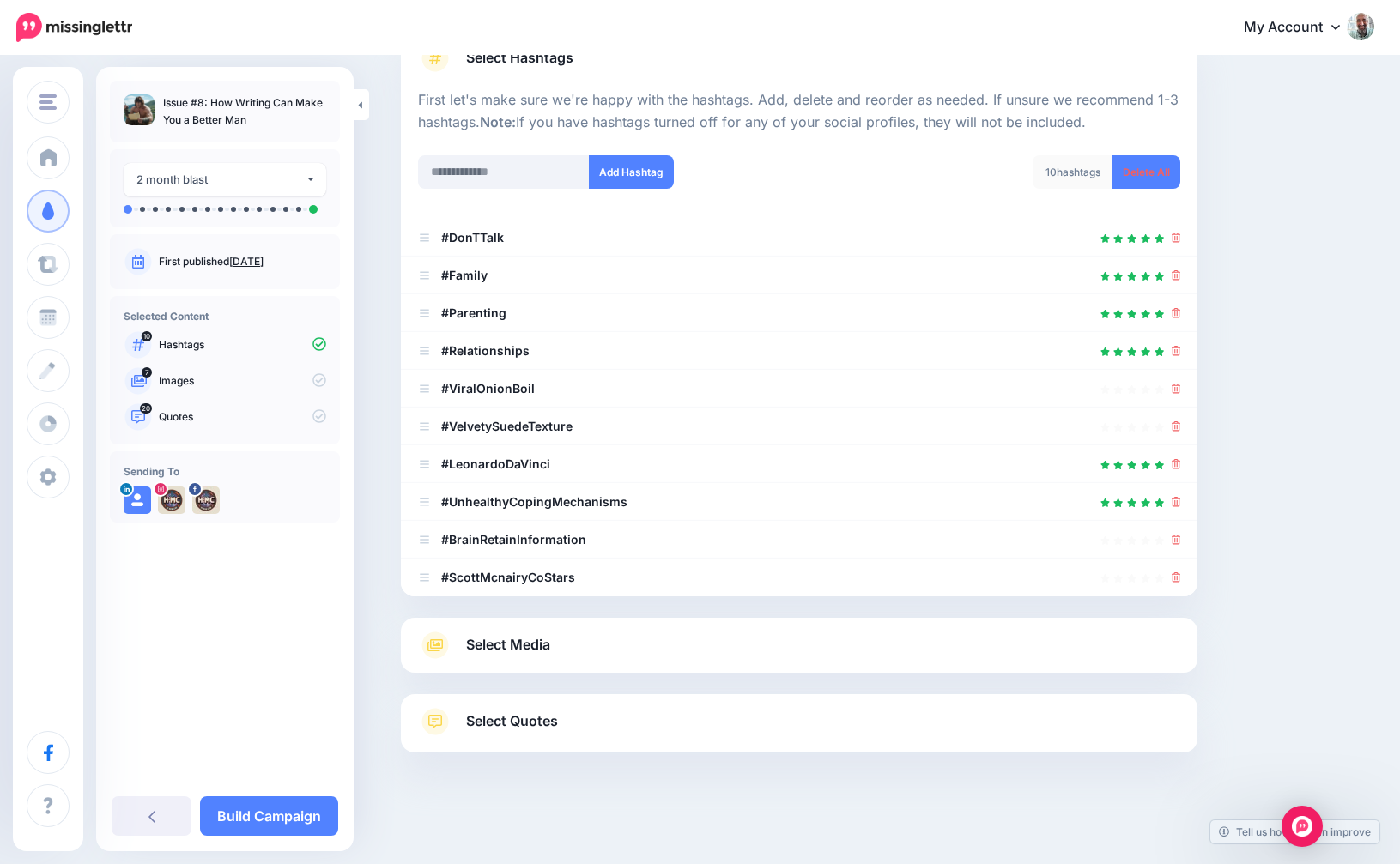
click at [576, 640] on link "Select Media" at bounding box center [800, 646] width 762 height 27
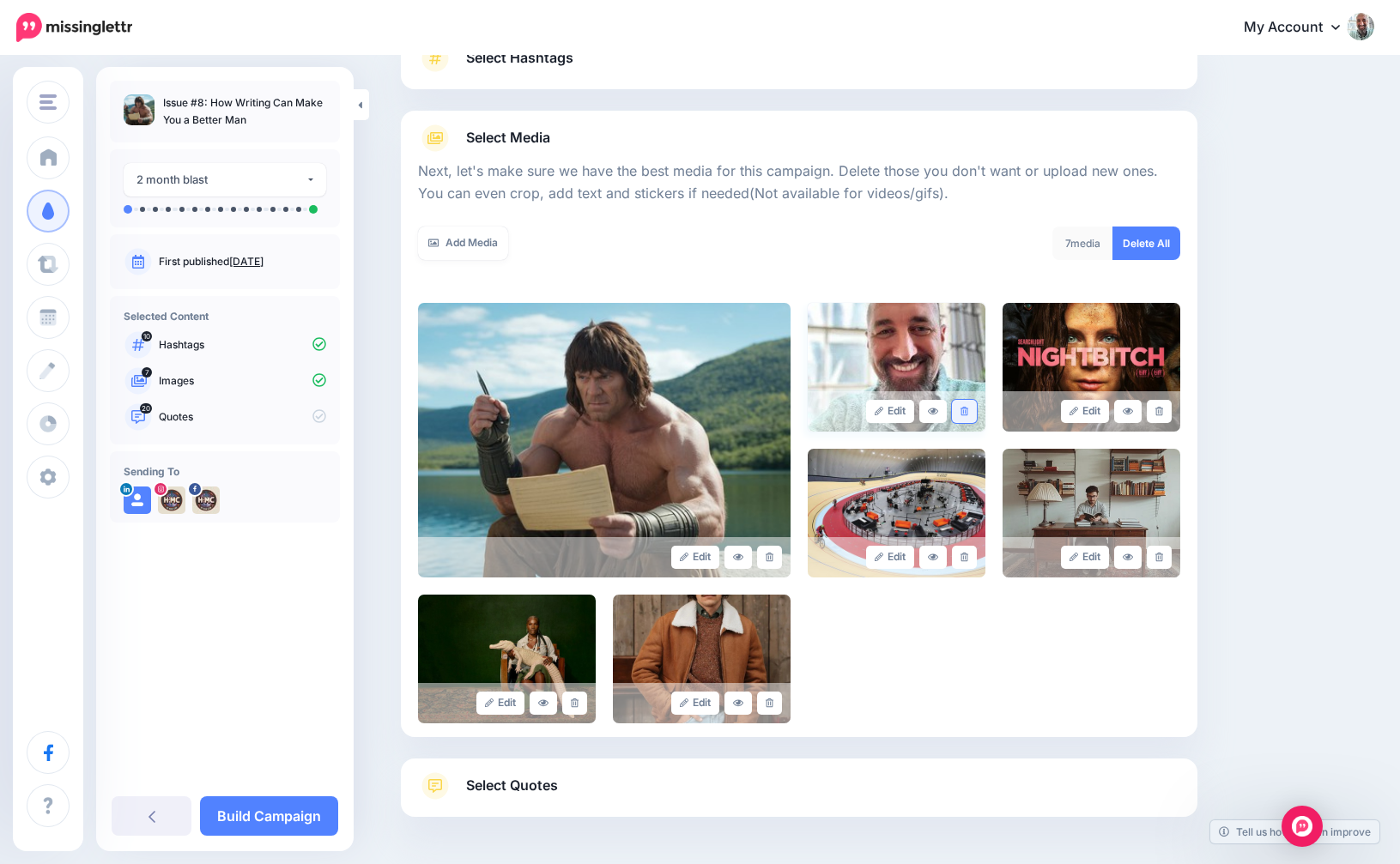
click at [970, 403] on link at bounding box center [964, 411] width 25 height 23
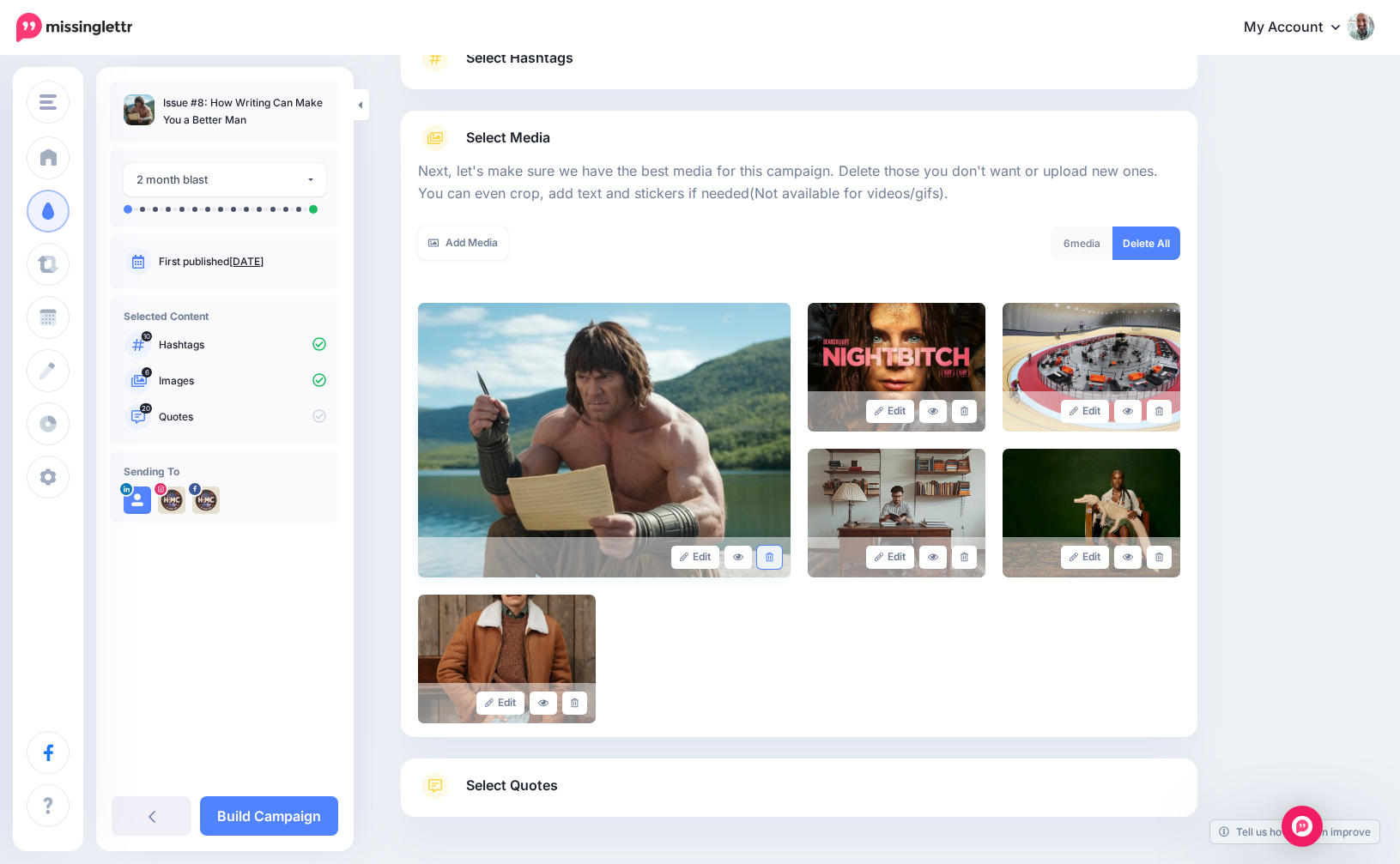
click at [769, 561] on icon at bounding box center [769, 557] width 7 height 9
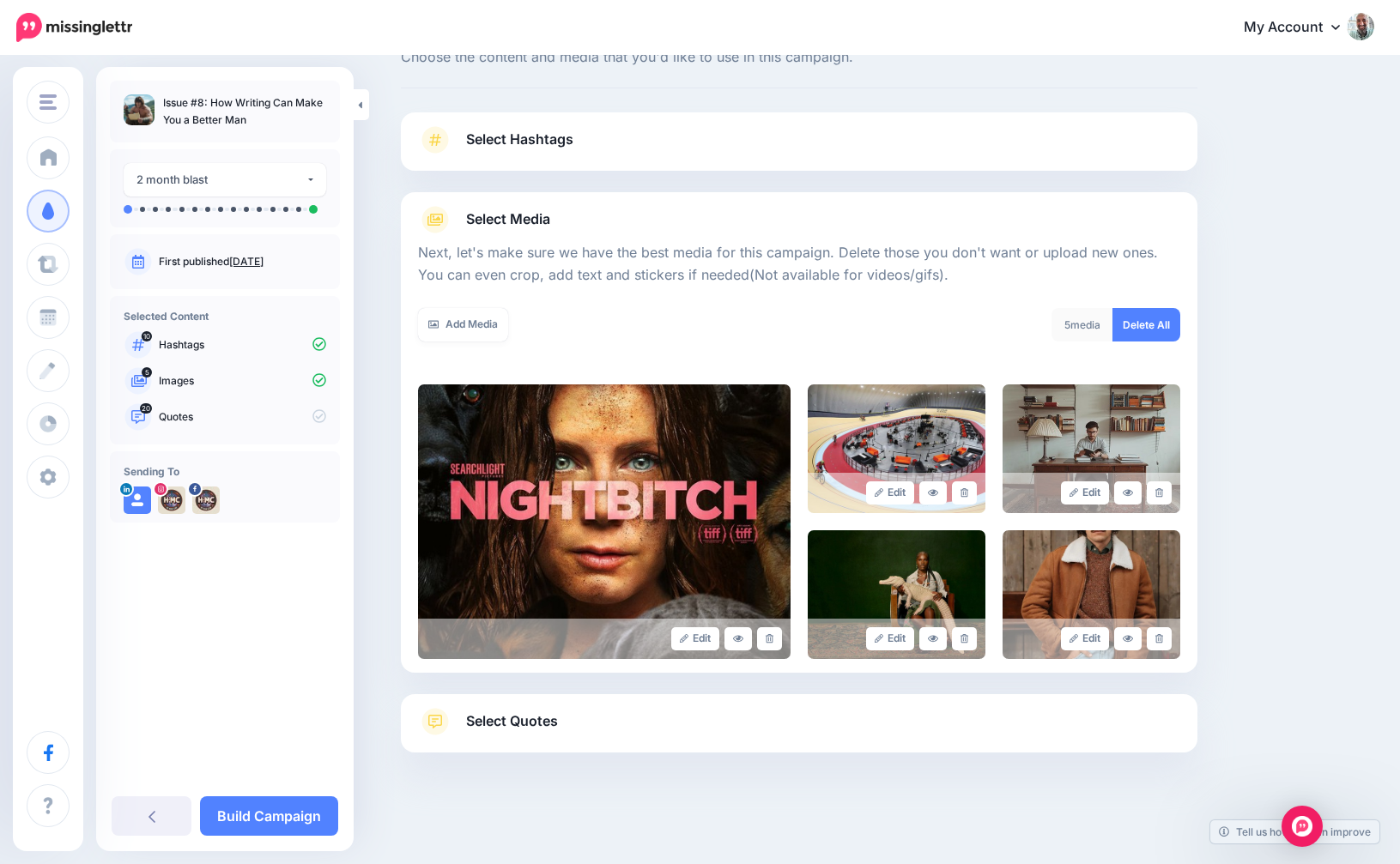
scroll to position [63, 0]
click at [1160, 490] on icon at bounding box center [1160, 493] width 7 height 9
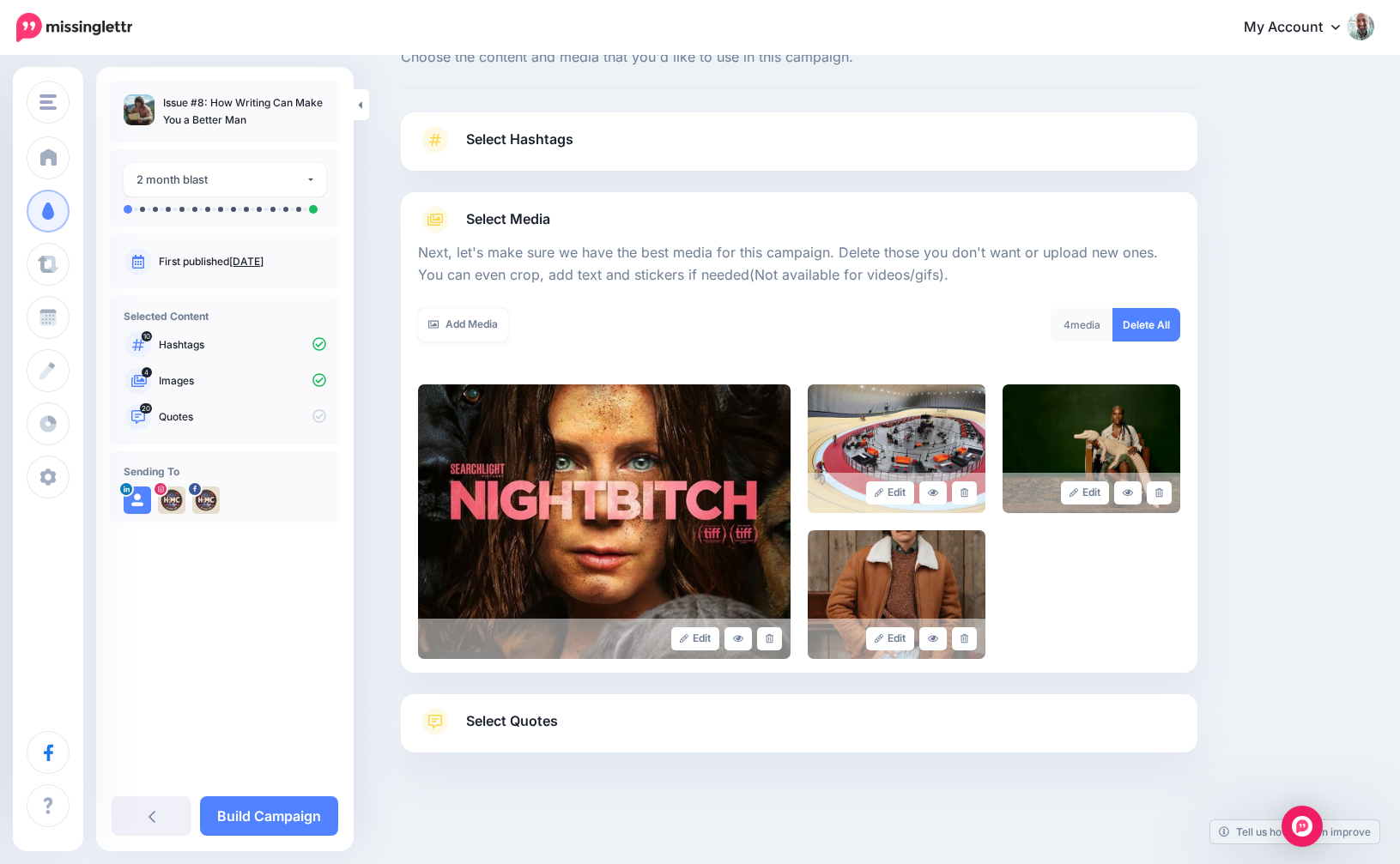
click at [488, 719] on span "Select Quotes" at bounding box center [512, 721] width 92 height 23
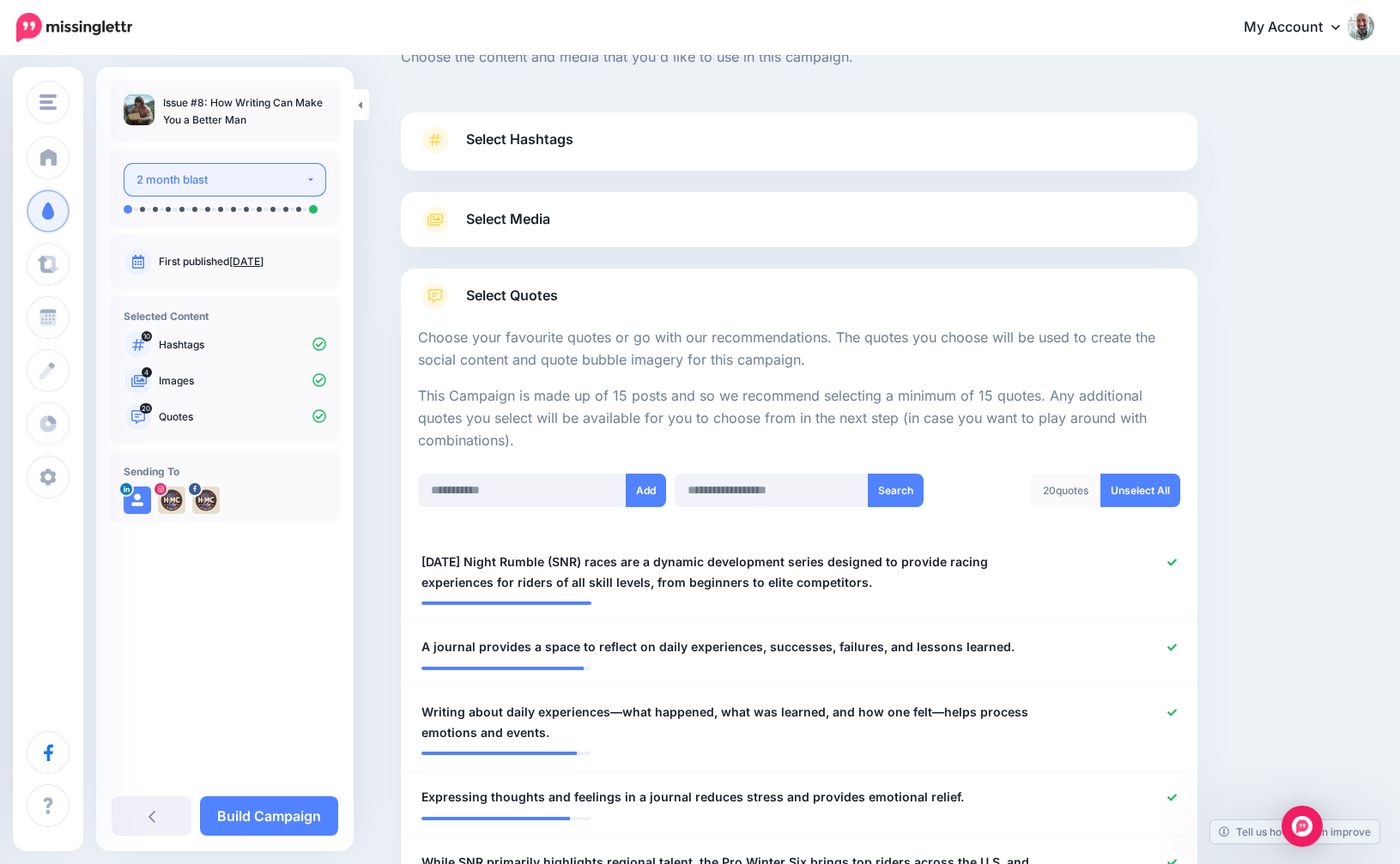
click at [241, 190] on button "2 month blast" at bounding box center [225, 180] width 203 height 34
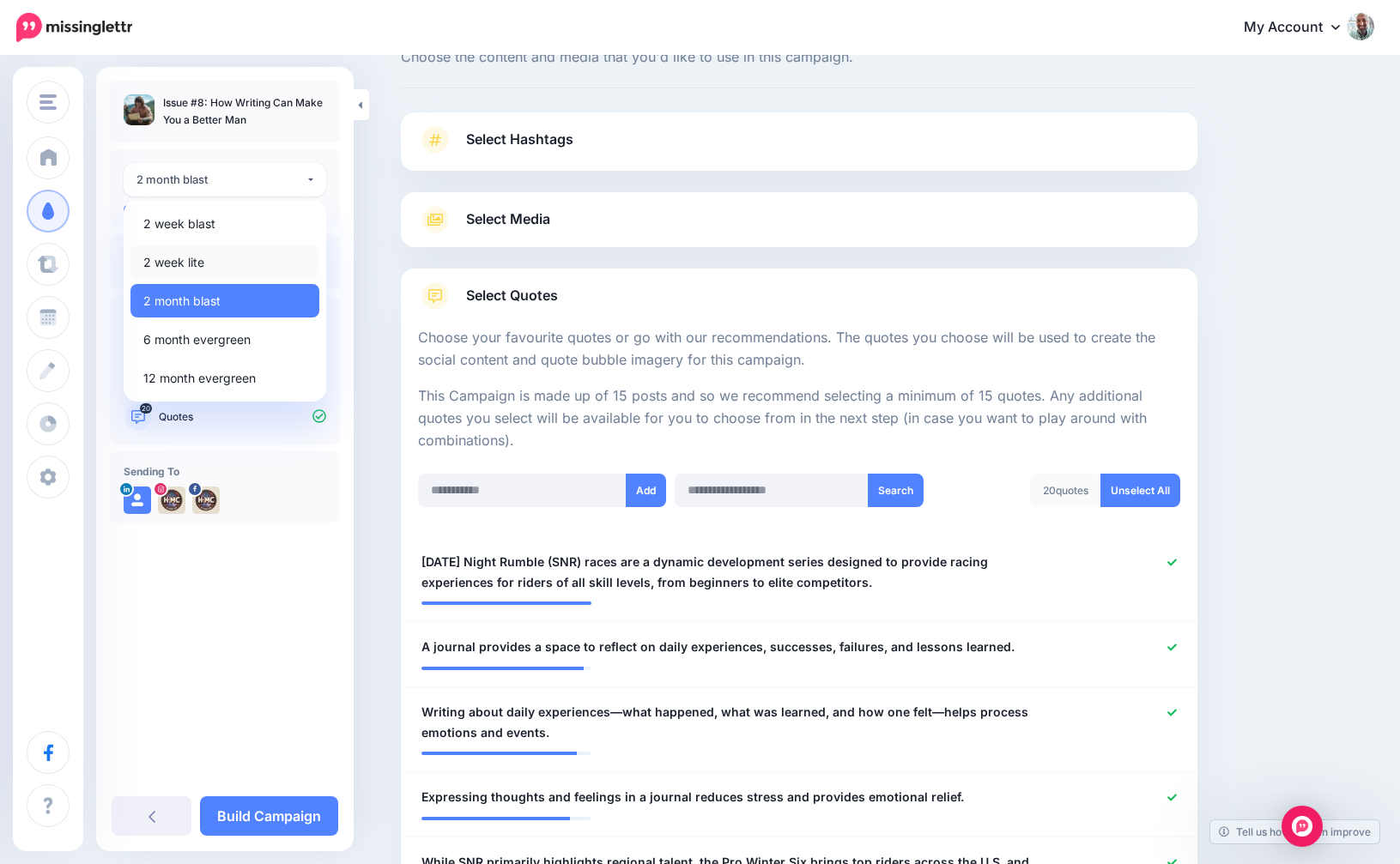
click at [205, 249] on link "2 week lite" at bounding box center [225, 262] width 189 height 34
select select "******"
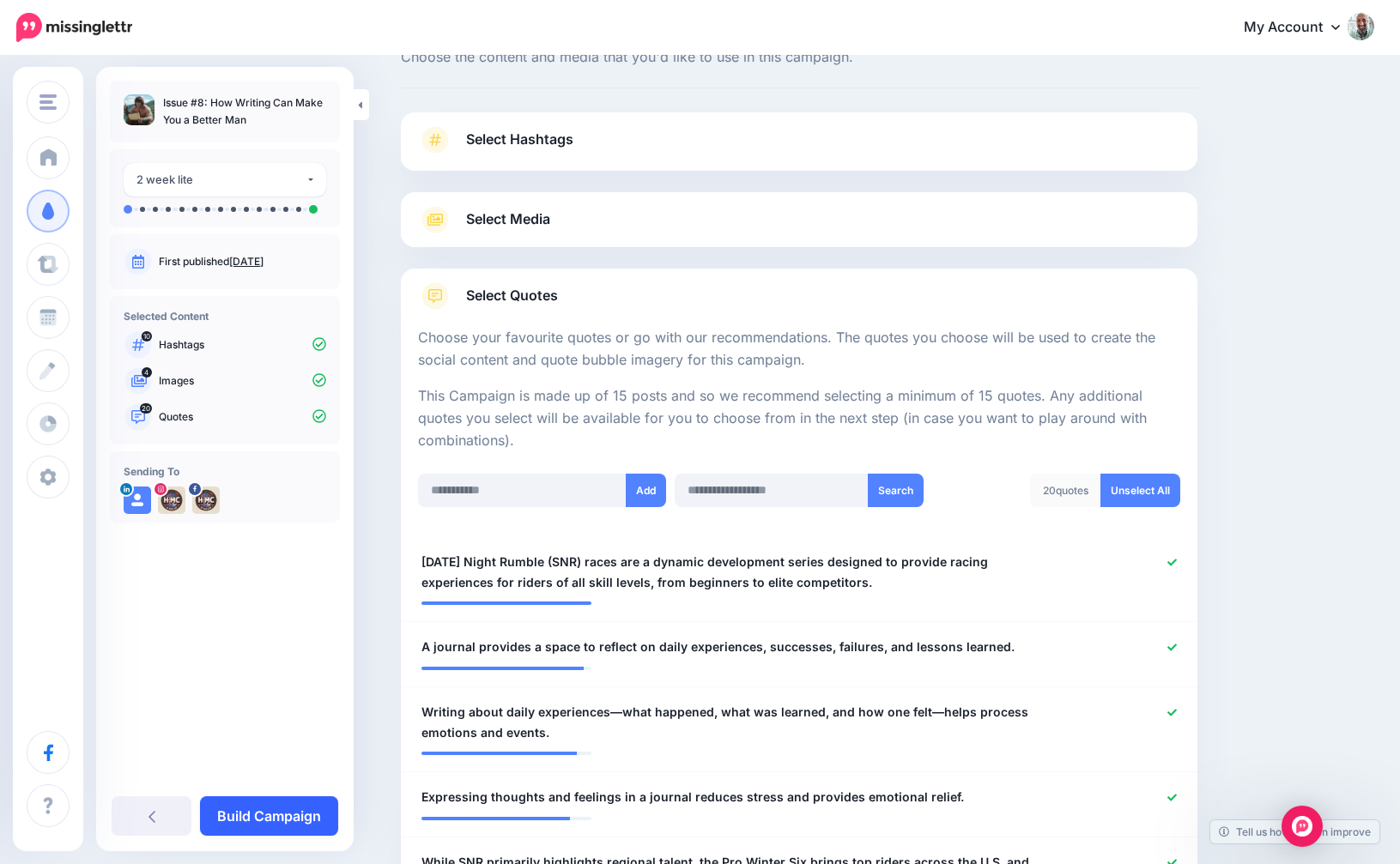
click at [264, 806] on link "Build Campaign" at bounding box center [269, 816] width 138 height 39
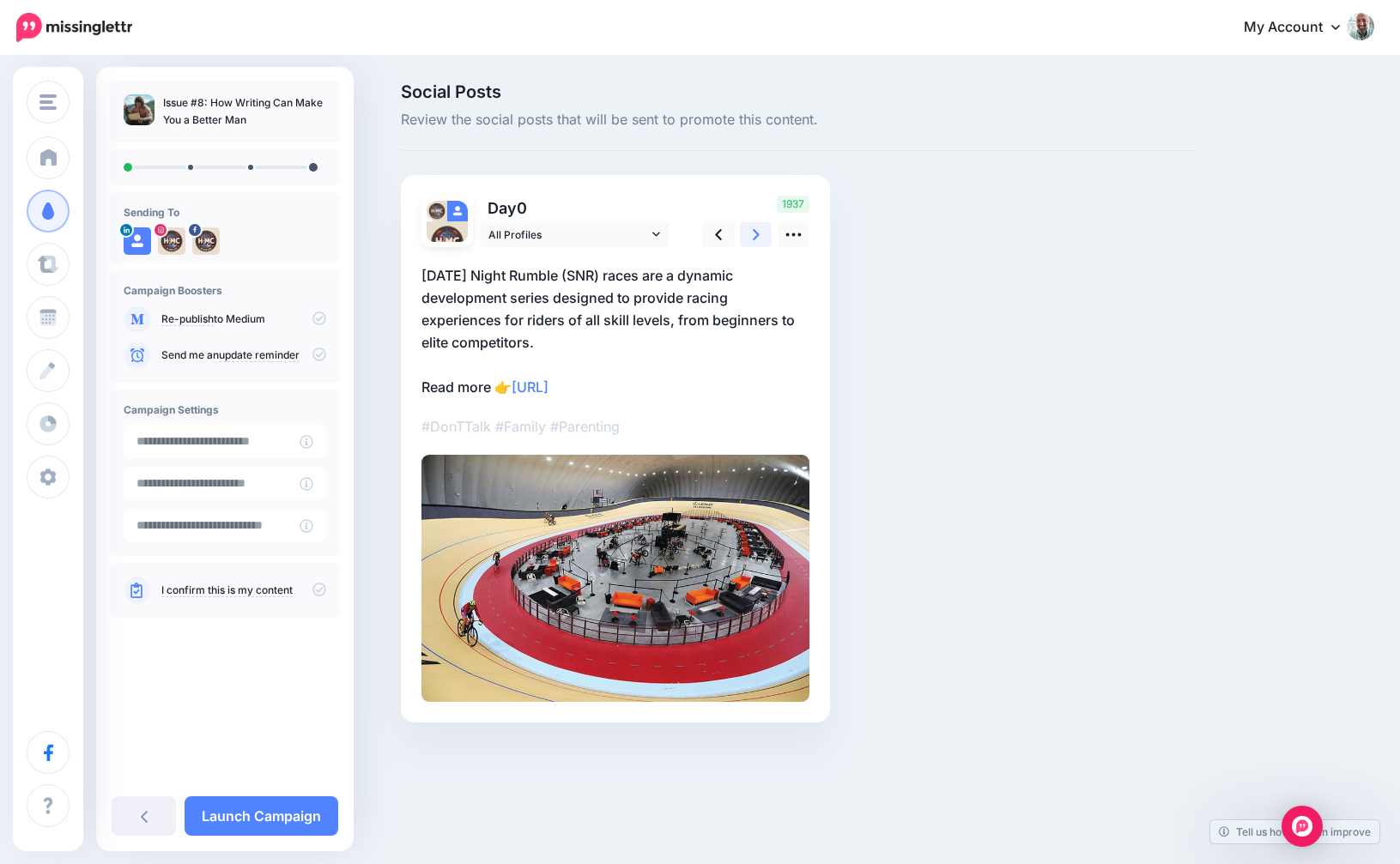
click at [753, 240] on icon at bounding box center [757, 235] width 7 height 18
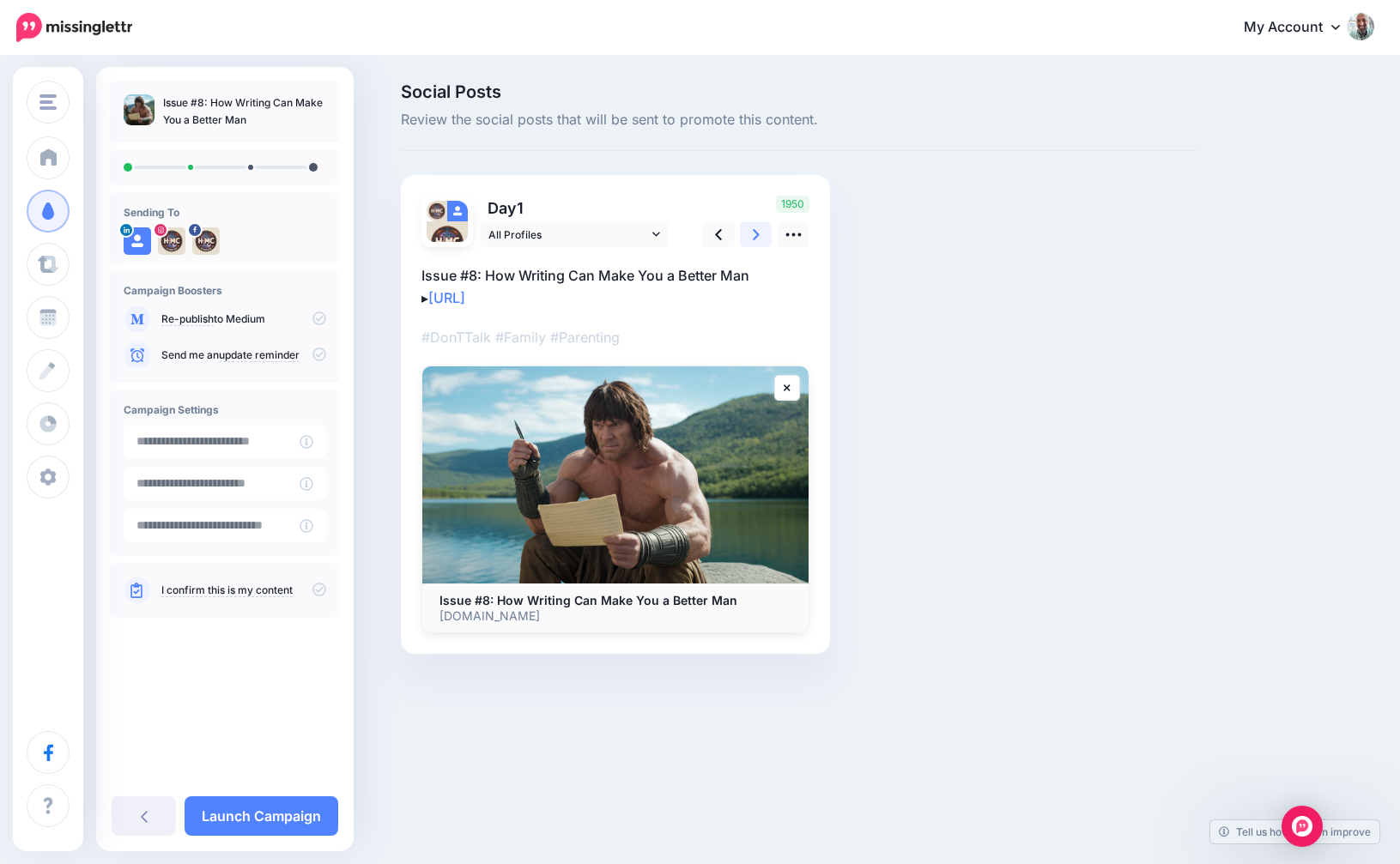
click at [753, 240] on icon at bounding box center [757, 235] width 7 height 18
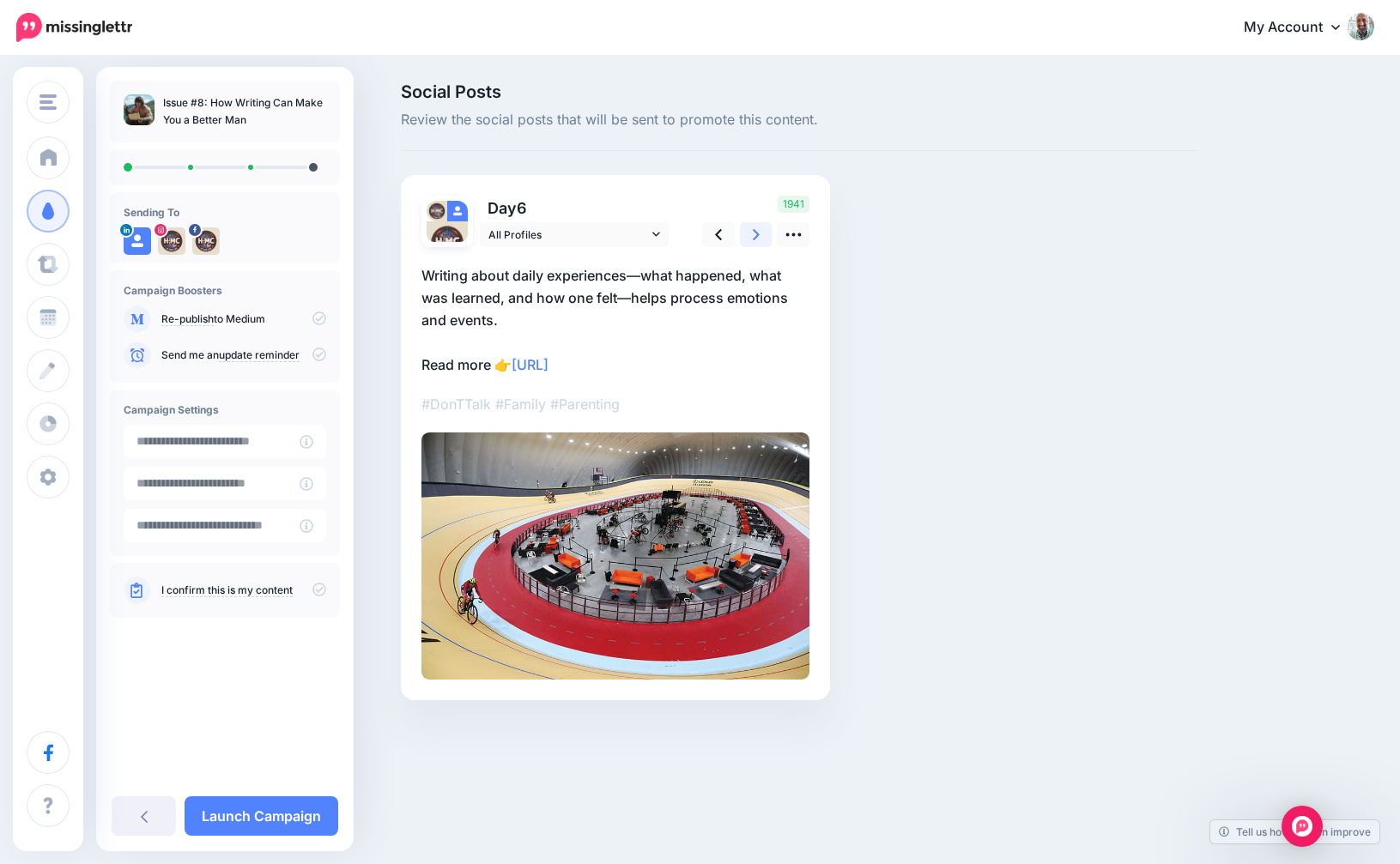
click at [753, 240] on icon at bounding box center [757, 235] width 7 height 18
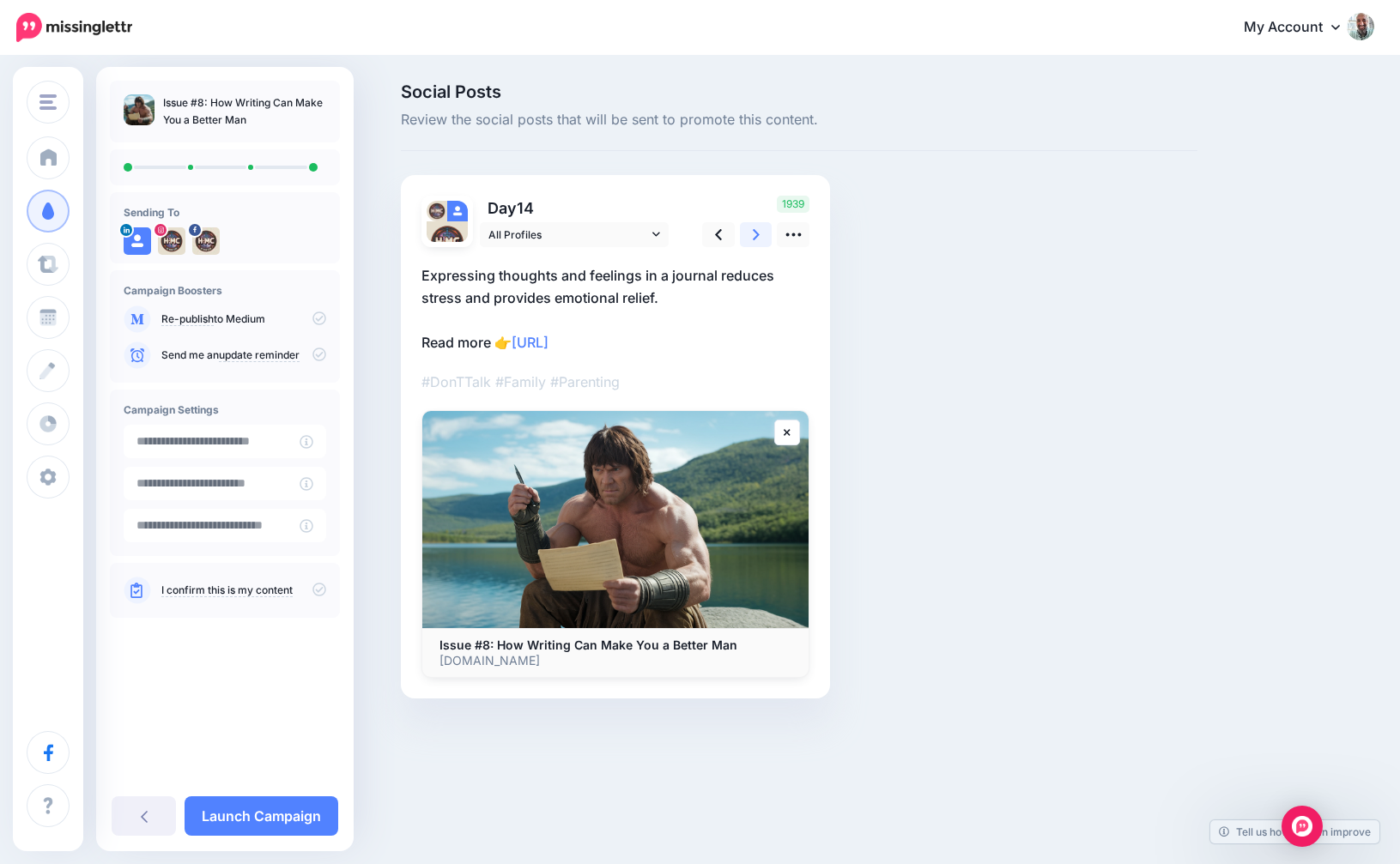
click at [753, 240] on icon at bounding box center [757, 235] width 7 height 18
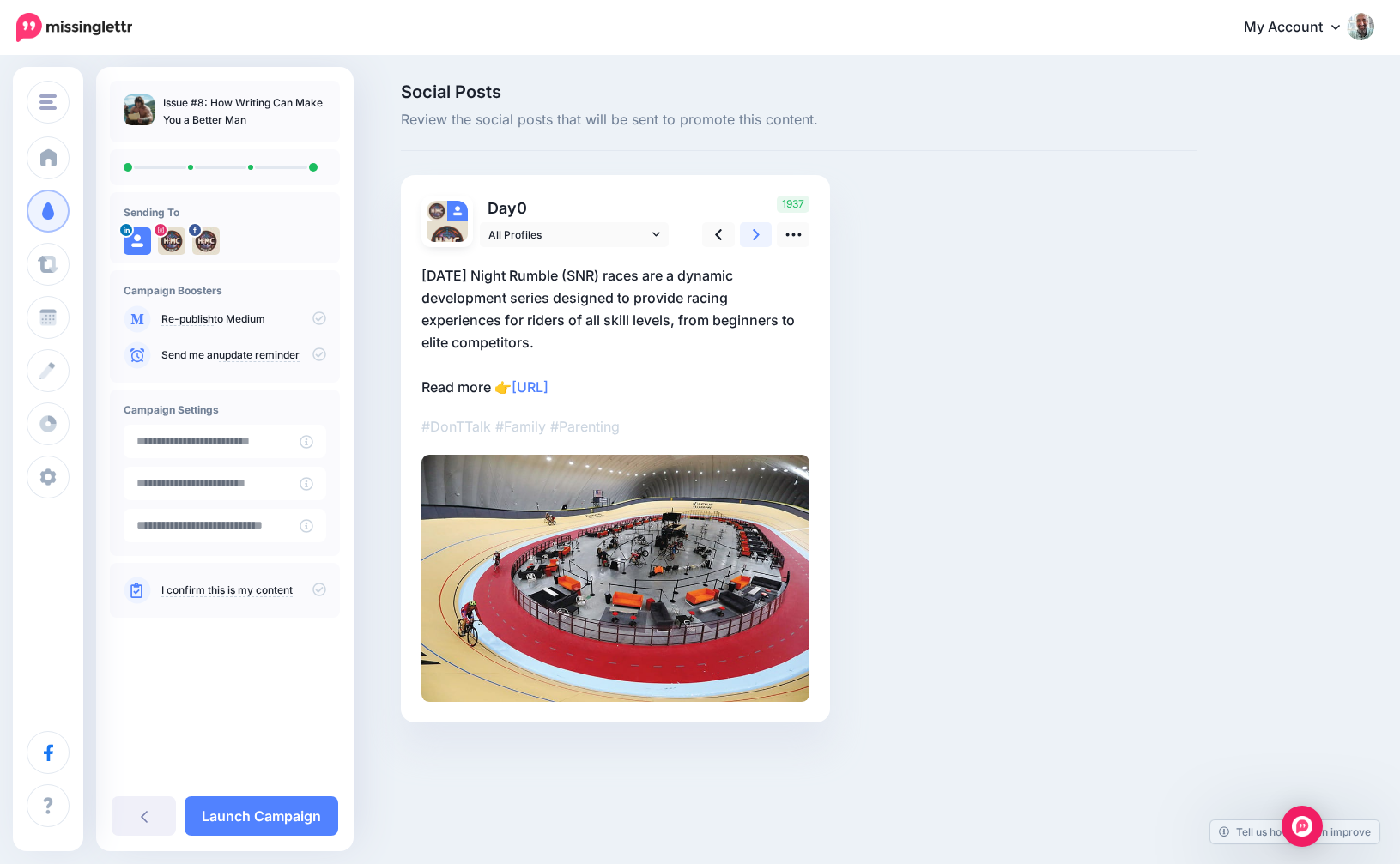
click at [753, 240] on icon at bounding box center [757, 235] width 7 height 18
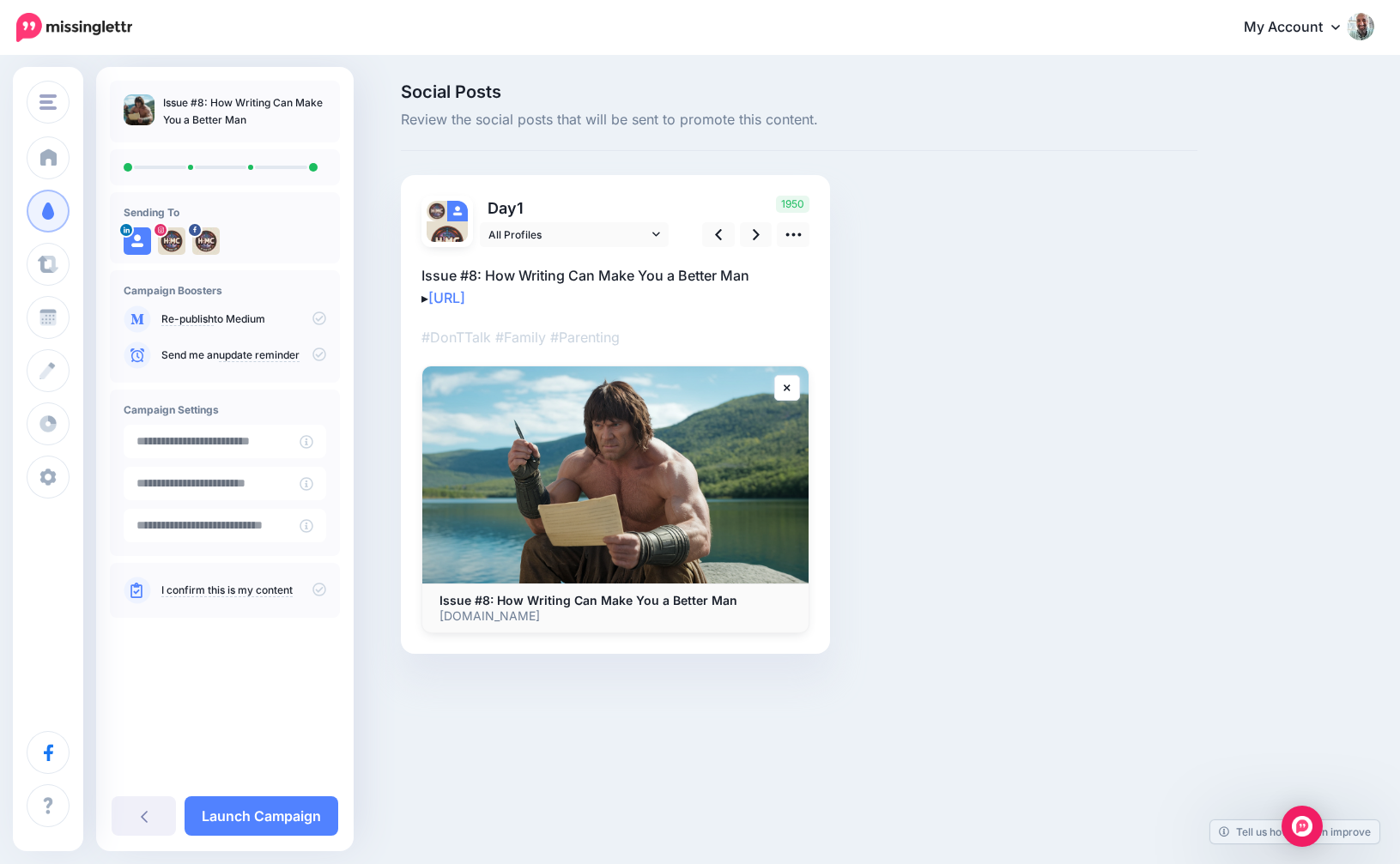
click at [316, 598] on div "I confirm this is my content" at bounding box center [225, 590] width 203 height 27
click at [319, 597] on p "I confirm this is my content" at bounding box center [244, 590] width 164 height 16
click at [321, 593] on icon at bounding box center [319, 589] width 14 height 14
click at [262, 806] on link "Launch Campaign" at bounding box center [261, 816] width 154 height 39
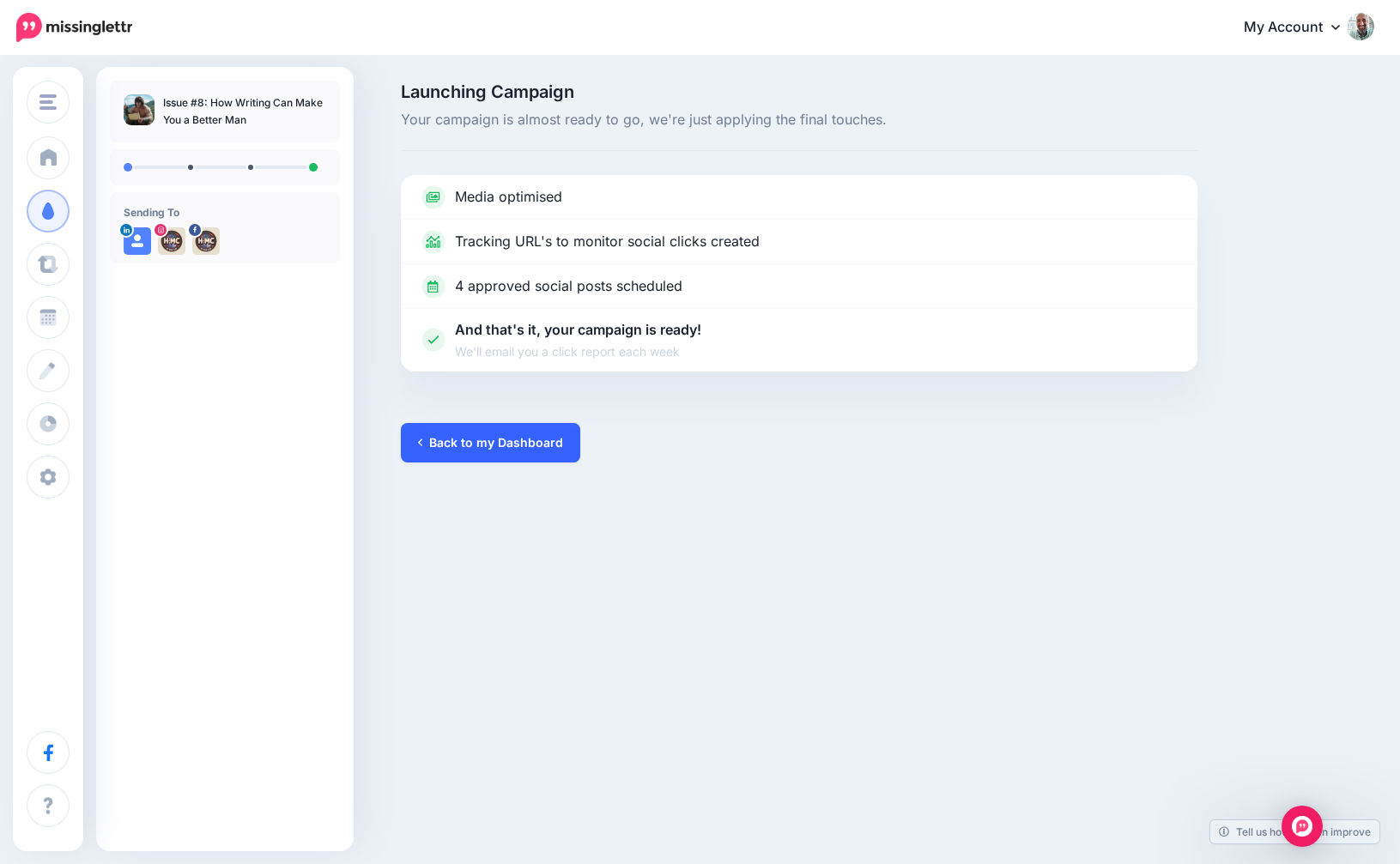
click at [457, 441] on link "Back to my Dashboard" at bounding box center [491, 442] width 179 height 39
